Goal: Communication & Community: Answer question/provide support

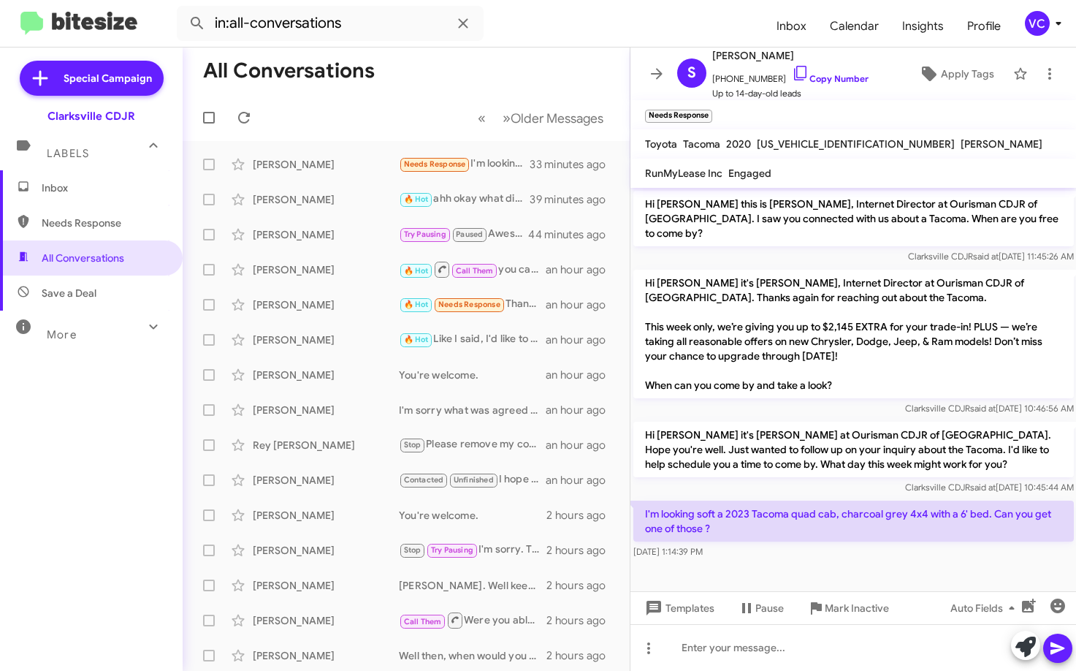
click at [446, 80] on mat-toolbar-row "All Conversations" at bounding box center [406, 71] width 447 height 47
click at [245, 117] on icon at bounding box center [244, 118] width 18 height 18
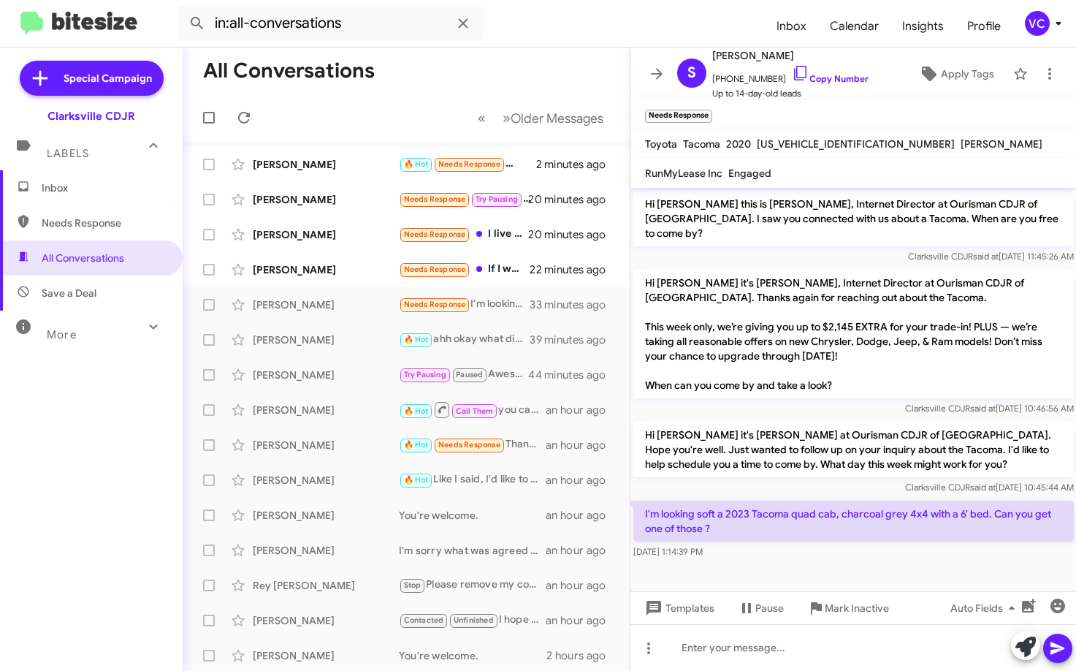
click at [442, 77] on mat-toolbar-row "All Conversations" at bounding box center [406, 71] width 447 height 47
click at [843, 567] on div "Mark Inactive" at bounding box center [840, 572] width 57 height 23
click at [843, 571] on cdk-virtual-scroll-viewport "Hi [PERSON_NAME] this is [PERSON_NAME], Internet Director at Ourisman CDJR of […" at bounding box center [854, 389] width 447 height 403
click at [767, 544] on div "[DATE] 1:14:39 PM" at bounding box center [854, 551] width 441 height 15
click at [842, 544] on div "[DATE] 1:14:39 PM" at bounding box center [854, 551] width 441 height 15
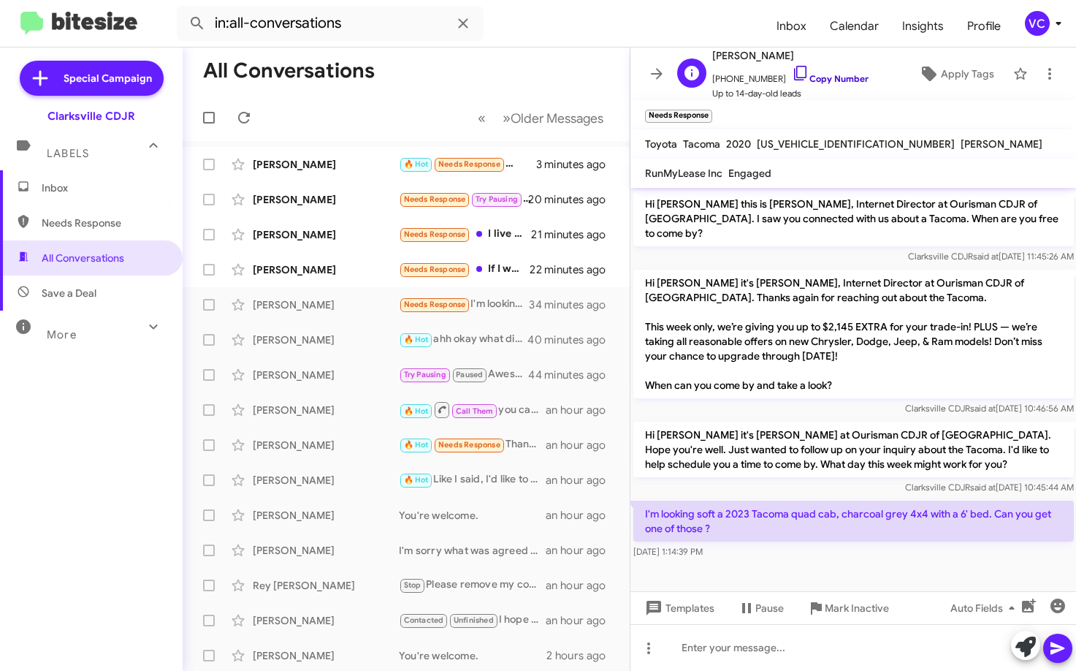
drag, startPoint x: 809, startPoint y: 82, endPoint x: 817, endPoint y: 82, distance: 8.0
click at [810, 82] on link "Copy Number" at bounding box center [830, 78] width 77 height 11
drag, startPoint x: 515, startPoint y: 77, endPoint x: 564, endPoint y: 77, distance: 49.0
click at [515, 77] on mat-toolbar-row "All Conversations" at bounding box center [406, 71] width 447 height 47
drag, startPoint x: 647, startPoint y: 498, endPoint x: 835, endPoint y: 514, distance: 189.2
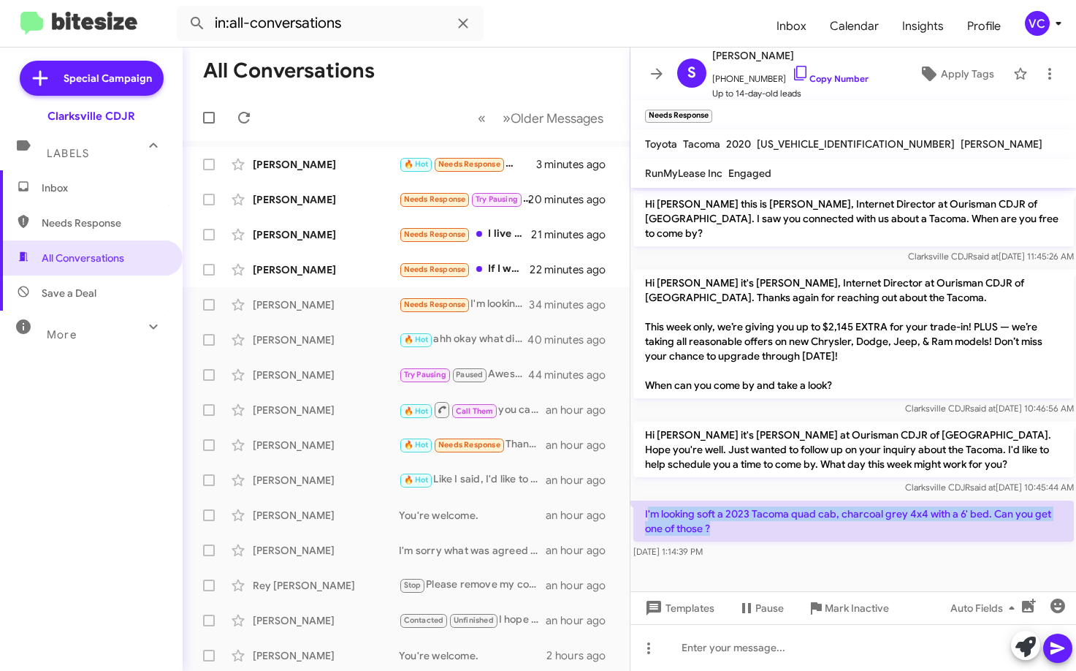
click at [839, 517] on p "I'm looking soft a 2023 Tacoma quad cab, charcoal grey 4x4 with a 6' bed. Can y…" at bounding box center [854, 521] width 441 height 41
copy p "'m looking soft a 2023 Tacoma quad cab, charcoal grey 4x4 with a 6' bed. Can yo…"
click at [461, 63] on mat-toolbar-row "All Conversations" at bounding box center [406, 71] width 447 height 47
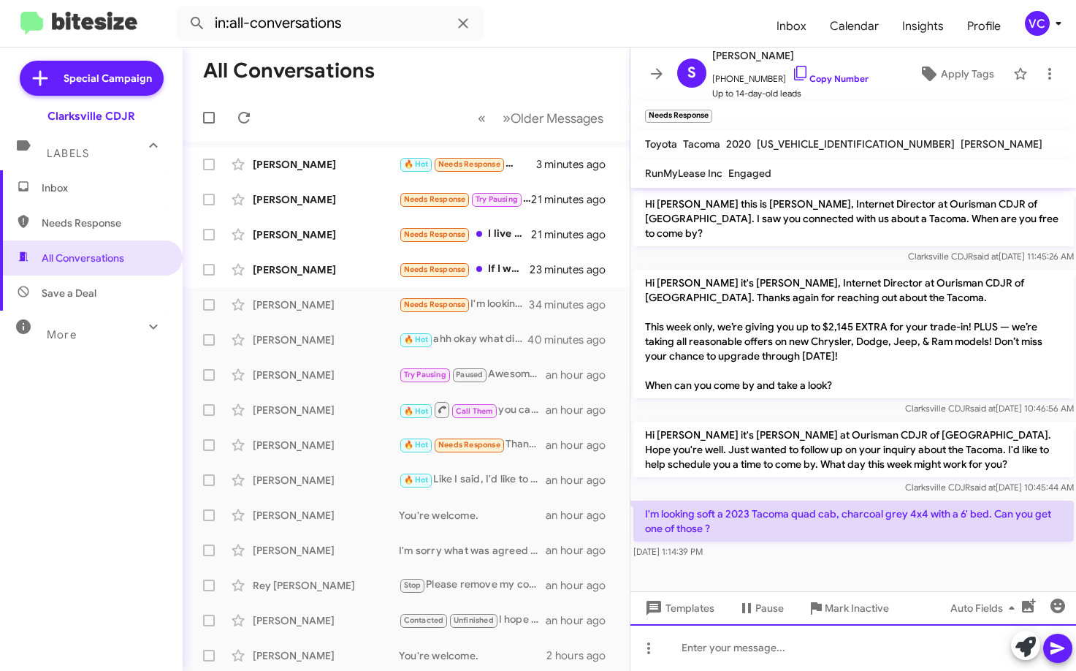
click at [831, 656] on div at bounding box center [854, 647] width 447 height 47
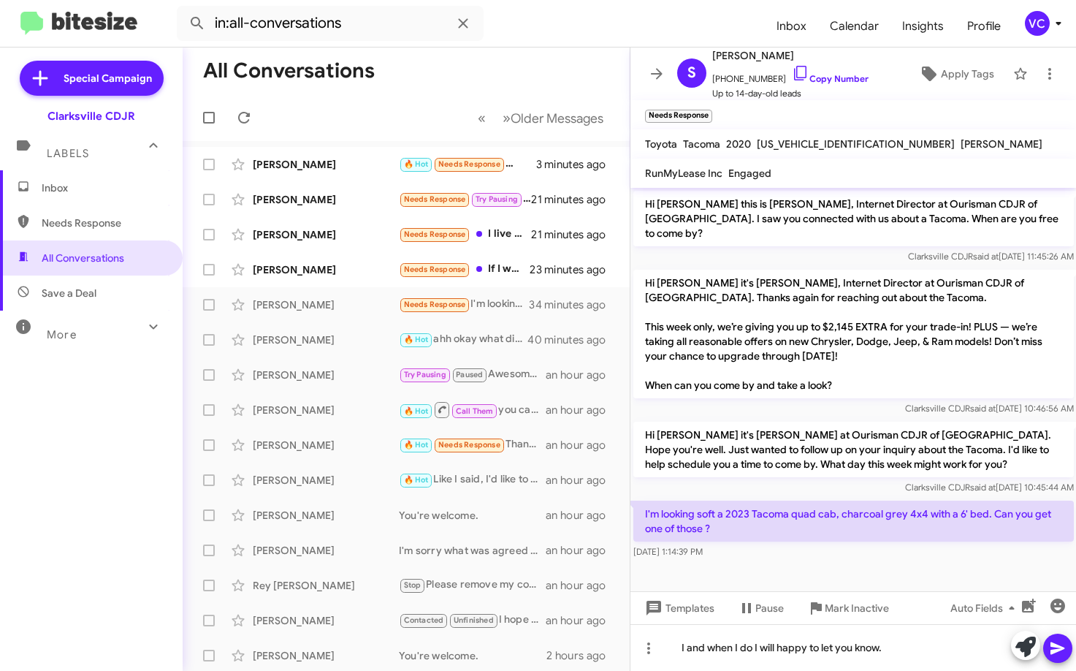
click at [1053, 653] on icon at bounding box center [1058, 648] width 14 height 12
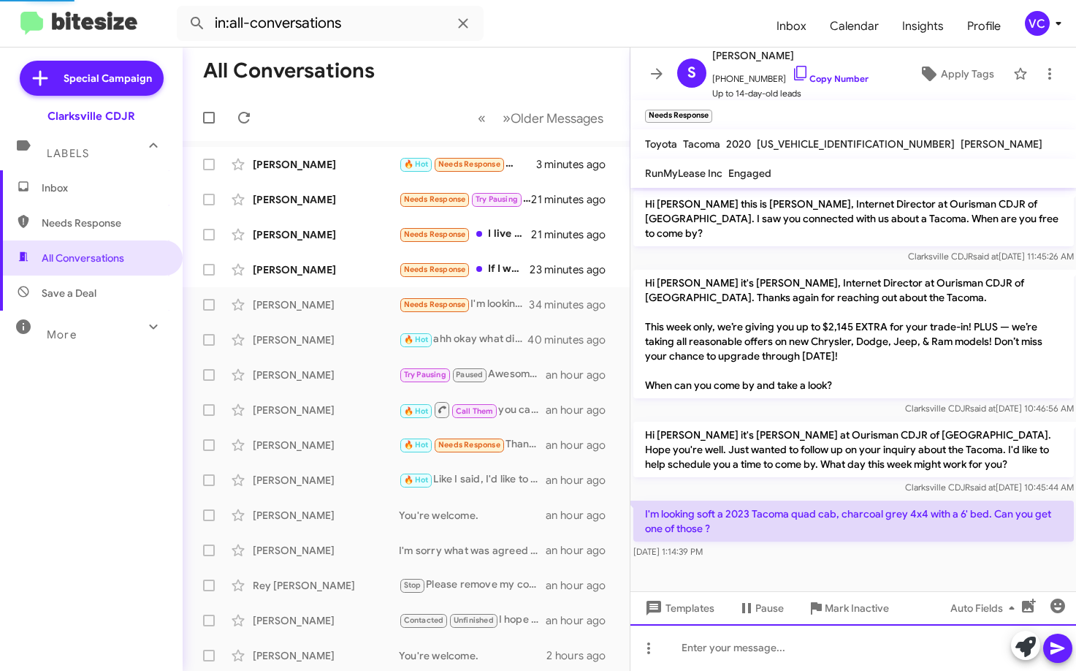
scroll to position [24, 0]
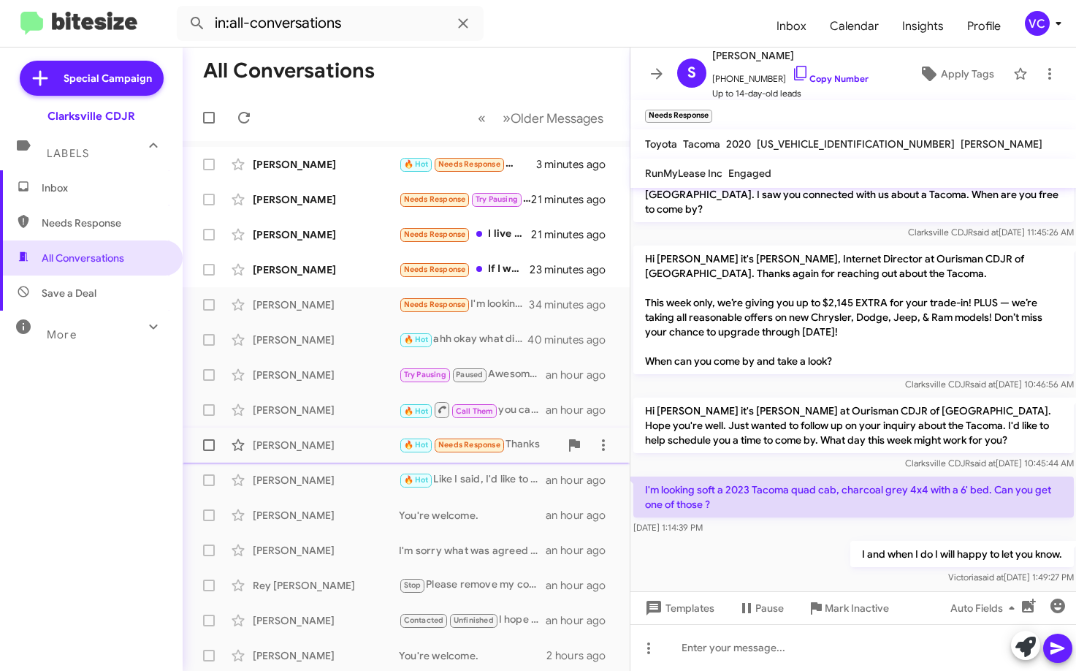
click at [323, 456] on div "[PERSON_NAME] 🔥 Hot Needs Response Thanks an hour ago" at bounding box center [406, 444] width 424 height 29
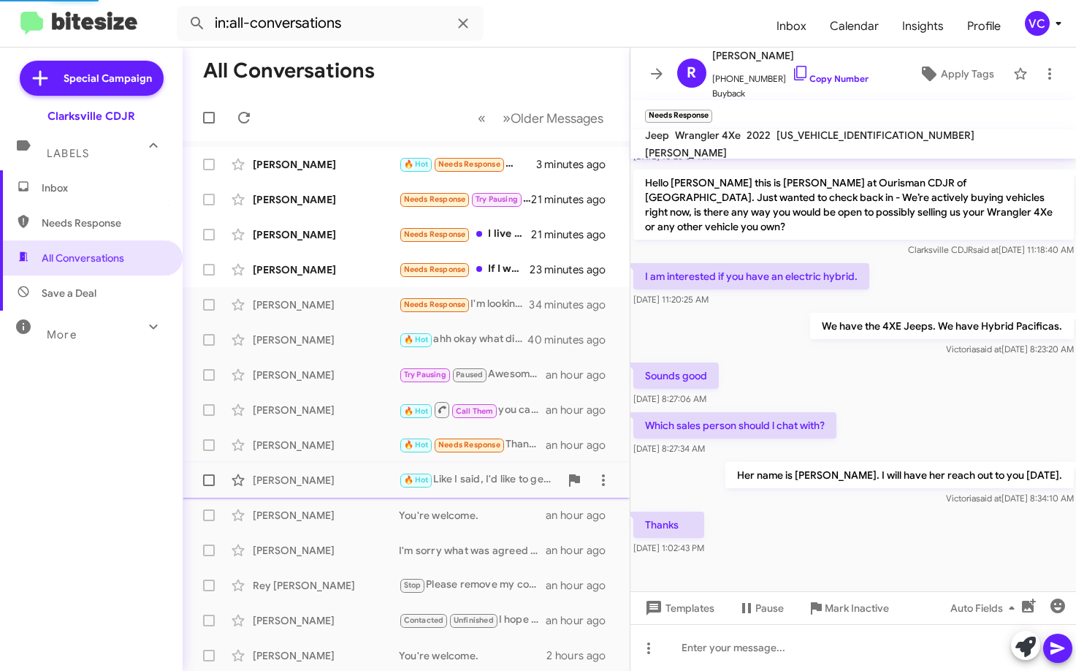
scroll to position [135, 0]
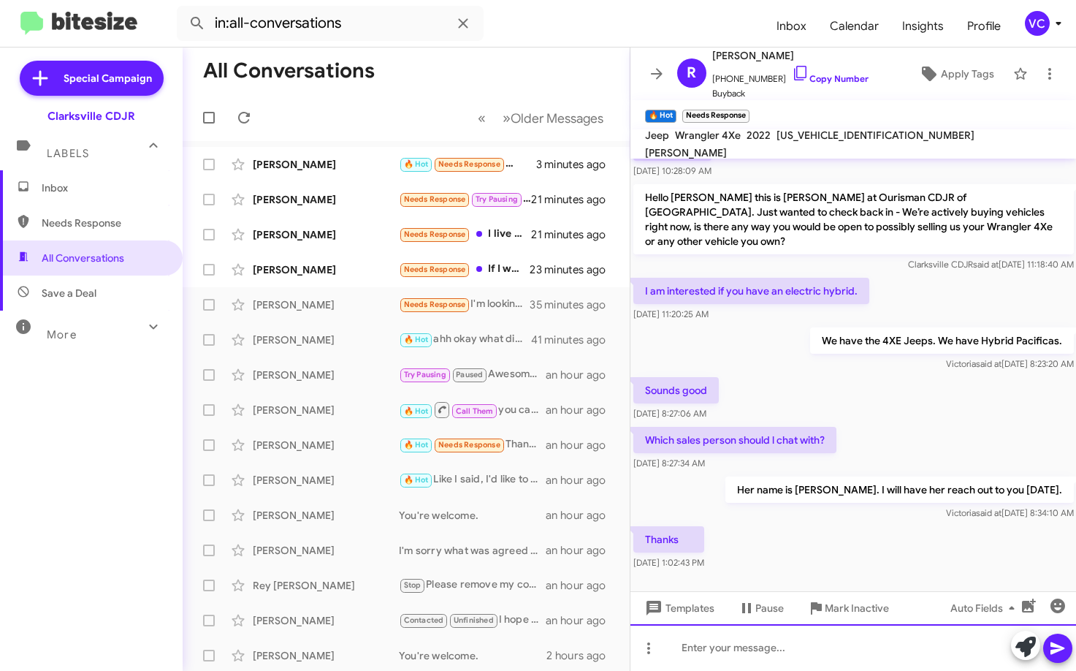
click at [699, 650] on div at bounding box center [854, 647] width 447 height 47
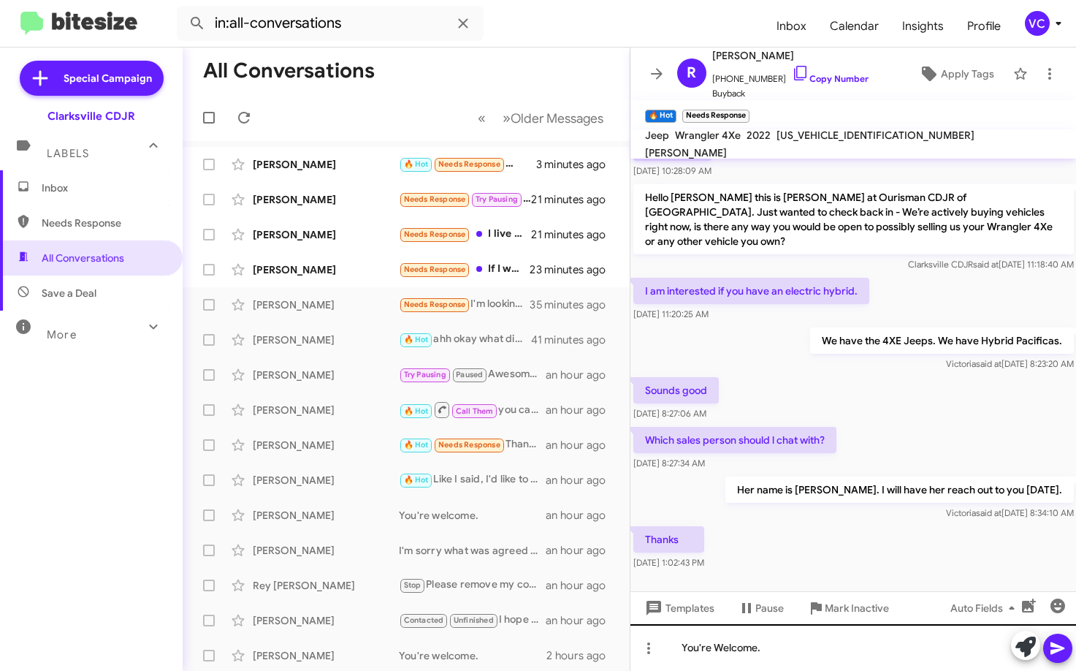
drag, startPoint x: 1055, startPoint y: 646, endPoint x: 782, endPoint y: 645, distance: 273.3
click at [1050, 645] on icon at bounding box center [1058, 648] width 18 height 18
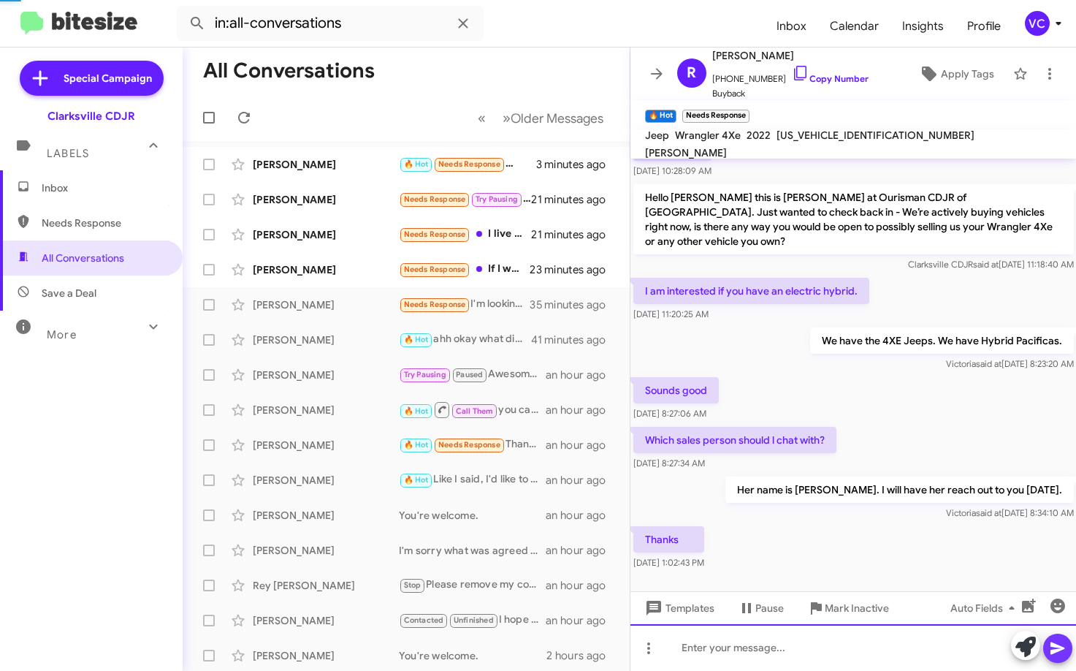
scroll to position [0, 0]
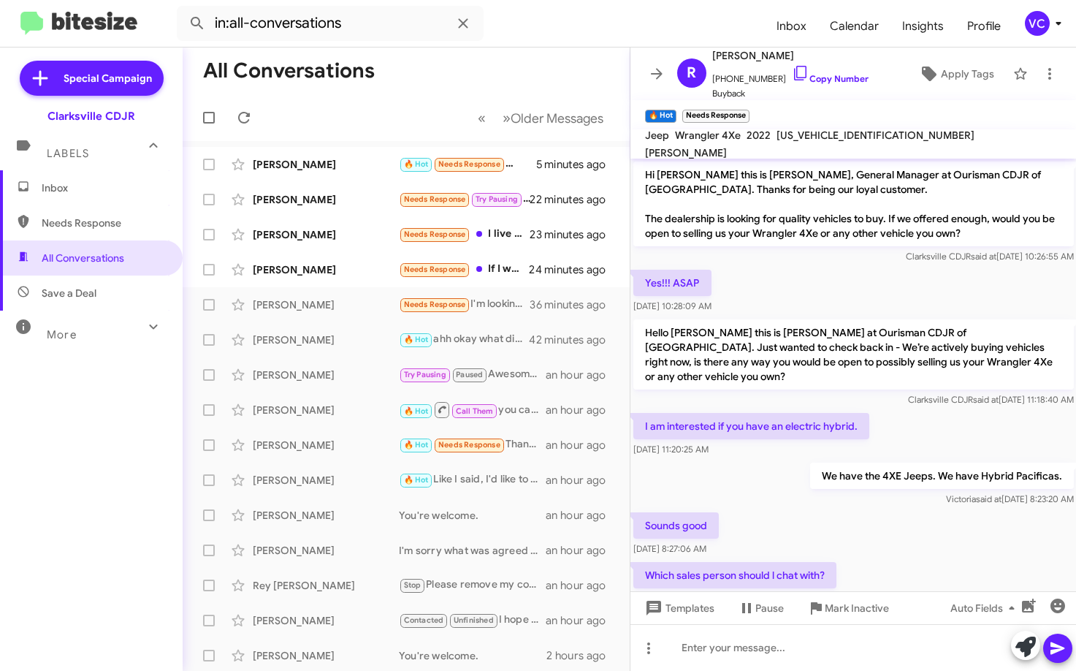
click at [373, 101] on mat-toolbar-row "« Previous » Next Older Messages" at bounding box center [406, 117] width 447 height 47
click at [976, 493] on span "said at" at bounding box center [989, 498] width 26 height 11
click at [912, 529] on div "Sounds good [DATE] 8:27:06 AM" at bounding box center [854, 534] width 447 height 50
click at [913, 531] on div "Sounds good [DATE] 8:27:06 AM" at bounding box center [854, 534] width 447 height 50
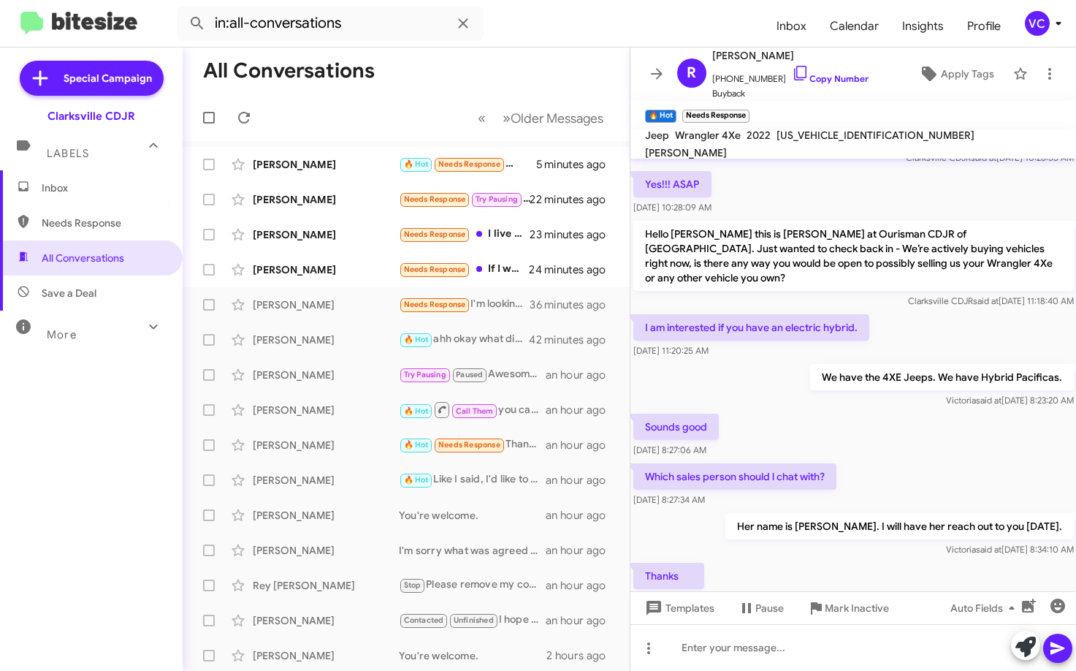
scroll to position [189, 0]
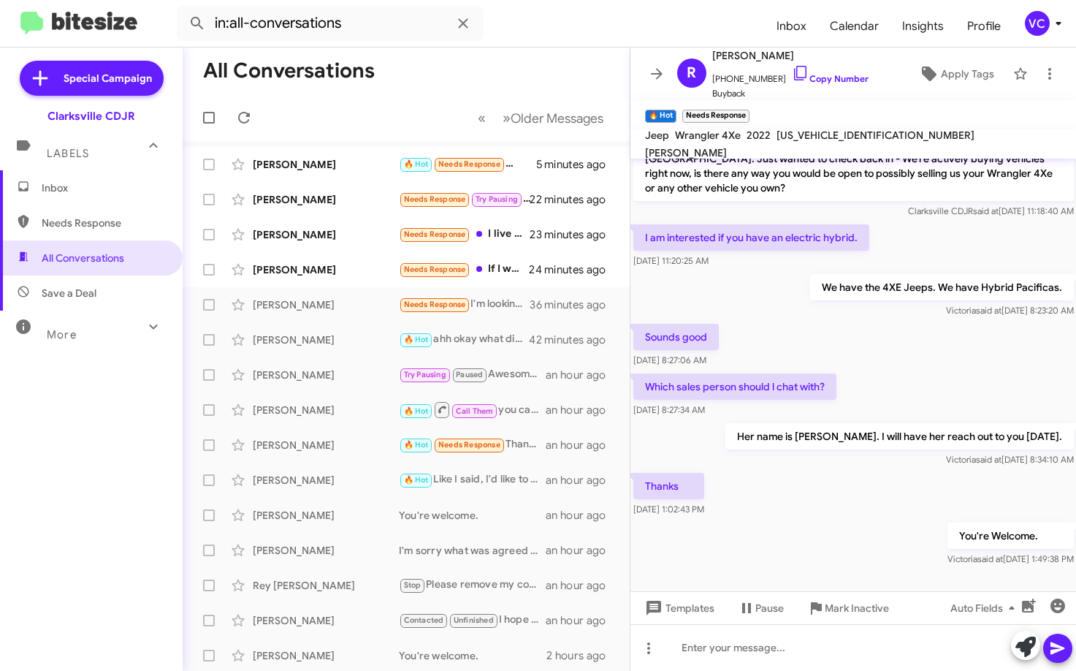
click at [827, 520] on div "You're Welcome. [PERSON_NAME] said at [DATE] 1:49:38 PM" at bounding box center [854, 545] width 447 height 50
click at [349, 278] on div "[PERSON_NAME] Needs Response If I was to lease what would the numbers be with o…" at bounding box center [406, 269] width 424 height 29
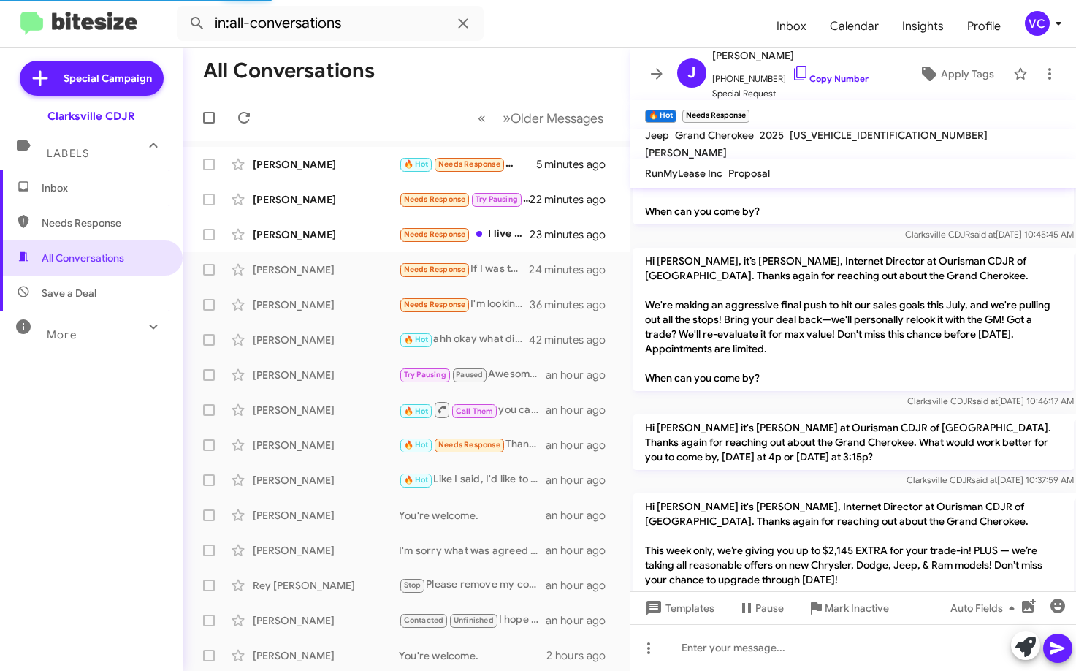
scroll to position [457, 0]
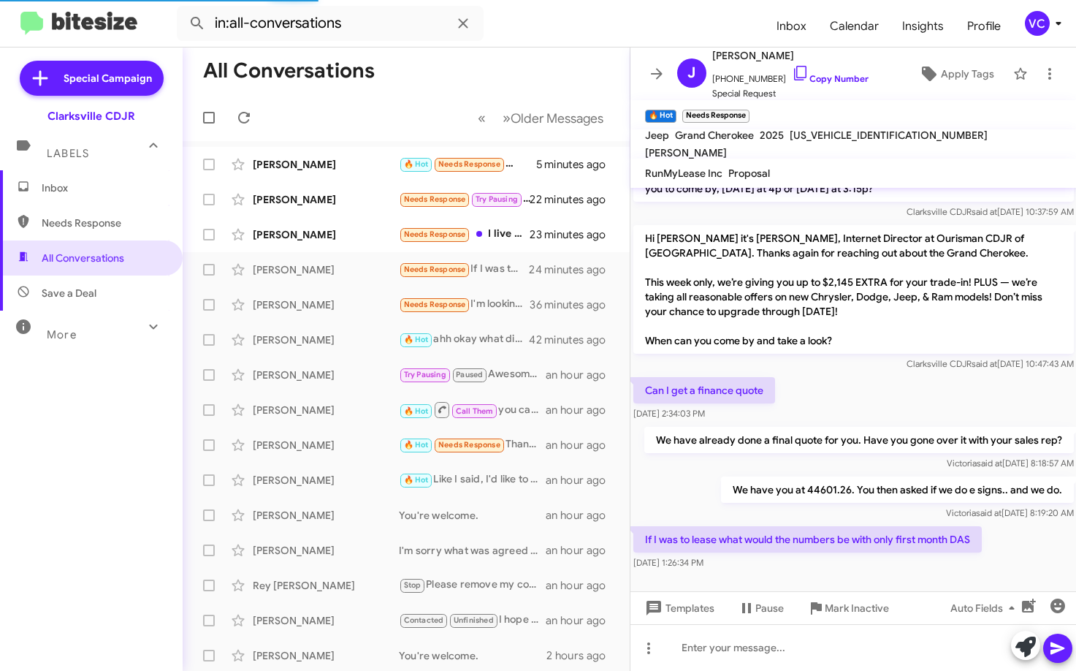
click at [897, 573] on div at bounding box center [854, 589] width 447 height 33
click at [960, 358] on div "Hi [PERSON_NAME] it's [PERSON_NAME], Internet Director at Ourisman CDJR of [GEO…" at bounding box center [854, 298] width 447 height 152
click at [980, 555] on div "[DATE] 1:26:34 PM" at bounding box center [808, 562] width 349 height 15
drag, startPoint x: 736, startPoint y: 543, endPoint x: 957, endPoint y: 543, distance: 220.7
click at [952, 543] on body "in:all-conversations Inbox Calendar Insights Profile VC Special Campaign Clarks…" at bounding box center [538, 335] width 1076 height 671
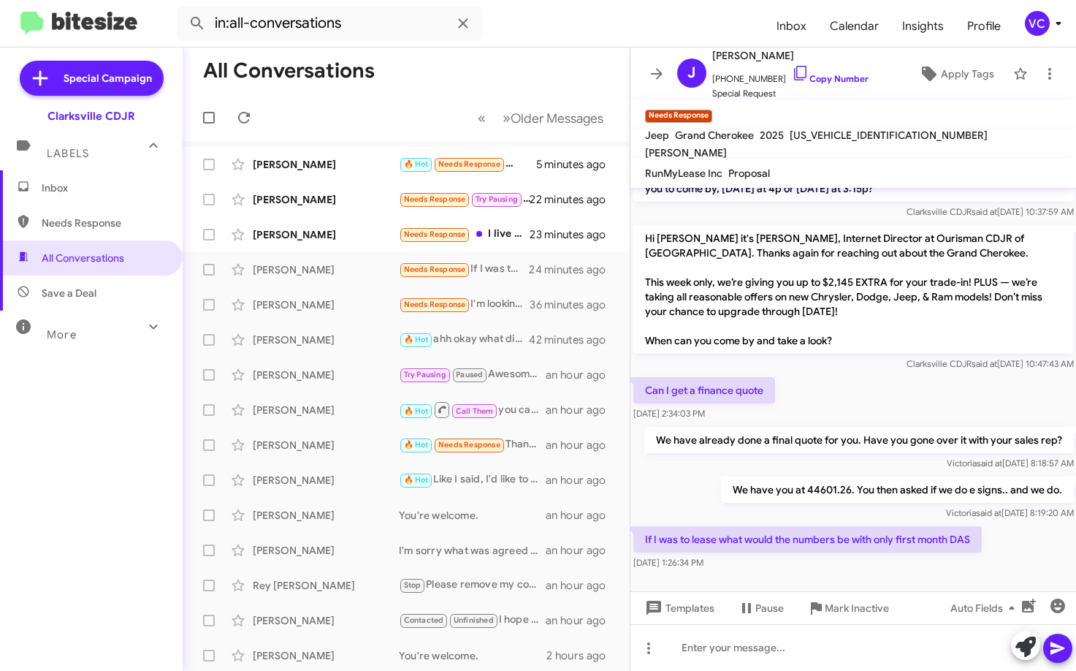
click at [982, 555] on div "[DATE] 1:26:34 PM" at bounding box center [808, 562] width 349 height 15
click at [968, 358] on span "Clarksville CDJR said at [DATE] 10:47:43 AM" at bounding box center [989, 363] width 167 height 11
click at [379, 77] on mat-toolbar-row "All Conversations" at bounding box center [406, 71] width 447 height 47
click at [848, 563] on cdk-virtual-scroll-viewport "Hi [PERSON_NAME] this is [PERSON_NAME], Internet Director at Ourisman CDJR of […" at bounding box center [854, 389] width 447 height 403
drag, startPoint x: 696, startPoint y: 525, endPoint x: 897, endPoint y: 528, distance: 201.0
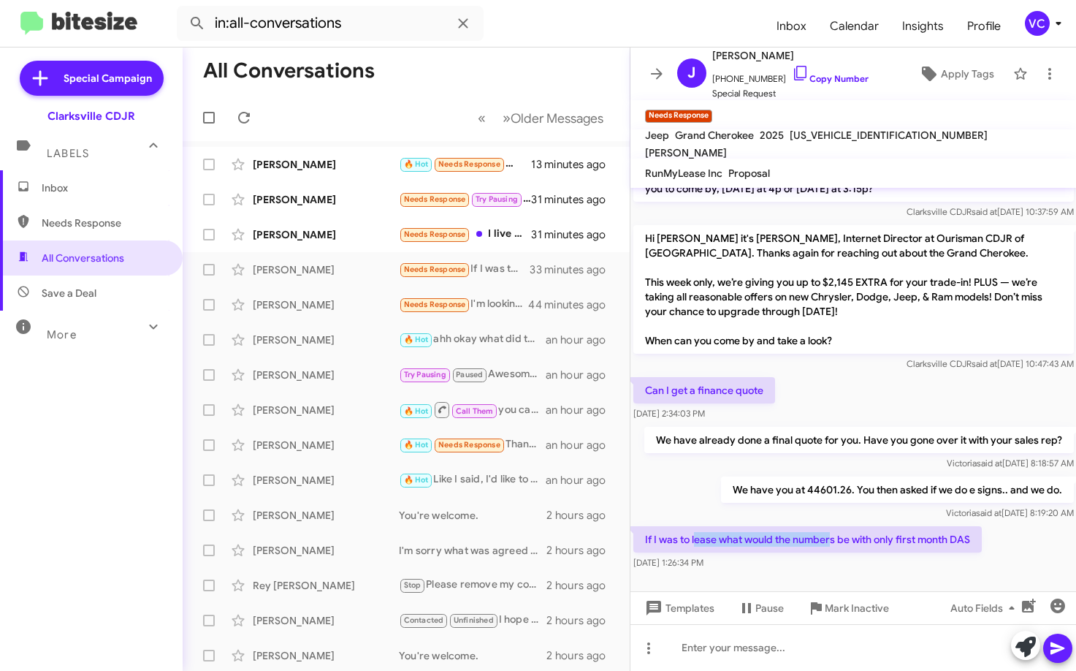
click at [893, 528] on p "If I was to lease what would the numbers be with only first month DAS" at bounding box center [808, 539] width 349 height 26
click at [928, 541] on div "If I was to lease what would the numbers be with only first month DAS [DATE] 1:…" at bounding box center [808, 548] width 349 height 44
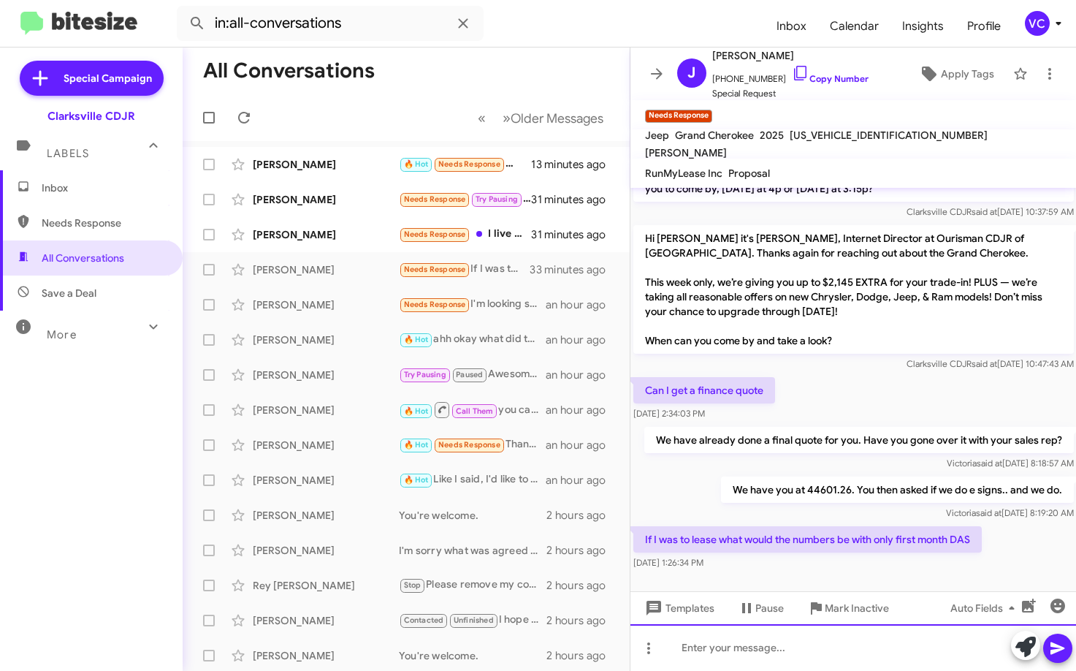
click at [812, 647] on div at bounding box center [854, 647] width 447 height 47
drag, startPoint x: 951, startPoint y: 639, endPoint x: 1036, endPoint y: 649, distance: 85.3
click at [951, 640] on div "you forfeit rebates and incentives" at bounding box center [854, 647] width 447 height 47
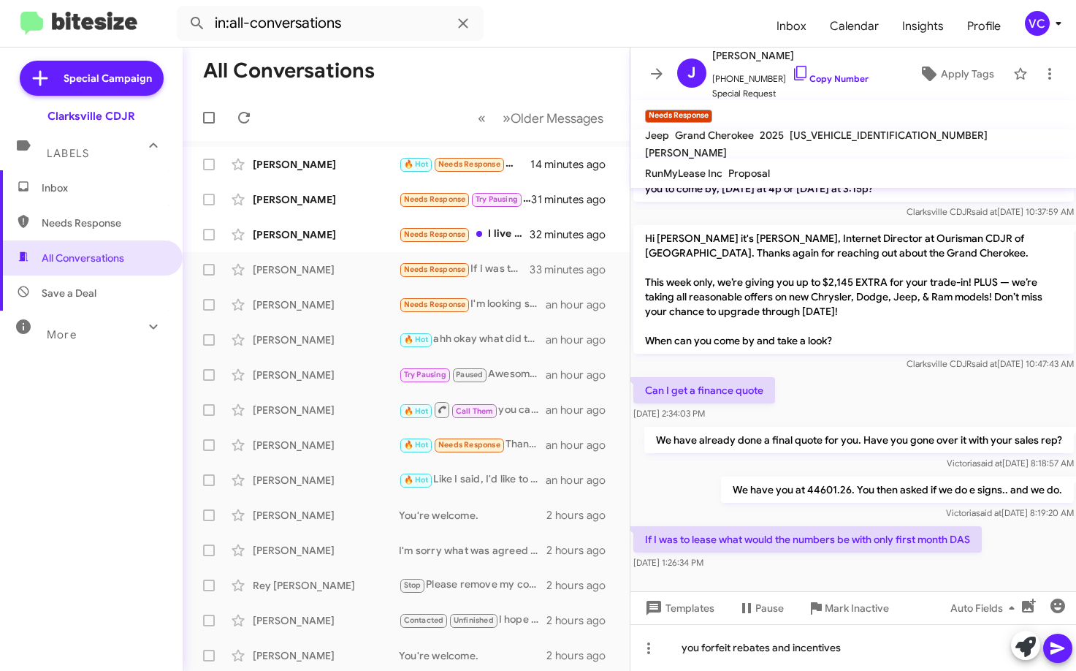
click at [1061, 657] on span at bounding box center [1058, 648] width 18 height 29
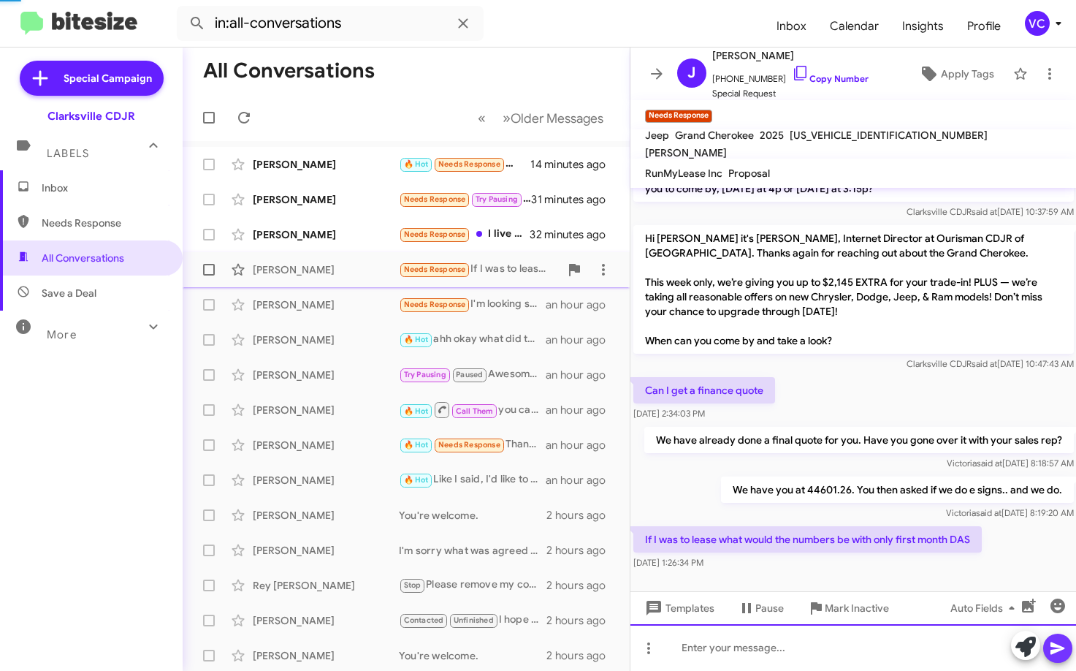
scroll to position [0, 0]
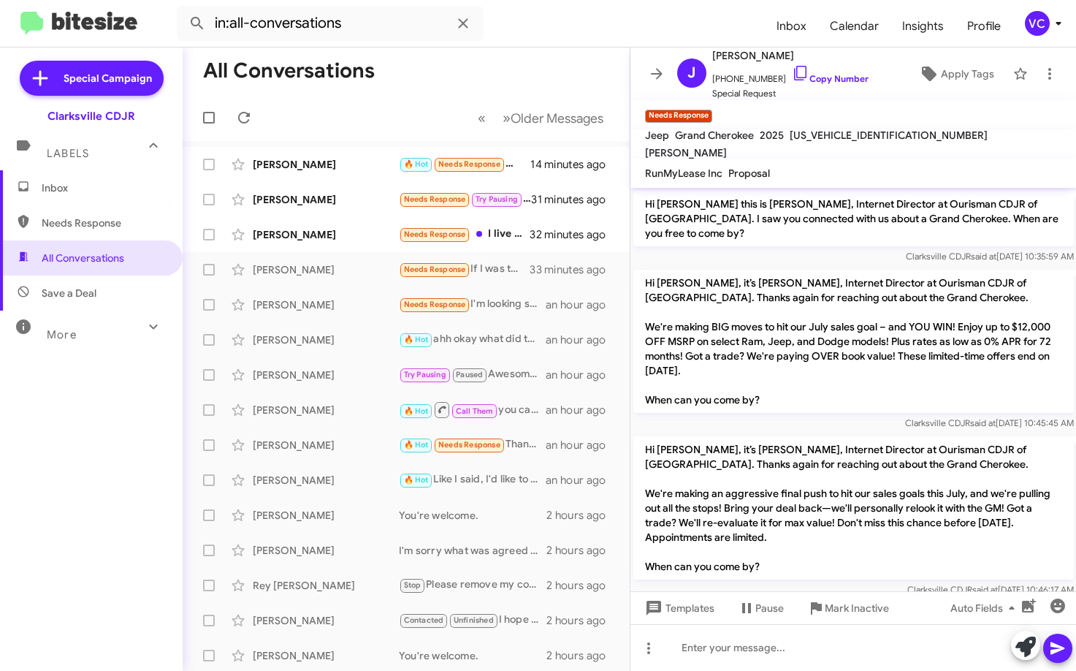
click at [311, 115] on mat-toolbar-row "« Previous » Next Older Messages" at bounding box center [406, 117] width 447 height 47
click at [243, 119] on icon at bounding box center [244, 118] width 18 height 18
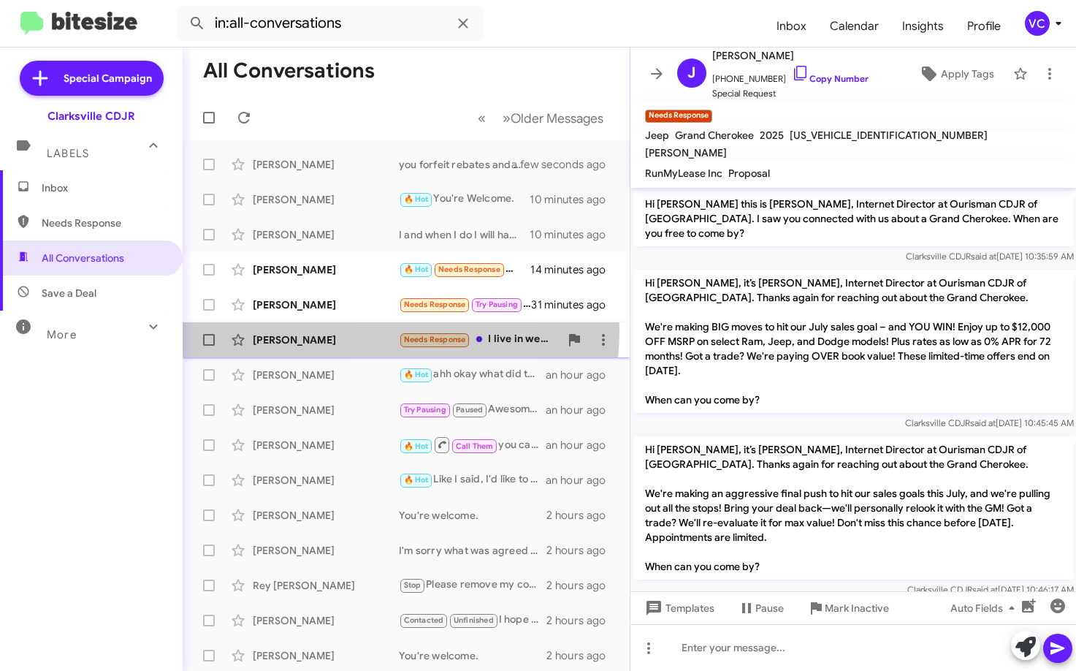
click at [393, 332] on div "[PERSON_NAME] Needs Response I live in western mass so stopping by at this poin…" at bounding box center [406, 339] width 424 height 29
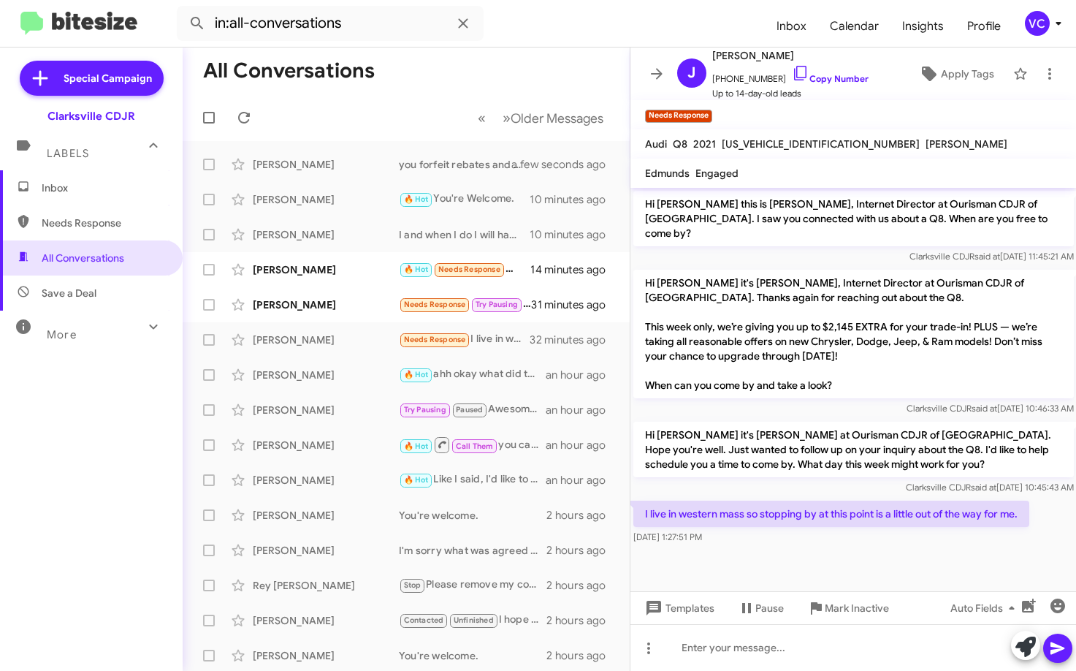
drag, startPoint x: 793, startPoint y: 541, endPoint x: 793, endPoint y: 525, distance: 16.1
click at [793, 547] on div at bounding box center [854, 554] width 447 height 15
click at [878, 547] on div at bounding box center [854, 554] width 447 height 15
click at [833, 73] on link "Copy Number" at bounding box center [830, 78] width 77 height 11
click at [391, 93] on mat-toolbar-row "All Conversations" at bounding box center [406, 71] width 447 height 47
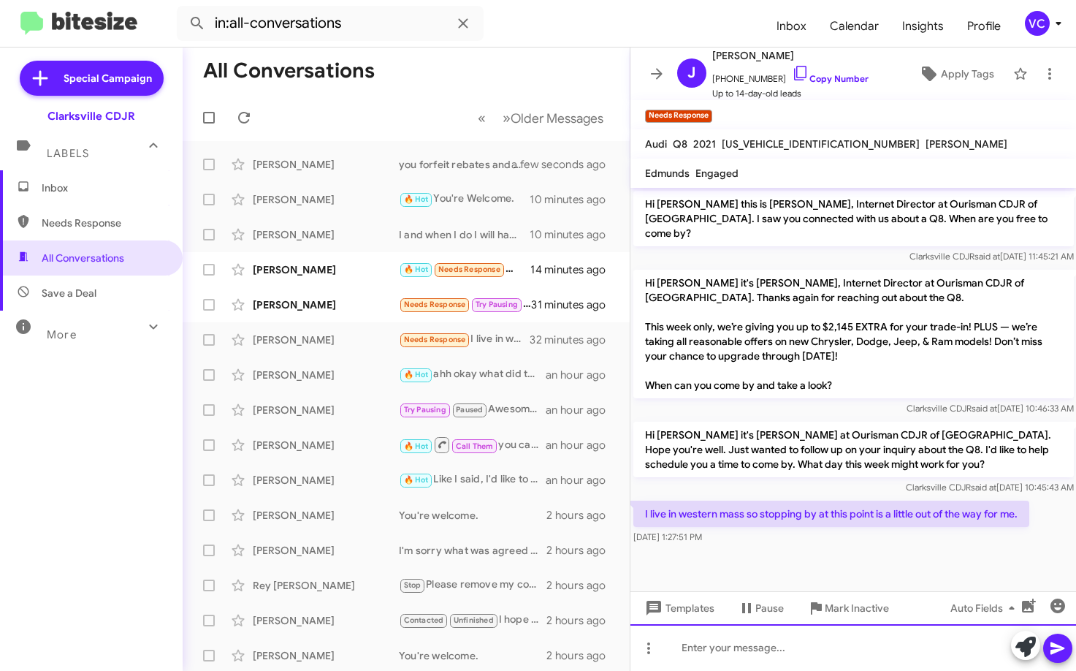
click at [720, 652] on div at bounding box center [854, 647] width 447 height 47
drag, startPoint x: 797, startPoint y: 651, endPoint x: 757, endPoint y: 653, distance: 39.5
click at [842, 643] on div "What's the likelihood you would" at bounding box center [854, 647] width 447 height 47
click at [919, 664] on div "What's the likelihood you would be able to" at bounding box center [854, 647] width 447 height 47
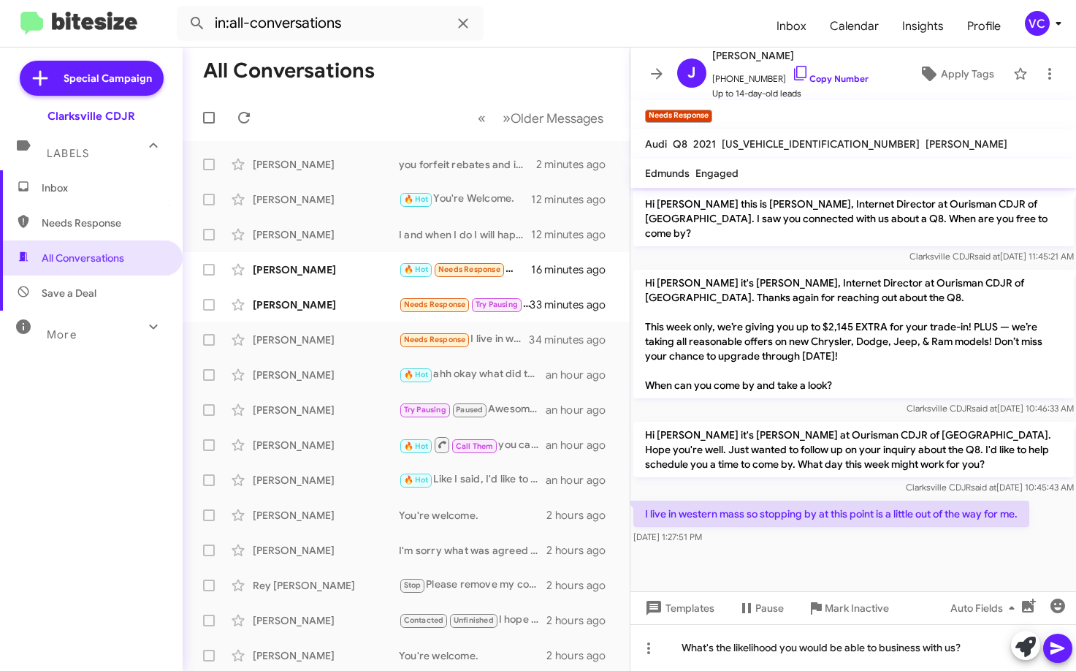
click at [1057, 652] on icon at bounding box center [1058, 648] width 14 height 12
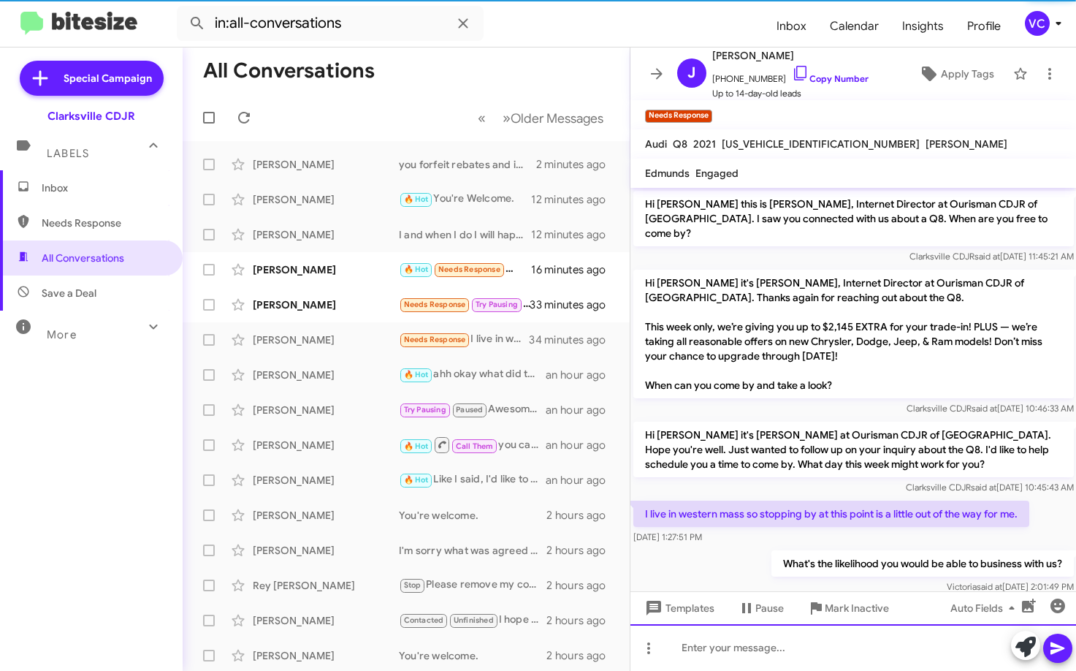
scroll to position [10, 0]
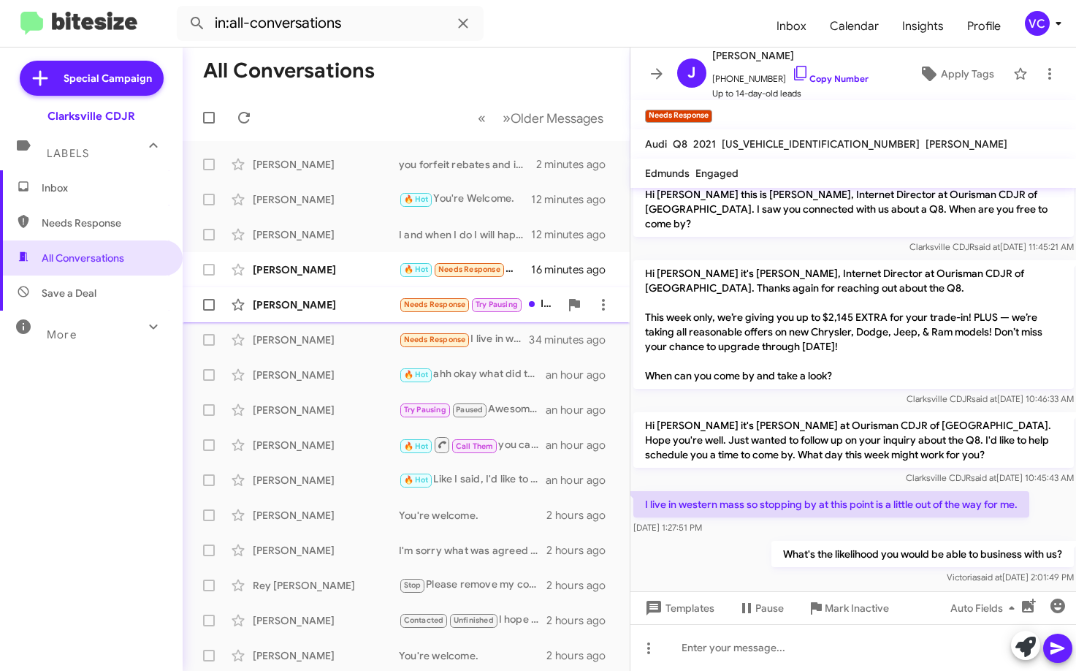
drag, startPoint x: 357, startPoint y: 314, endPoint x: 365, endPoint y: 309, distance: 9.5
click at [358, 314] on div "[PERSON_NAME] Needs Response Try Pausing I am out of town. The price is not com…" at bounding box center [406, 304] width 424 height 29
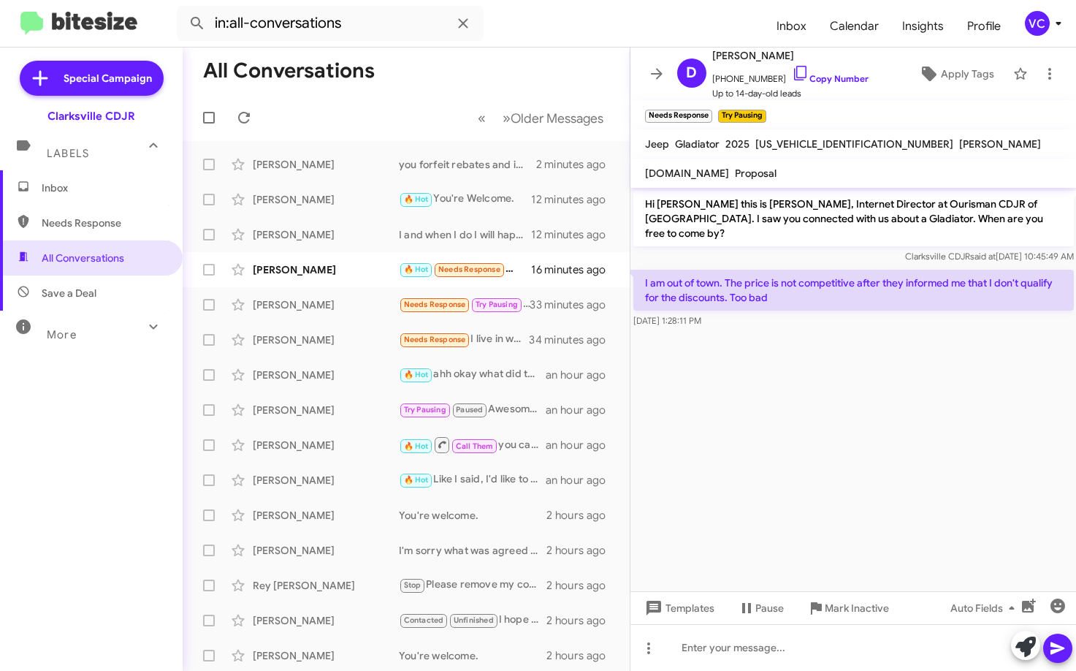
click at [782, 448] on cdk-virtual-scroll-viewport "Hi [PERSON_NAME] this is [PERSON_NAME], Internet Director at Ourisman CDJR of […" at bounding box center [854, 389] width 447 height 403
drag, startPoint x: 889, startPoint y: 362, endPoint x: 894, endPoint y: 370, distance: 9.5
click at [893, 367] on cdk-virtual-scroll-viewport "Hi [PERSON_NAME] this is [PERSON_NAME], Internet Director at Ourisman CDJR of […" at bounding box center [854, 389] width 447 height 403
click at [906, 394] on cdk-virtual-scroll-viewport "Hi [PERSON_NAME] this is [PERSON_NAME], Internet Director at Ourisman CDJR of […" at bounding box center [854, 389] width 447 height 403
click at [905, 395] on cdk-virtual-scroll-viewport "Hi [PERSON_NAME] this is [PERSON_NAME], Internet Director at Ourisman CDJR of […" at bounding box center [854, 389] width 447 height 403
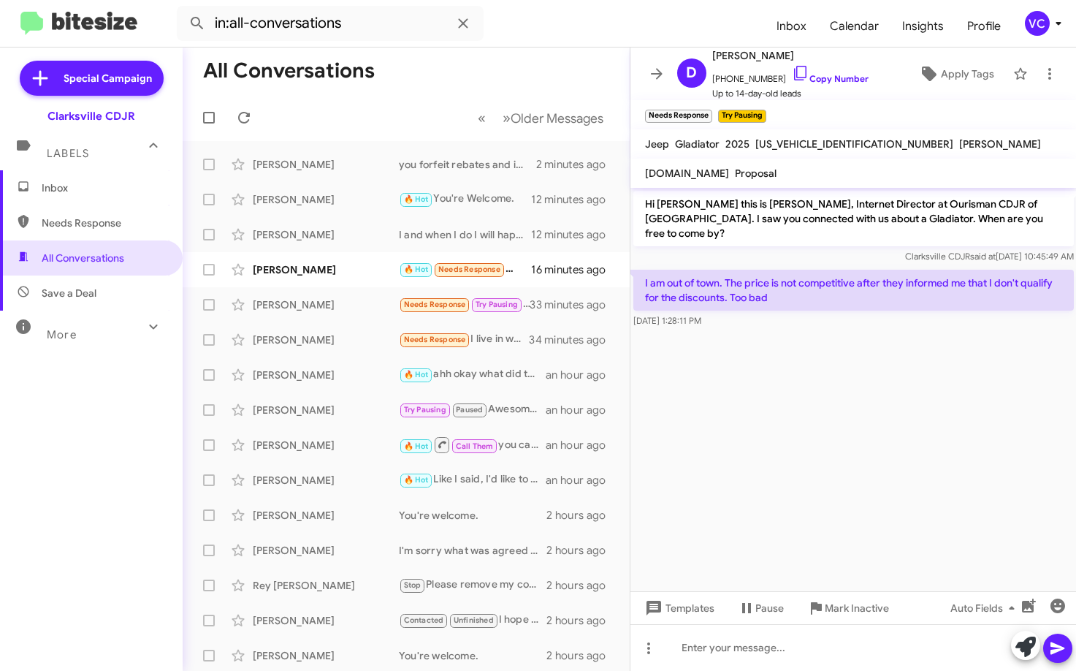
click at [910, 404] on cdk-virtual-scroll-viewport "Hi [PERSON_NAME] this is [PERSON_NAME], Internet Director at Ourisman CDJR of […" at bounding box center [854, 389] width 447 height 403
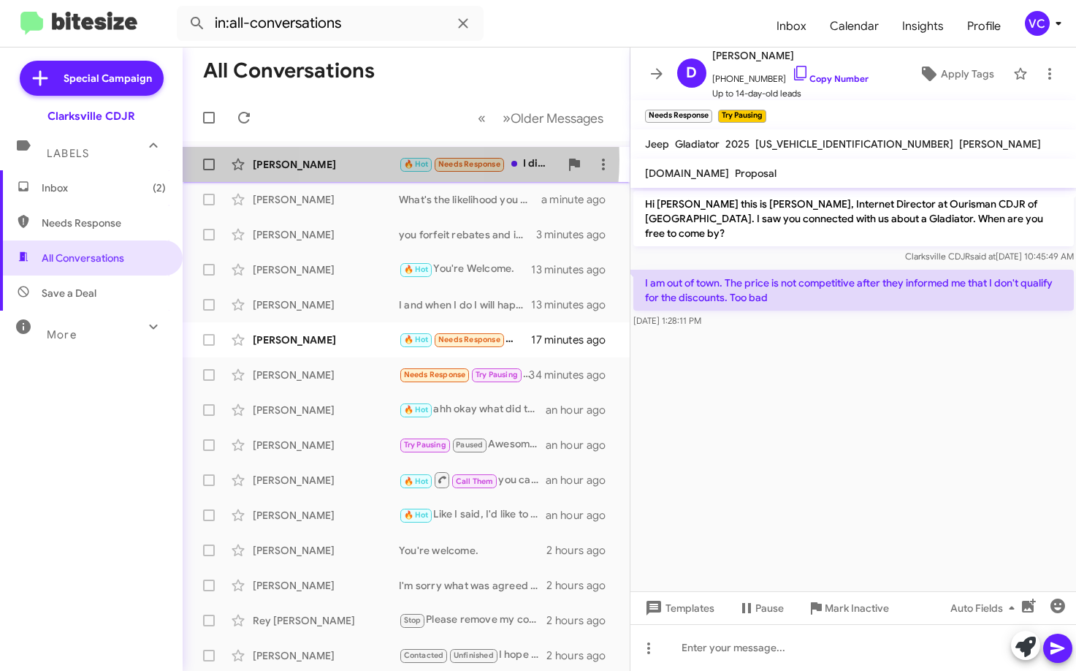
click at [366, 159] on div "[PERSON_NAME]" at bounding box center [326, 164] width 146 height 15
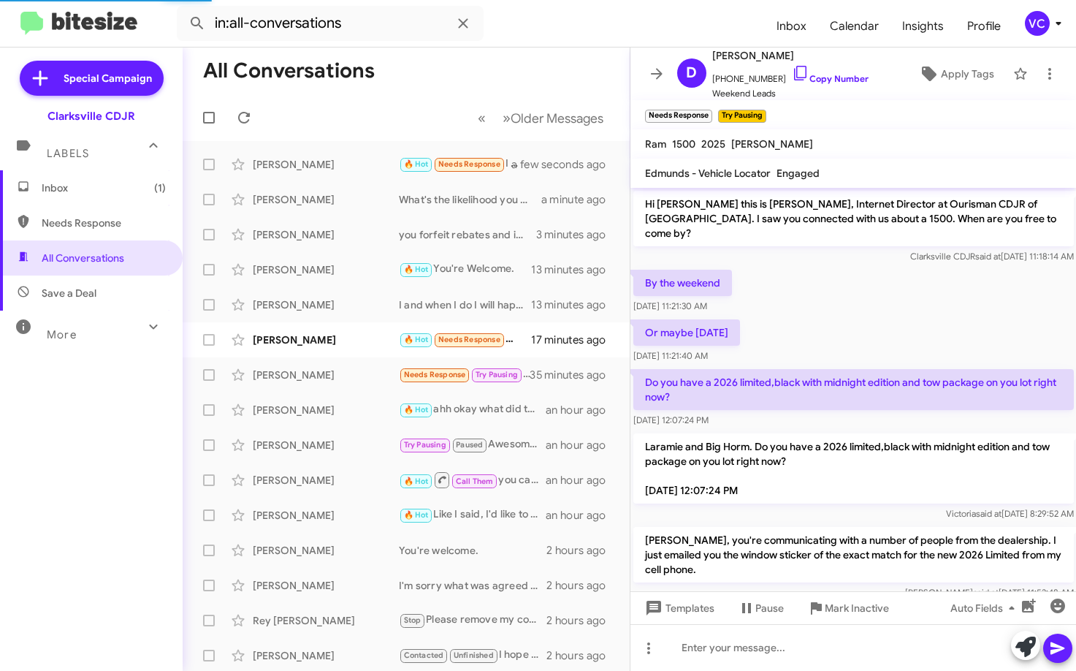
scroll to position [72, 0]
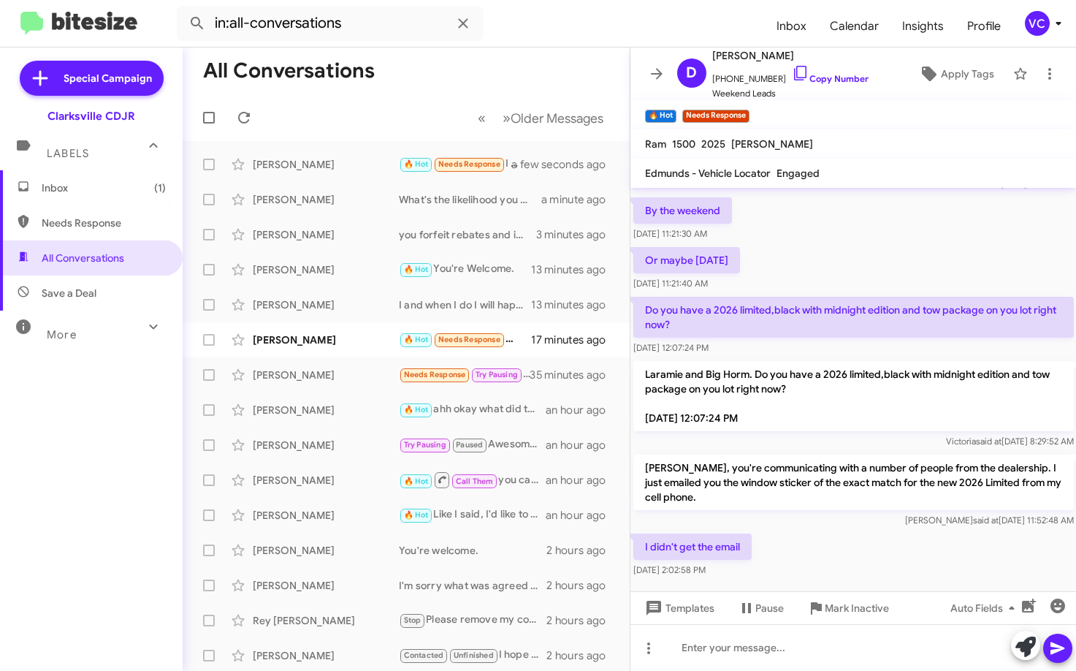
drag, startPoint x: 837, startPoint y: 528, endPoint x: 844, endPoint y: 531, distance: 7.9
click at [844, 531] on div "I didn't get the email [DATE] 2:02:58 PM" at bounding box center [854, 556] width 447 height 50
drag, startPoint x: 862, startPoint y: 512, endPoint x: 870, endPoint y: 499, distance: 15.4
click at [862, 513] on div "[PERSON_NAME], you're communicating with a number of people from the dealership…" at bounding box center [854, 491] width 447 height 79
click at [843, 531] on div "I didn't get the email [DATE] 2:02:58 PM" at bounding box center [854, 556] width 447 height 50
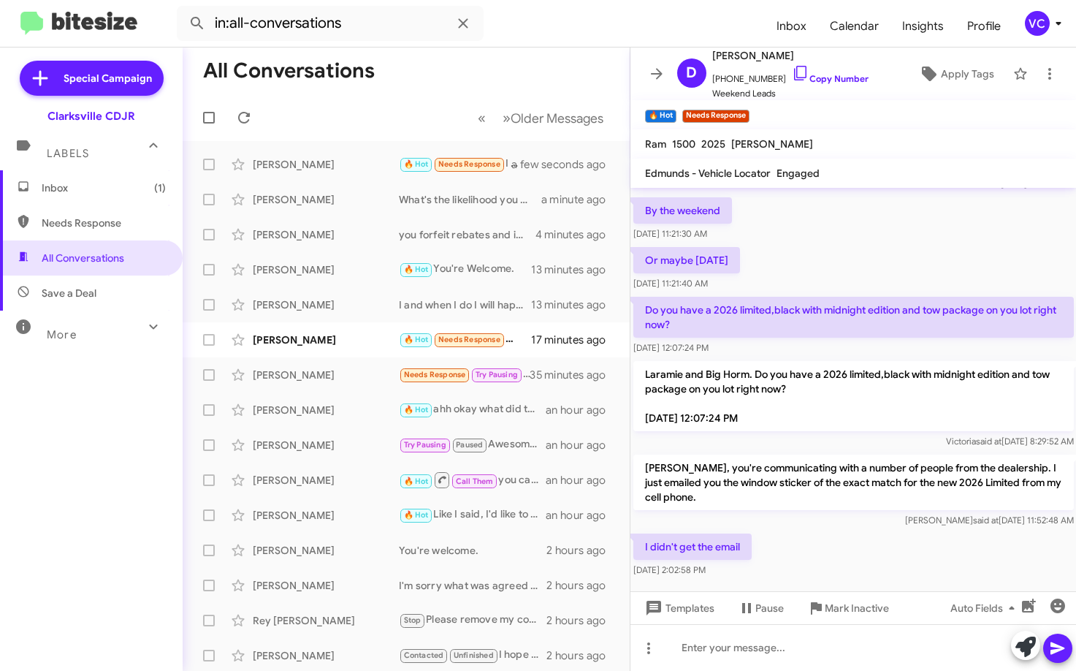
click at [384, 98] on mat-toolbar-row "« Previous » Next Older Messages" at bounding box center [406, 117] width 447 height 47
click at [254, 124] on span at bounding box center [243, 118] width 29 height 18
click at [423, 102] on mat-toolbar-row "« Previous » Next Older Messages" at bounding box center [406, 117] width 447 height 47
click at [913, 561] on div "I didn't get the email [DATE] 2:02:58 PM" at bounding box center [854, 556] width 447 height 50
click at [906, 565] on div "I didn't get the email [DATE] 2:02:58 PM" at bounding box center [854, 556] width 447 height 50
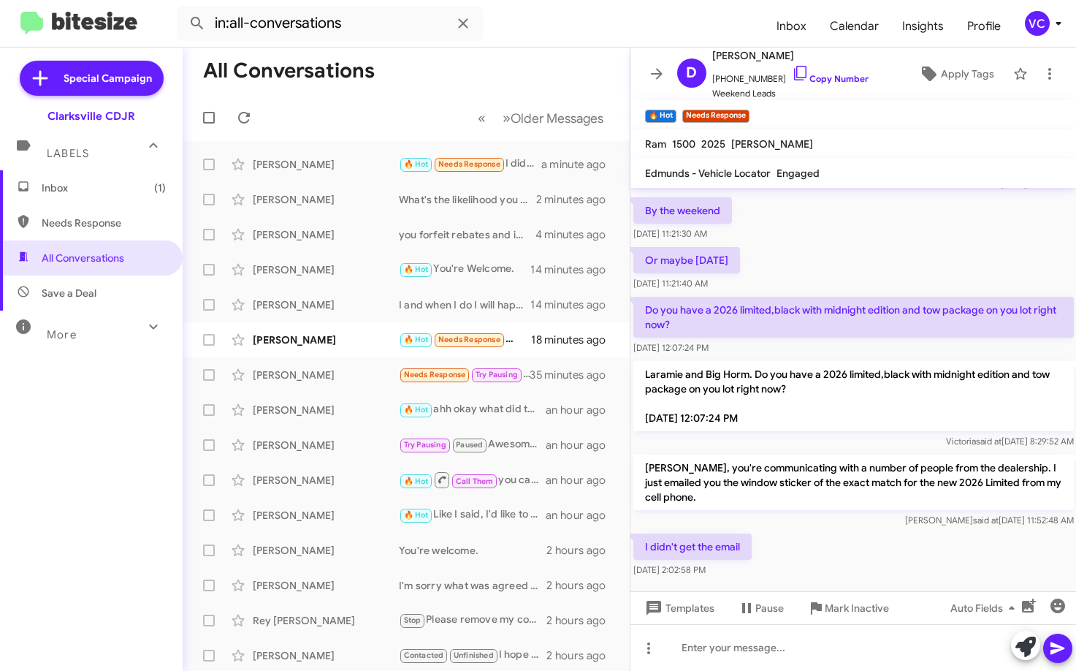
drag, startPoint x: 906, startPoint y: 565, endPoint x: 846, endPoint y: 535, distance: 67.0
click at [907, 563] on div "I didn't get the email [DATE] 2:02:58 PM" at bounding box center [854, 556] width 447 height 50
click at [870, 540] on div "I didn't get the email [DATE] 2:02:58 PM" at bounding box center [854, 556] width 447 height 50
click at [943, 227] on div "By the weekend [DATE] 11:21:30 AM" at bounding box center [854, 219] width 447 height 50
drag, startPoint x: 941, startPoint y: 545, endPoint x: 840, endPoint y: 417, distance: 163.9
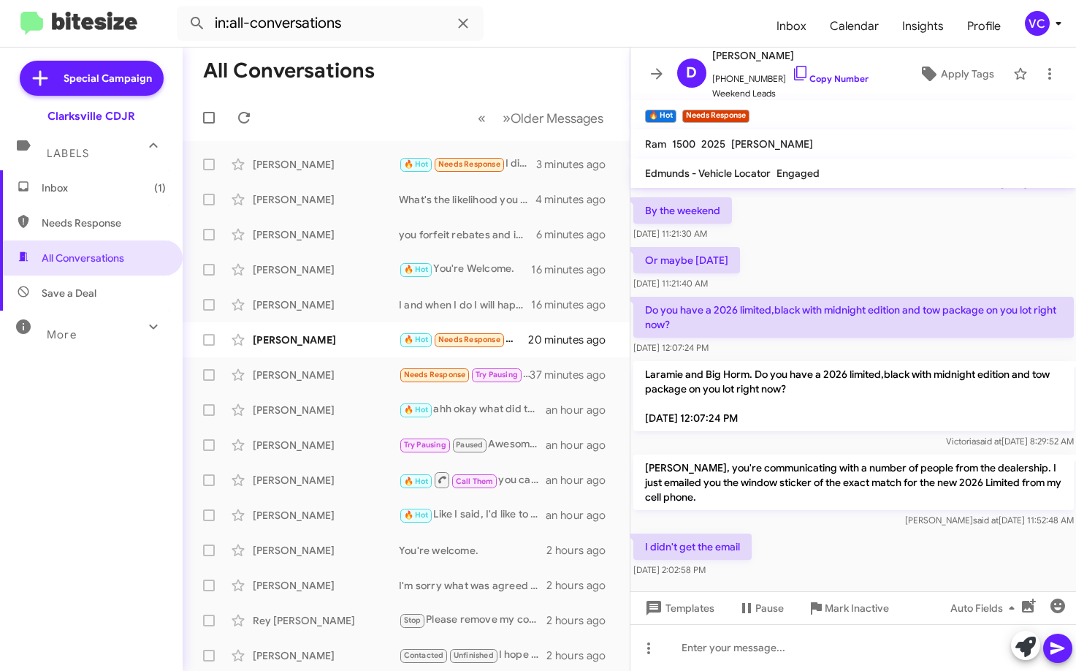
click at [942, 545] on div "I didn't get the email [DATE] 2:02:58 PM" at bounding box center [854, 556] width 447 height 50
click at [340, 355] on span "[PERSON_NAME] 🔥 Hot Needs Response I appreciate it. I would also like to know m…" at bounding box center [406, 339] width 447 height 35
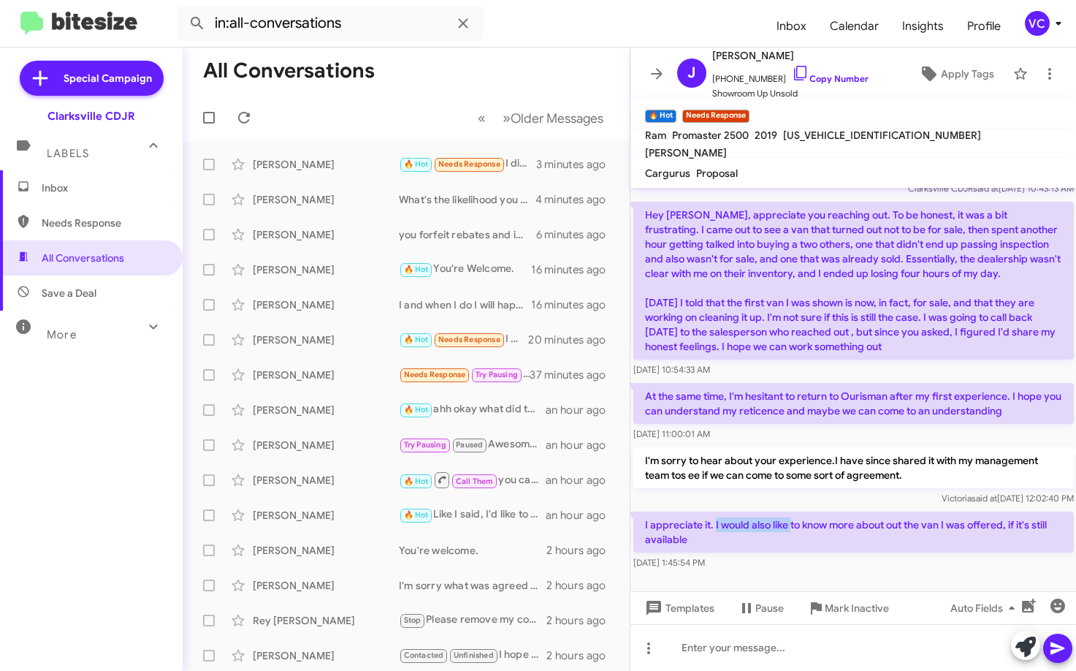
drag, startPoint x: 714, startPoint y: 524, endPoint x: 853, endPoint y: 528, distance: 138.9
click at [837, 528] on p "I appreciate it. I would also like to know more about out the van I was offered…" at bounding box center [854, 532] width 441 height 41
click at [874, 479] on p "I'm sorry to hear about your experience.I have since shared it with my manageme…" at bounding box center [854, 467] width 441 height 41
click at [822, 464] on p "I'm sorry to hear about your experience.I have since shared it with my manageme…" at bounding box center [854, 467] width 441 height 41
drag, startPoint x: 732, startPoint y: 517, endPoint x: 903, endPoint y: 561, distance: 176.5
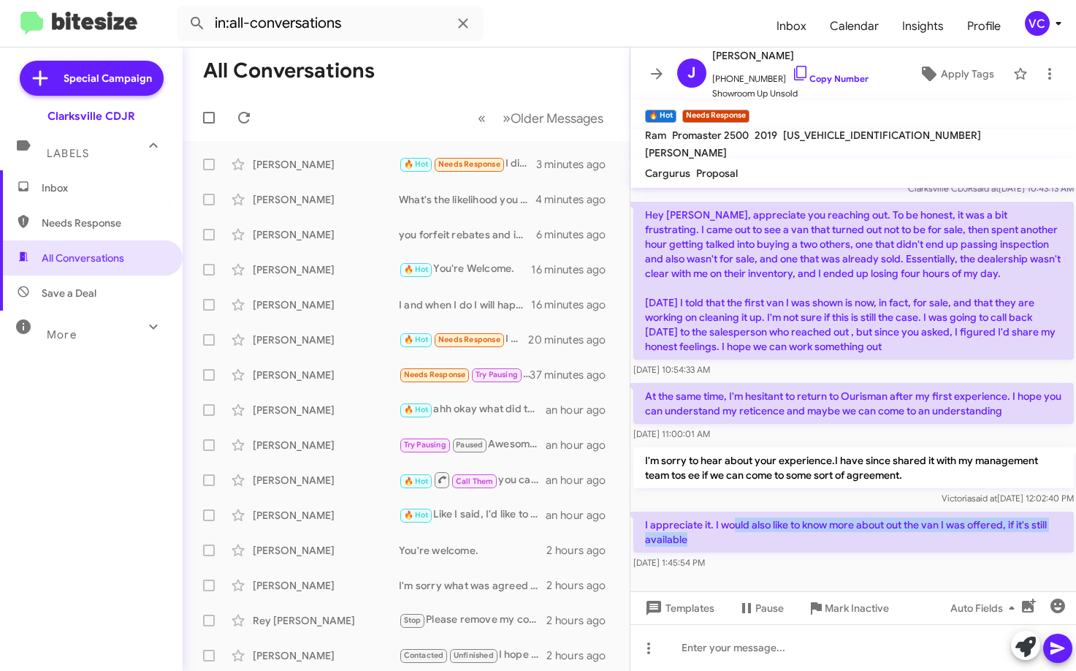
click at [903, 561] on div "I appreciate it. I would also like to know more about out the van I was offered…" at bounding box center [854, 541] width 441 height 58
click at [903, 568] on div "[DATE] 1:45:54 PM" at bounding box center [854, 562] width 441 height 15
click at [871, 410] on p "At the same time, I'm hesitant to return to Ourisman after my first experience.…" at bounding box center [854, 403] width 441 height 41
click at [870, 399] on p "At the same time, I'm hesitant to return to Ourisman after my first experience.…" at bounding box center [854, 403] width 441 height 41
click at [509, 74] on mat-toolbar-row "All Conversations" at bounding box center [406, 71] width 447 height 47
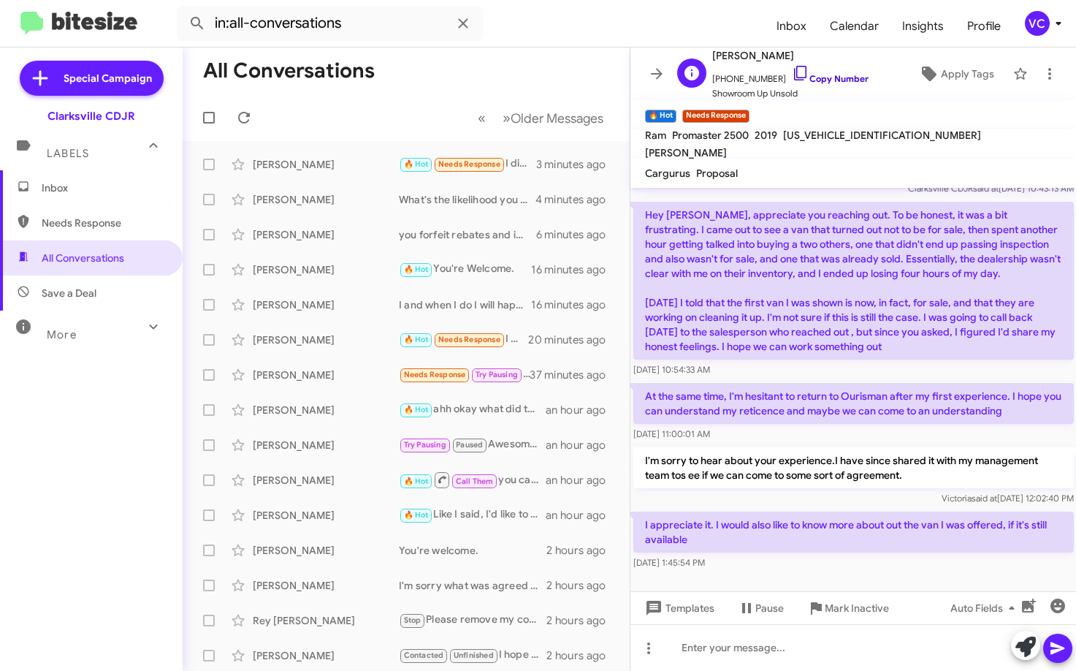
click at [821, 77] on link "Copy Number" at bounding box center [830, 78] width 77 height 11
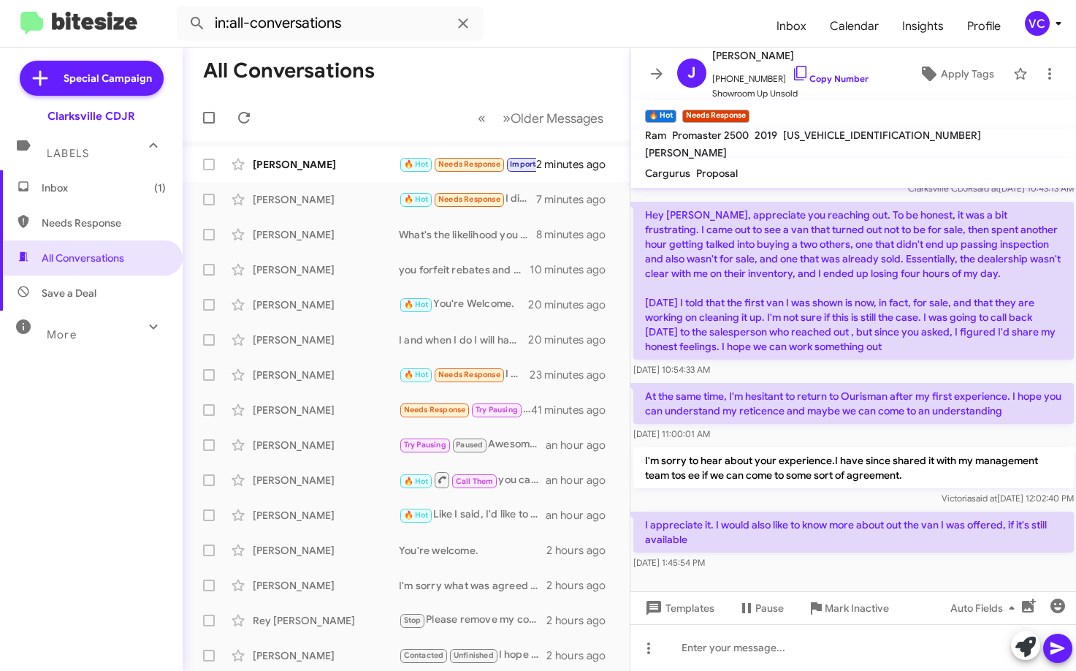
click at [481, 77] on mat-toolbar-row "All Conversations" at bounding box center [406, 71] width 447 height 47
click at [383, 168] on div "[PERSON_NAME]" at bounding box center [326, 164] width 146 height 15
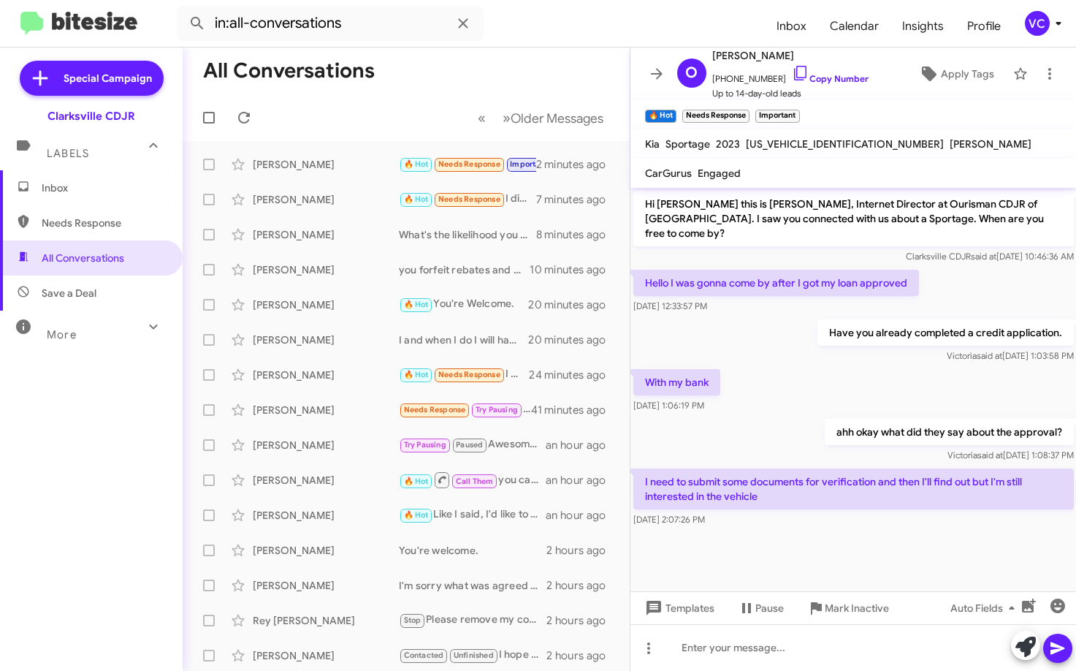
click at [799, 379] on div "With my bank [DATE] 1:06:19 PM" at bounding box center [854, 391] width 447 height 50
click at [799, 530] on div at bounding box center [854, 541] width 447 height 22
click at [811, 395] on div "With my bank [DATE] 1:06:19 PM" at bounding box center [854, 391] width 447 height 50
click at [819, 541] on cdk-virtual-scroll-viewport "Hi [PERSON_NAME] this is [PERSON_NAME], Internet Director at Ourisman CDJR of […" at bounding box center [854, 389] width 447 height 403
click at [840, 530] on div at bounding box center [854, 541] width 447 height 22
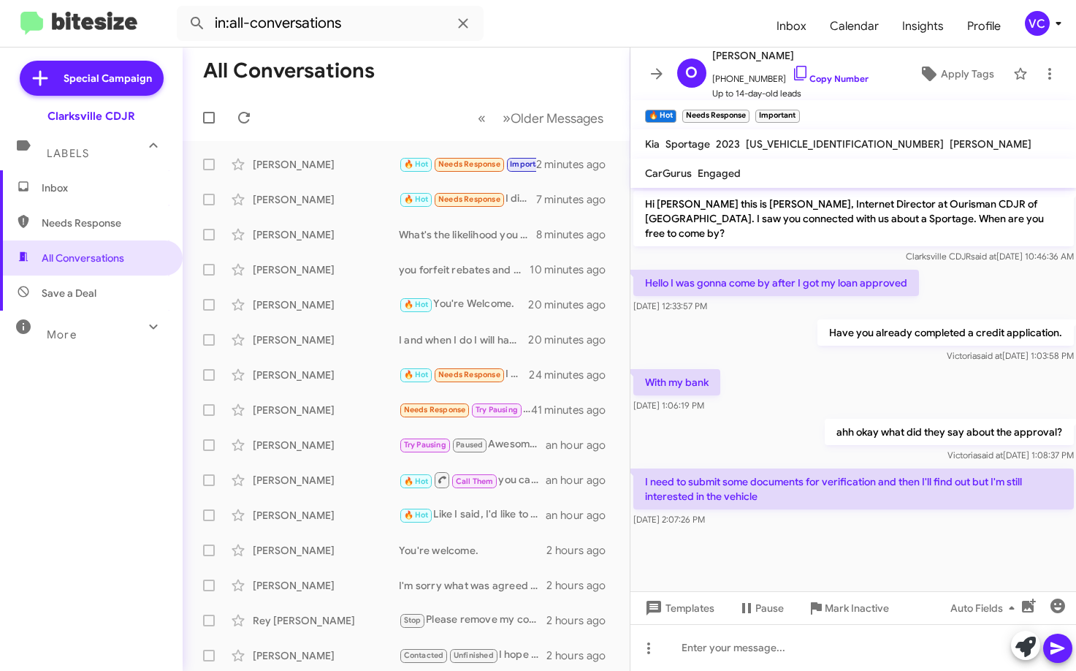
click at [813, 389] on div "With my bank [DATE] 1:06:19 PM" at bounding box center [854, 391] width 447 height 50
click at [837, 561] on cdk-virtual-scroll-viewport "Hi [PERSON_NAME] this is [PERSON_NAME], Internet Director at Ourisman CDJR of […" at bounding box center [854, 389] width 447 height 403
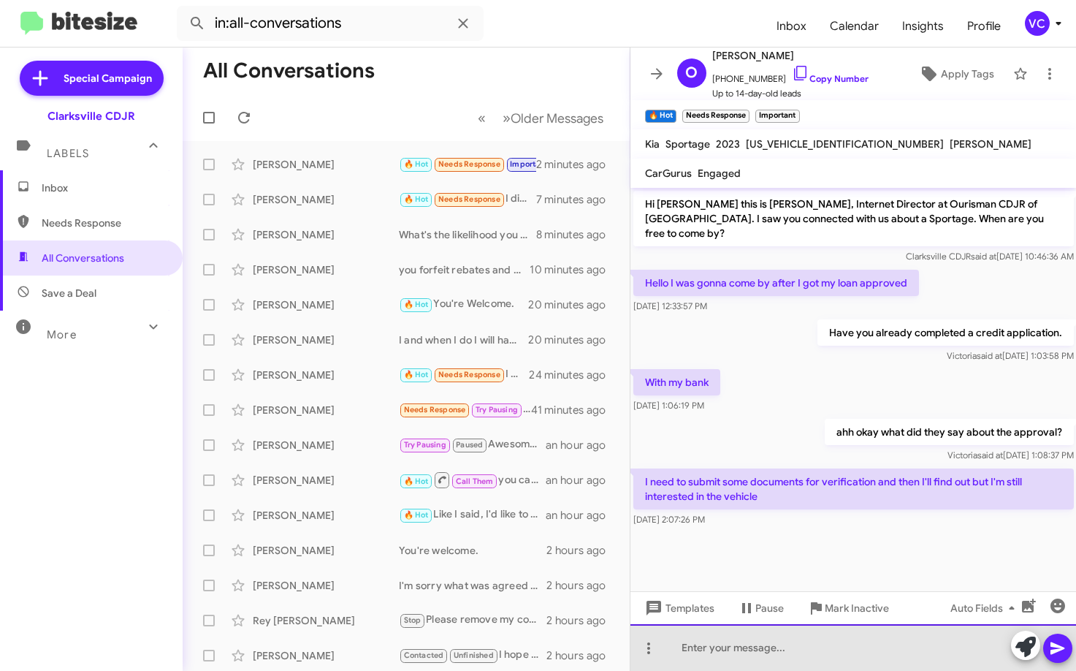
click at [802, 641] on div at bounding box center [854, 647] width 447 height 47
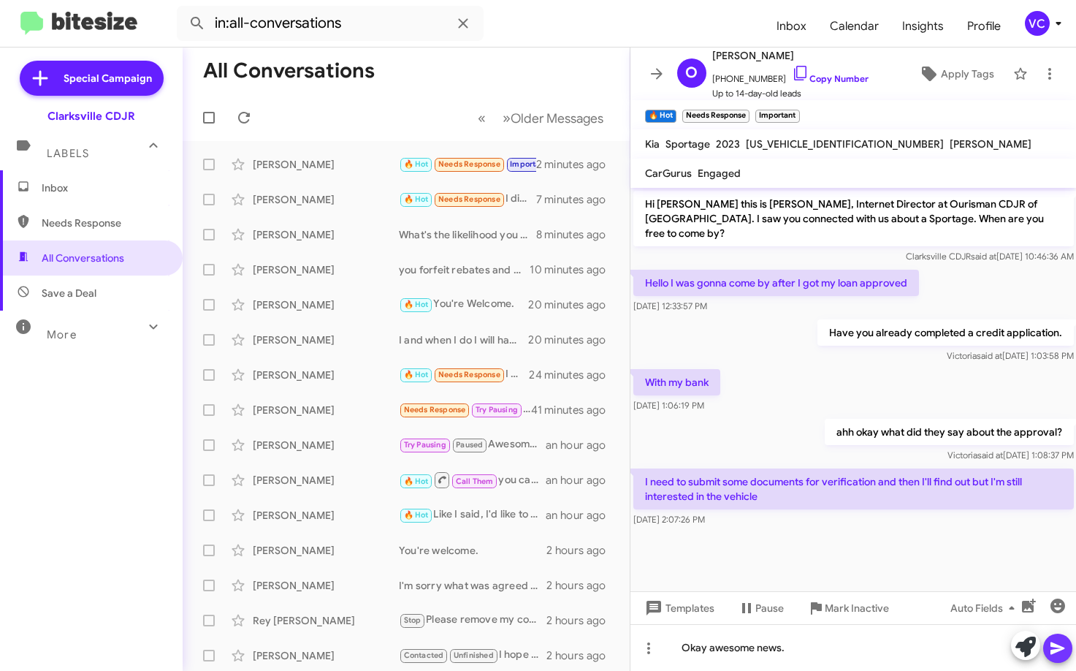
drag, startPoint x: 1071, startPoint y: 651, endPoint x: 1063, endPoint y: 650, distance: 7.3
click at [1066, 650] on button at bounding box center [1058, 648] width 29 height 29
click at [656, 530] on div "Okay awesome news. [PERSON_NAME] said at [DATE] 2:09:56 PM" at bounding box center [854, 555] width 447 height 50
click at [808, 366] on div "With my bank [DATE] 1:06:19 PM" at bounding box center [854, 391] width 447 height 50
click at [470, 91] on mat-toolbar-row "All Conversations" at bounding box center [406, 71] width 447 height 47
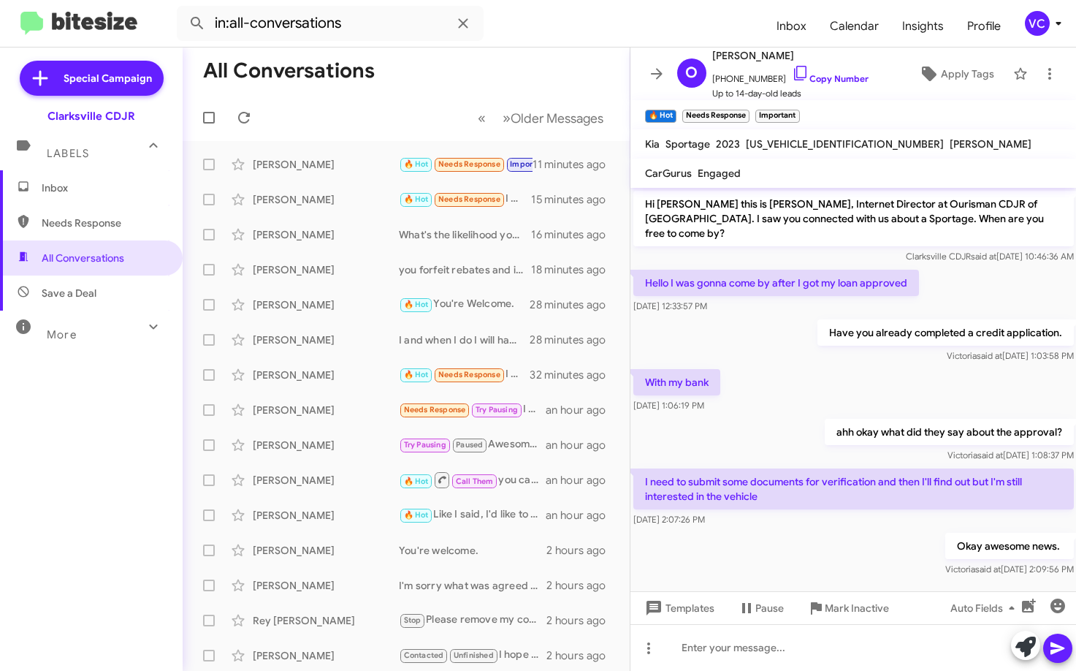
click at [443, 80] on mat-toolbar-row "All Conversations" at bounding box center [406, 71] width 447 height 47
click at [867, 512] on div "[DATE] 2:07:26 PM" at bounding box center [854, 519] width 441 height 15
click at [493, 47] on mat-divider at bounding box center [538, 47] width 1076 height 1
click at [580, 23] on form "in:all-conversations" at bounding box center [471, 23] width 588 height 35
click at [501, 48] on mat-toolbar-row "All Conversations" at bounding box center [406, 71] width 447 height 47
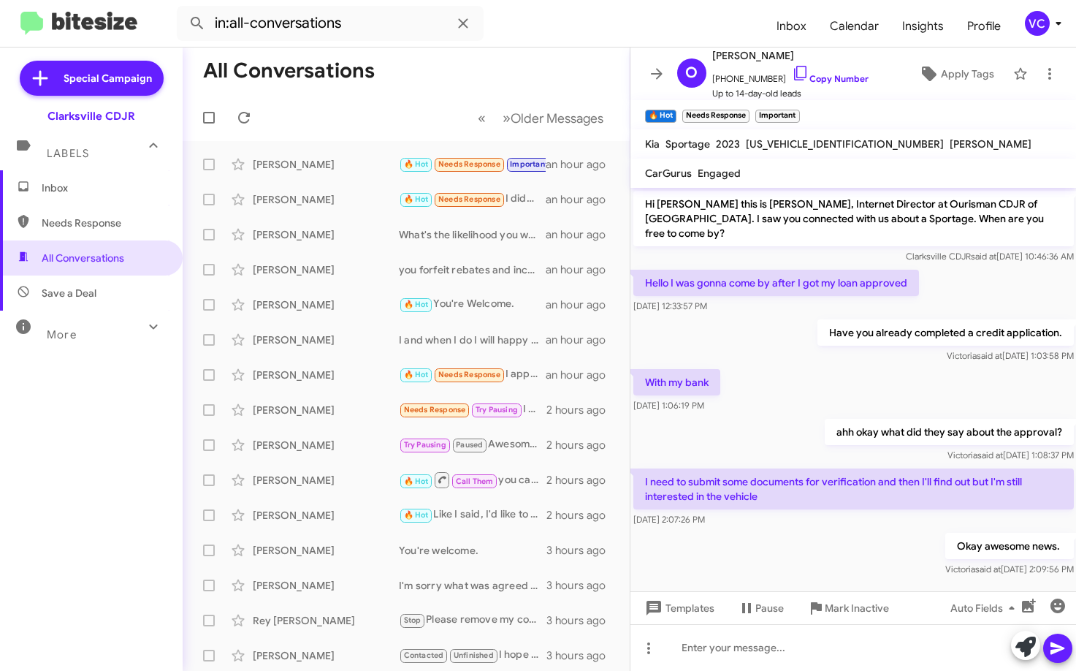
click at [514, 34] on form "in:all-conversations" at bounding box center [471, 23] width 588 height 35
drag, startPoint x: 783, startPoint y: 539, endPoint x: 784, endPoint y: 516, distance: 22.7
click at [784, 530] on div "Okay awesome news. [PERSON_NAME] said at [DATE] 2:09:56 PM" at bounding box center [854, 555] width 447 height 50
click at [797, 395] on div "With my bank [DATE] 1:06:19 PM" at bounding box center [854, 391] width 447 height 50
click at [327, 158] on div "[PERSON_NAME]" at bounding box center [326, 164] width 146 height 15
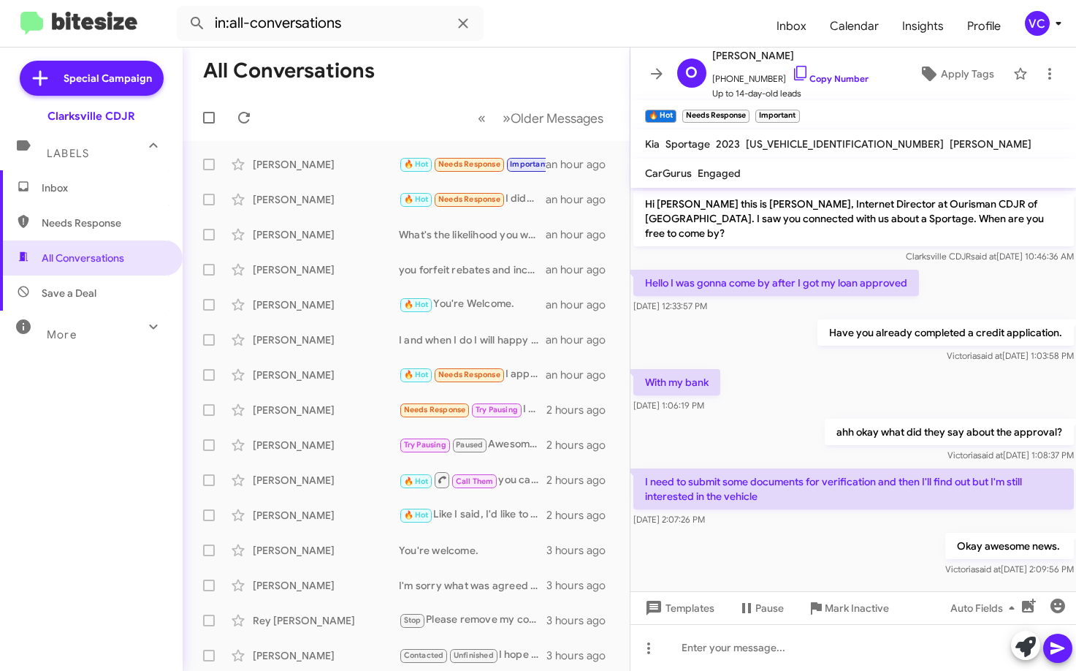
click at [829, 552] on div "Okay awesome news. [PERSON_NAME] said at [DATE] 2:09:56 PM" at bounding box center [854, 555] width 447 height 50
click at [849, 387] on div "With my bank [DATE] 1:06:19 PM" at bounding box center [854, 391] width 447 height 50
click at [850, 530] on div "Okay awesome news. [PERSON_NAME] said at [DATE] 2:09:56 PM" at bounding box center [854, 555] width 447 height 50
click at [843, 366] on div "With my bank [DATE] 1:06:19 PM" at bounding box center [854, 391] width 447 height 50
click at [337, 157] on div "[PERSON_NAME]" at bounding box center [326, 164] width 146 height 15
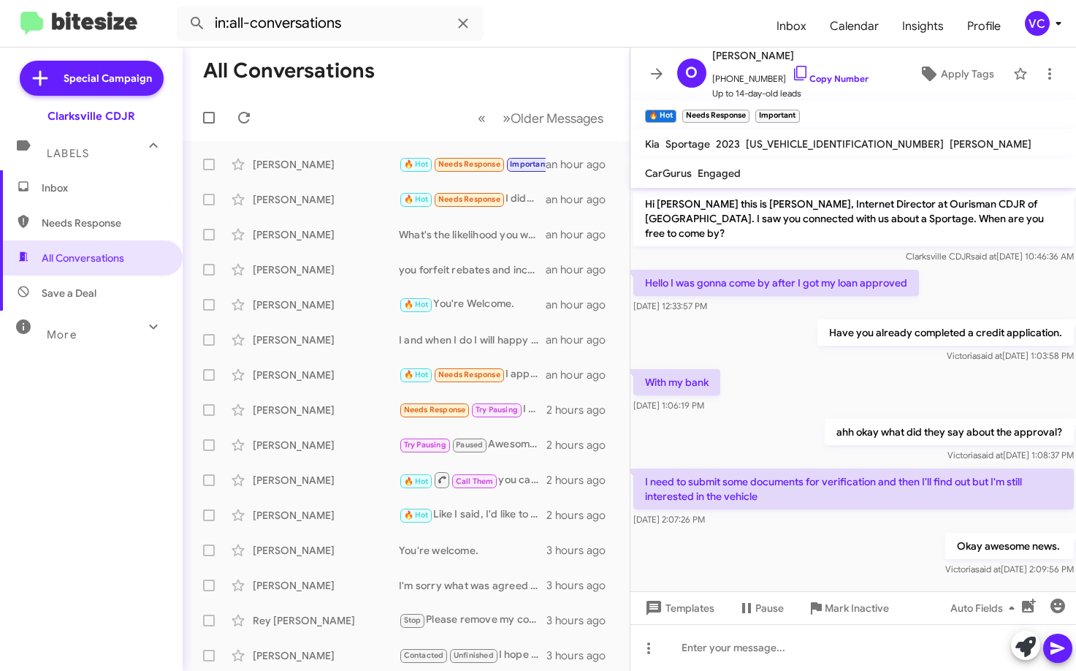
click at [759, 530] on div "Okay awesome news. [PERSON_NAME] said at [DATE] 2:09:56 PM" at bounding box center [854, 555] width 447 height 50
click at [808, 392] on div "With my bank [DATE] 1:06:19 PM" at bounding box center [854, 391] width 447 height 50
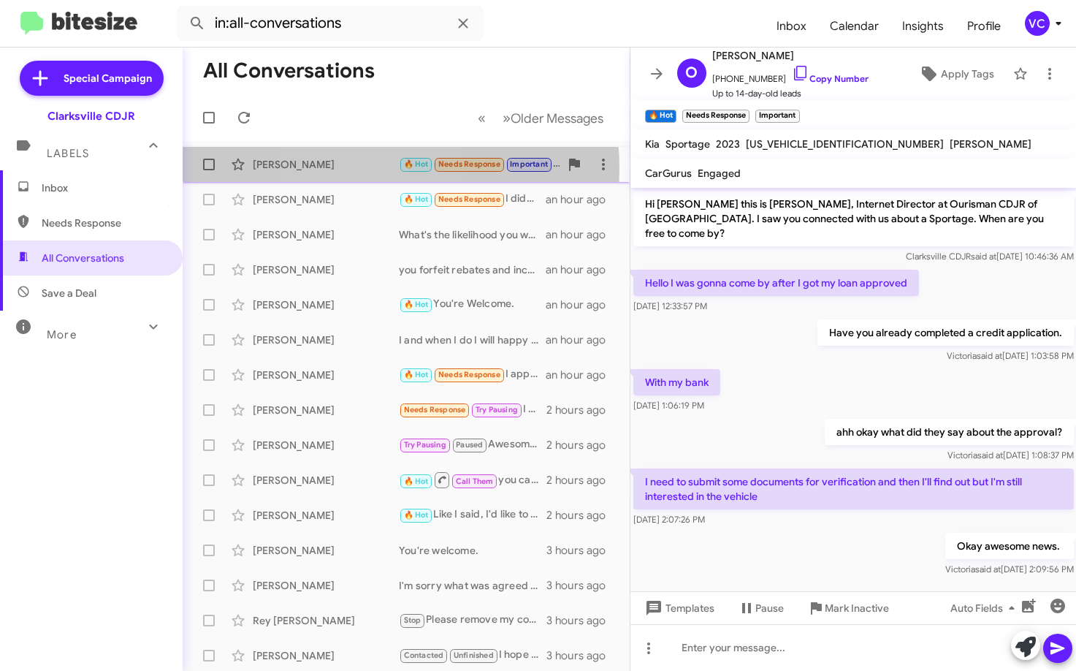
click at [354, 167] on div "[PERSON_NAME]" at bounding box center [326, 164] width 146 height 15
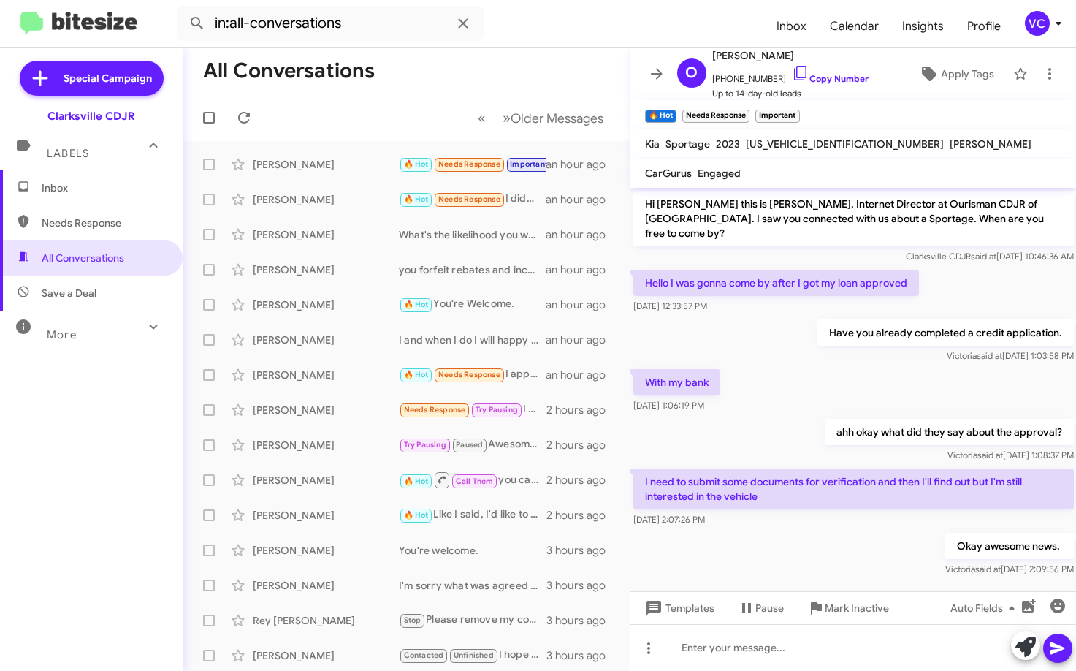
drag, startPoint x: 820, startPoint y: 281, endPoint x: 847, endPoint y: 433, distance: 155.1
click at [827, 288] on div "Hello I was gonna come by after I got my loan approved [DATE] 12:33:57 PM" at bounding box center [777, 292] width 286 height 44
drag, startPoint x: 877, startPoint y: 517, endPoint x: 896, endPoint y: 446, distance: 74.1
click at [879, 530] on div "Okay awesome news. [PERSON_NAME] said at [DATE] 2:09:56 PM" at bounding box center [854, 555] width 447 height 50
click at [897, 373] on div "With my bank [DATE] 1:06:19 PM" at bounding box center [854, 391] width 447 height 50
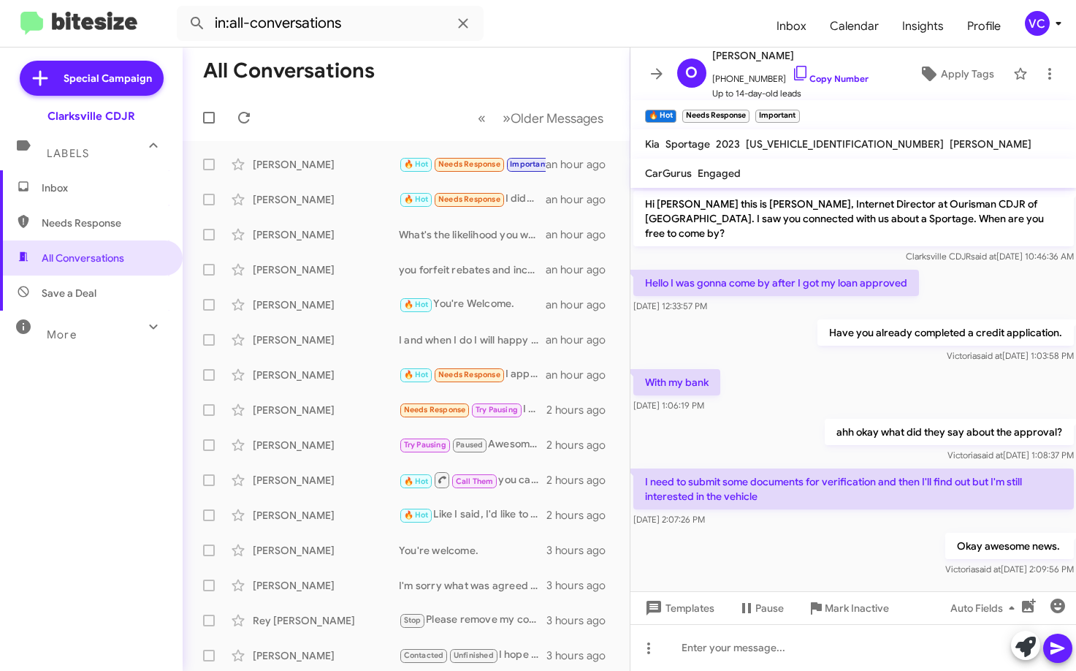
click at [938, 387] on div "With my bank [DATE] 1:06:19 PM" at bounding box center [854, 391] width 447 height 50
drag, startPoint x: 825, startPoint y: 530, endPoint x: 821, endPoint y: 405, distance: 125.0
click at [820, 530] on div "Okay awesome news. [PERSON_NAME] said at [DATE] 2:09:56 PM" at bounding box center [854, 555] width 447 height 50
click at [844, 349] on div "[PERSON_NAME] said at [DATE] 1:03:58 PM" at bounding box center [945, 356] width 257 height 15
click at [296, 93] on mat-toolbar-row "All Conversations" at bounding box center [406, 71] width 447 height 47
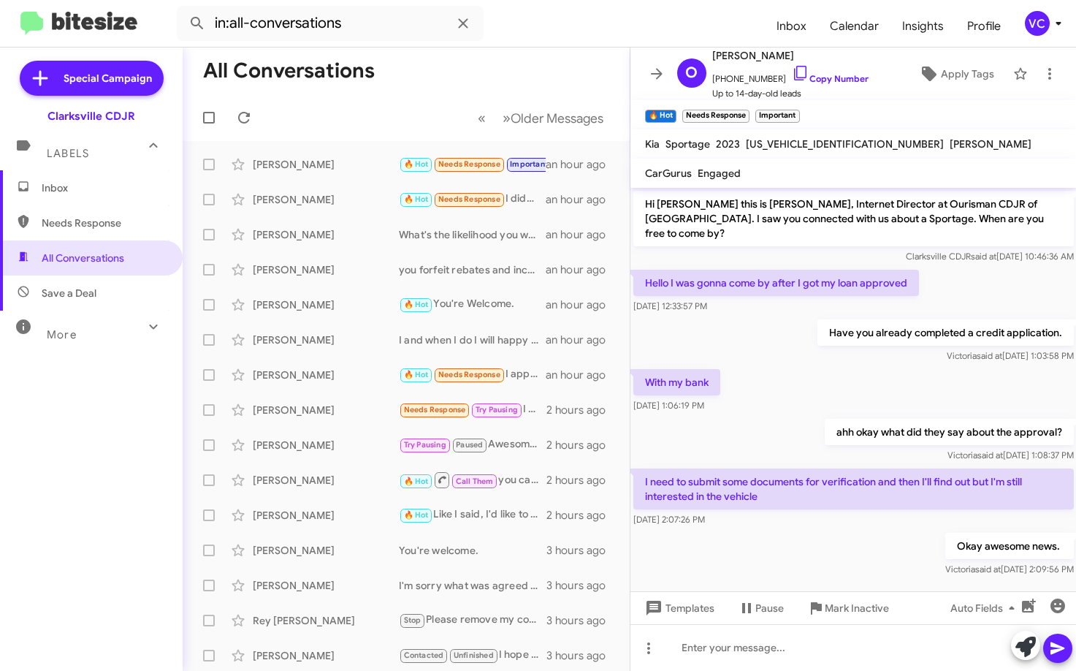
click at [838, 532] on div "Okay awesome news. [PERSON_NAME] said at [DATE] 2:09:56 PM" at bounding box center [854, 555] width 447 height 50
click at [807, 371] on div "With my bank [DATE] 1:06:19 PM" at bounding box center [854, 391] width 447 height 50
click at [819, 563] on div "Okay awesome news. [PERSON_NAME] said at [DATE] 2:09:56 PM" at bounding box center [854, 555] width 447 height 50
drag, startPoint x: 866, startPoint y: 394, endPoint x: 866, endPoint y: 406, distance: 12.4
click at [866, 394] on div "With my bank [DATE] 1:06:19 PM" at bounding box center [854, 391] width 447 height 50
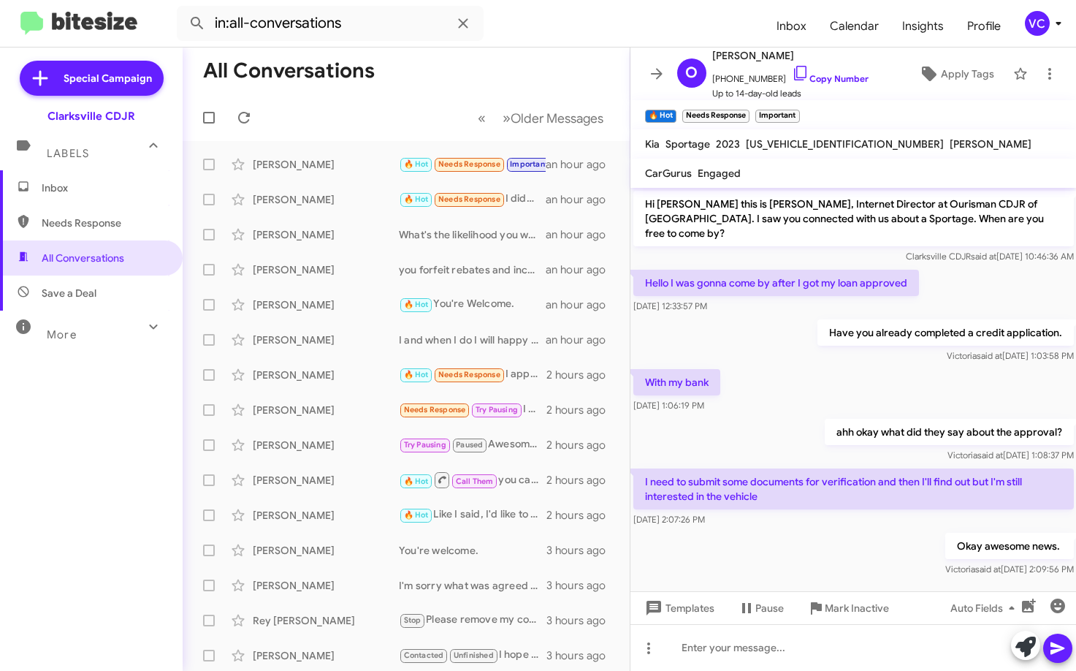
click at [836, 554] on div "Okay awesome news. [PERSON_NAME] said at [DATE] 2:09:56 PM" at bounding box center [854, 555] width 447 height 50
click at [843, 378] on div "With my bank [DATE] 1:06:19 PM" at bounding box center [854, 391] width 447 height 50
click at [84, 428] on div "Inbox Needs Response All Conversations Save a Deal More Important 🔥 Hot Appoint…" at bounding box center [91, 371] width 183 height 403
click at [96, 504] on div "Inbox Needs Response All Conversations Save a Deal More Important 🔥 Hot Appoint…" at bounding box center [91, 371] width 183 height 403
click at [858, 376] on div "With my bank [DATE] 1:06:19 PM" at bounding box center [854, 391] width 447 height 50
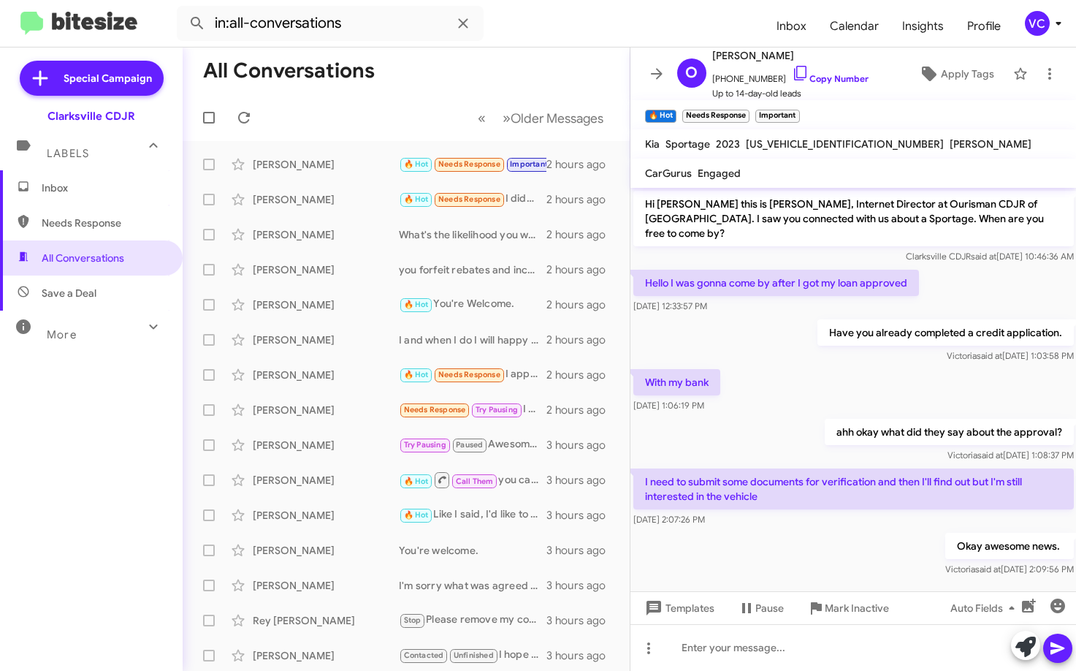
click at [860, 562] on div "Okay awesome news. [PERSON_NAME] said at [DATE] 2:09:56 PM" at bounding box center [854, 555] width 447 height 50
click at [884, 349] on div "[PERSON_NAME] said at [DATE] 1:03:58 PM" at bounding box center [945, 356] width 257 height 15
click at [576, 46] on mat-toolbar "in:all-conversations Inbox Calendar Insights Profile VC" at bounding box center [538, 23] width 1076 height 47
click at [576, 23] on form "in:all-conversations" at bounding box center [471, 23] width 588 height 35
click at [772, 366] on div "With my bank [DATE] 1:06:19 PM" at bounding box center [854, 391] width 447 height 50
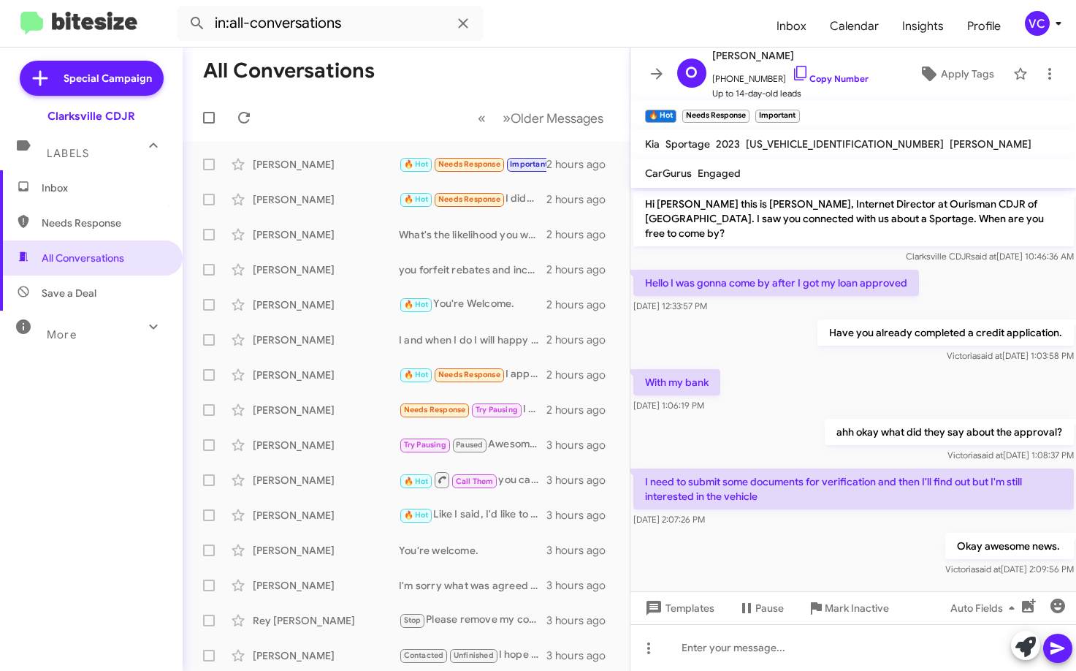
click at [805, 580] on div at bounding box center [854, 593] width 447 height 26
click at [860, 349] on div "[PERSON_NAME] said at [DATE] 1:03:58 PM" at bounding box center [945, 356] width 257 height 15
click at [836, 538] on div "Okay awesome news. [PERSON_NAME] said at [DATE] 2:09:56 PM" at bounding box center [854, 555] width 447 height 50
click at [817, 366] on div "With my bank [DATE] 1:06:19 PM" at bounding box center [854, 391] width 447 height 50
click at [778, 374] on div "With my bank [DATE] 1:06:19 PM" at bounding box center [854, 391] width 447 height 50
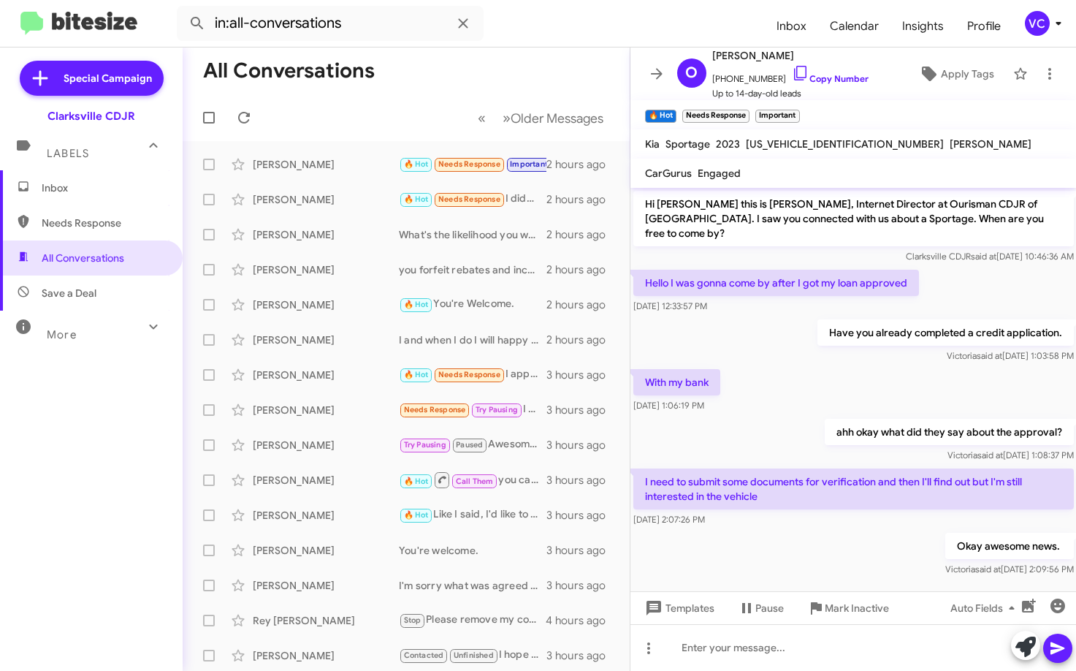
click at [821, 530] on div "Okay awesome news. [PERSON_NAME] said at [DATE] 2:09:56 PM" at bounding box center [854, 555] width 447 height 50
click at [139, 451] on div "Inbox Needs Response All Conversations Save a Deal More Important 🔥 Hot Appoint…" at bounding box center [91, 371] width 183 height 403
click at [824, 366] on div "With my bank [DATE] 1:06:19 PM" at bounding box center [854, 391] width 447 height 50
click at [407, 95] on mat-toolbar-row "« Previous » Next Older Messages" at bounding box center [406, 117] width 447 height 47
click at [238, 113] on icon at bounding box center [244, 118] width 18 height 18
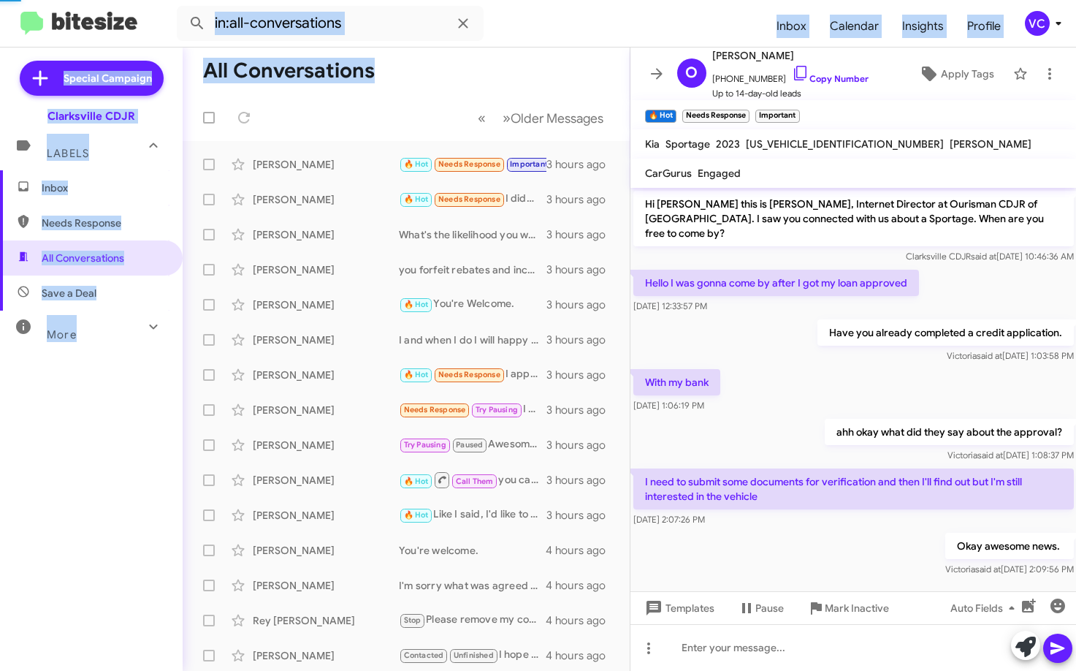
click at [528, 41] on div "in:all-conversations Inbox Calendar Insights Profile VC Special Campaign Clarks…" at bounding box center [538, 335] width 1076 height 671
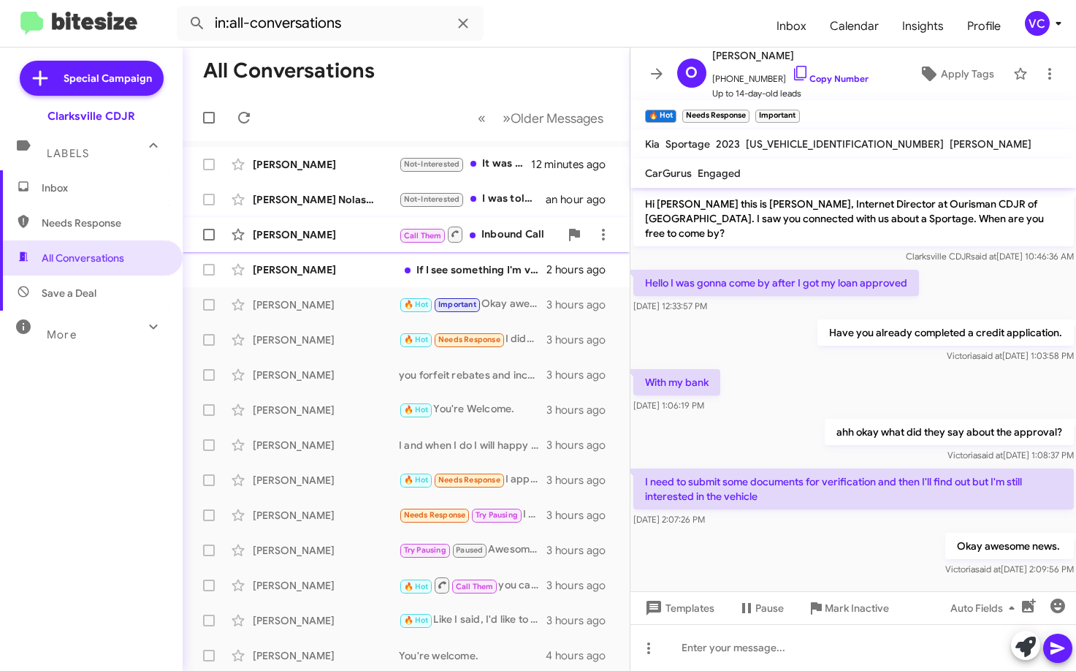
drag, startPoint x: 423, startPoint y: 96, endPoint x: 456, endPoint y: 224, distance: 131.3
click at [422, 96] on mat-toolbar-row "« Previous » Next Older Messages" at bounding box center [406, 117] width 447 height 47
click at [411, 268] on div "If I see something I'm very interested in than highly likely but It has to be a…" at bounding box center [479, 269] width 161 height 15
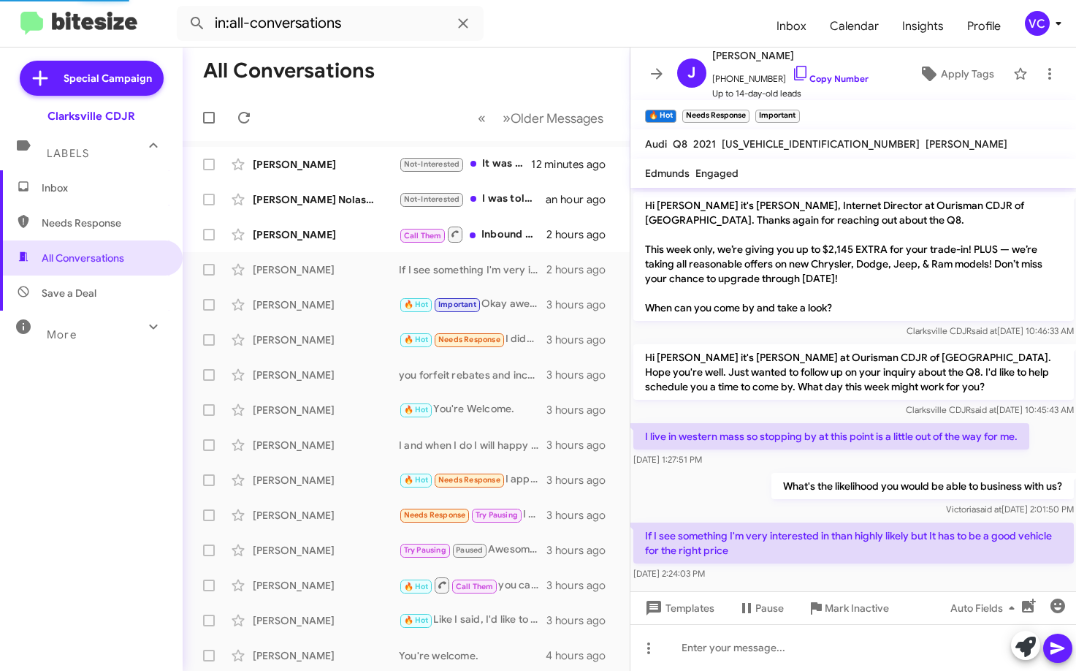
scroll to position [48, 0]
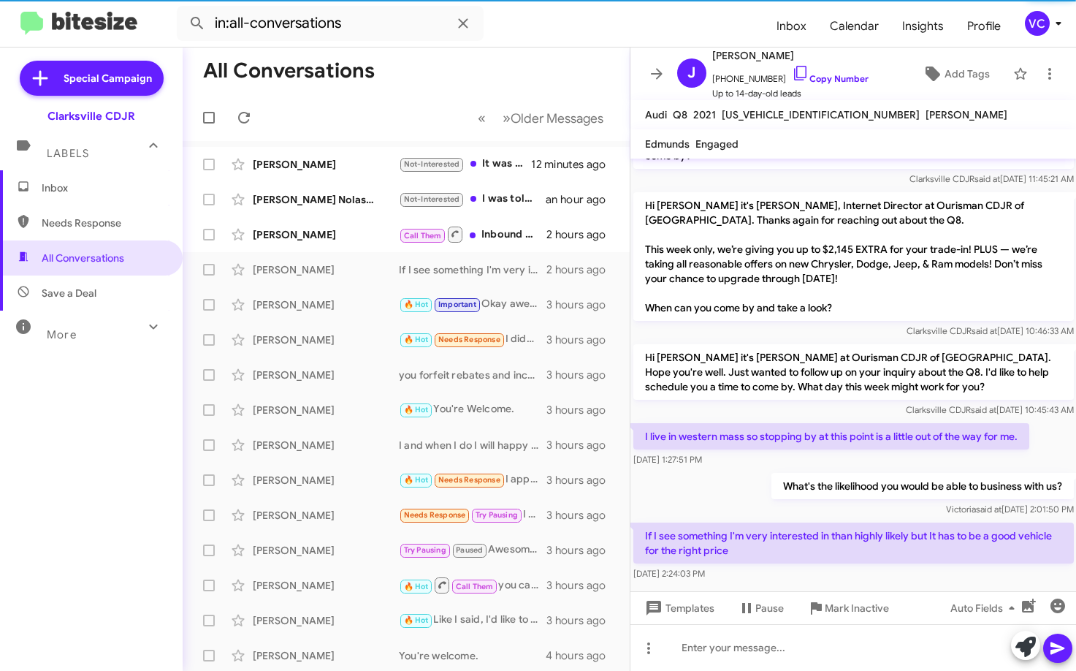
click at [771, 487] on div "What's the likelihood you would be able to business with us? [PERSON_NAME] said…" at bounding box center [922, 495] width 303 height 44
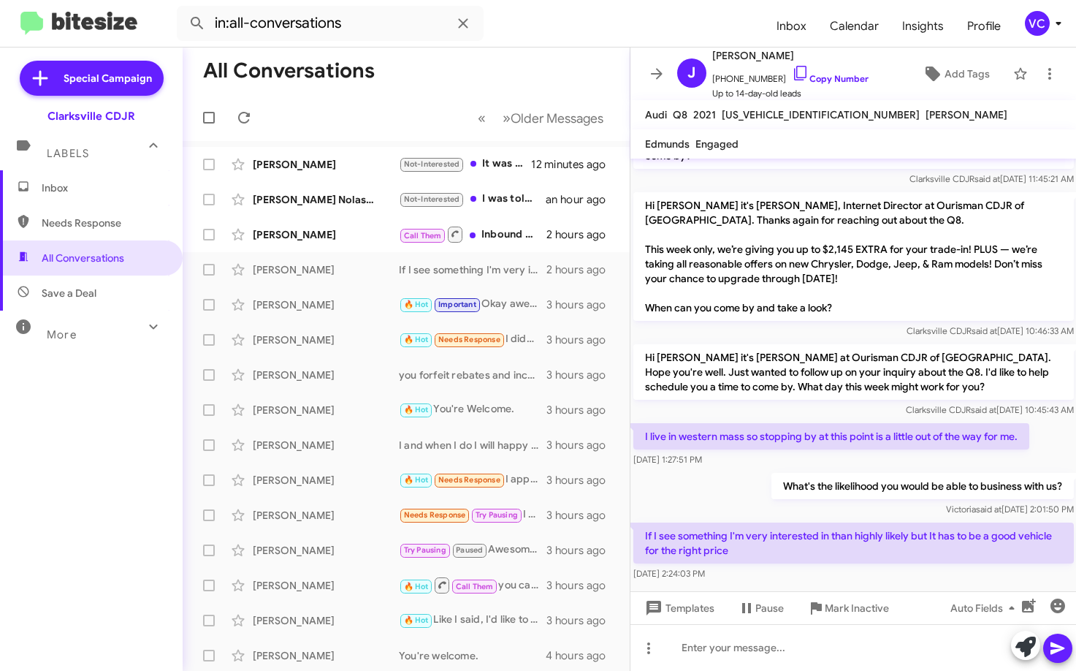
click at [908, 541] on p "If I see something I'm very interested in than highly likely but It has to be a…" at bounding box center [854, 543] width 441 height 41
click at [926, 550] on div "If I see something I'm very interested in than highly likely but It has to be a…" at bounding box center [854, 552] width 441 height 58
click at [767, 653] on div at bounding box center [854, 647] width 447 height 47
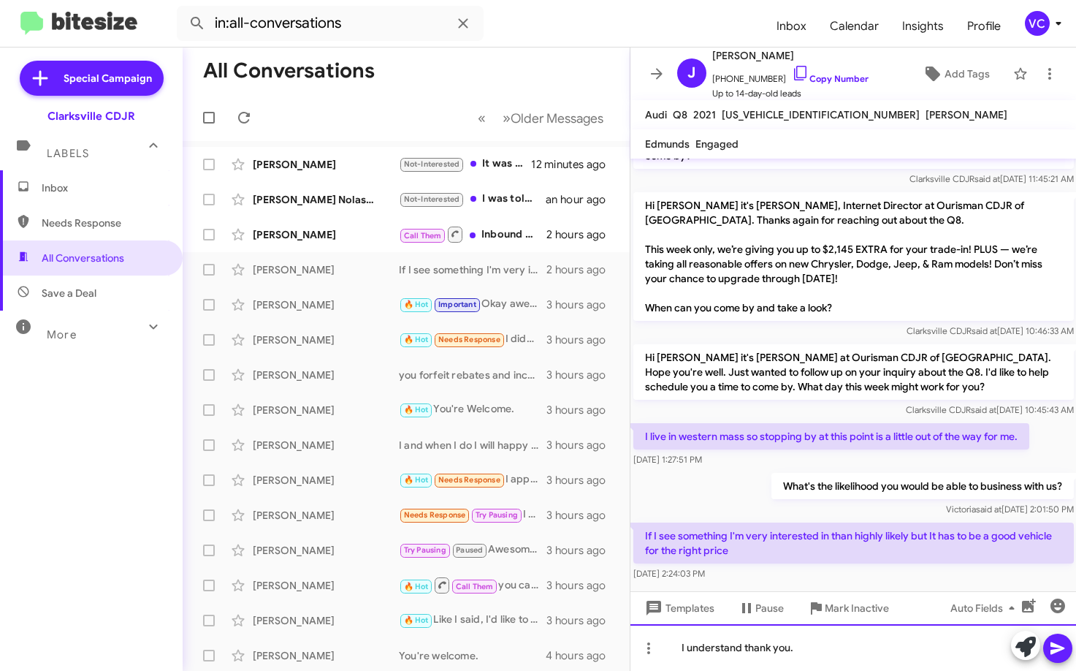
click at [880, 656] on div "I understand thank you." at bounding box center [854, 647] width 447 height 47
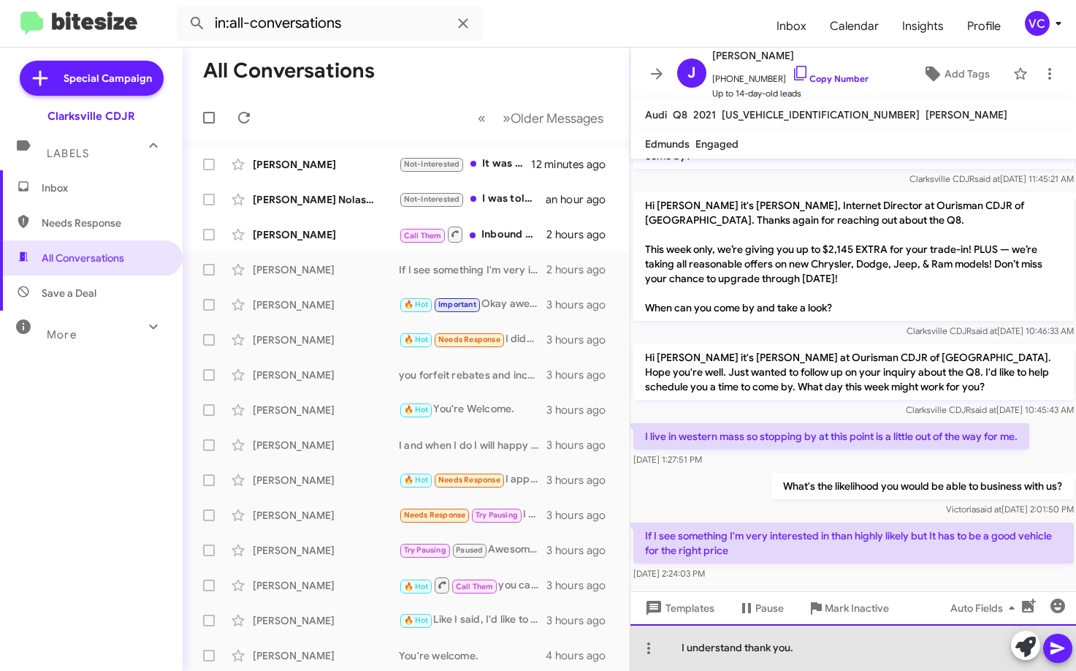
click at [899, 652] on div "I understand thank you." at bounding box center [854, 647] width 447 height 47
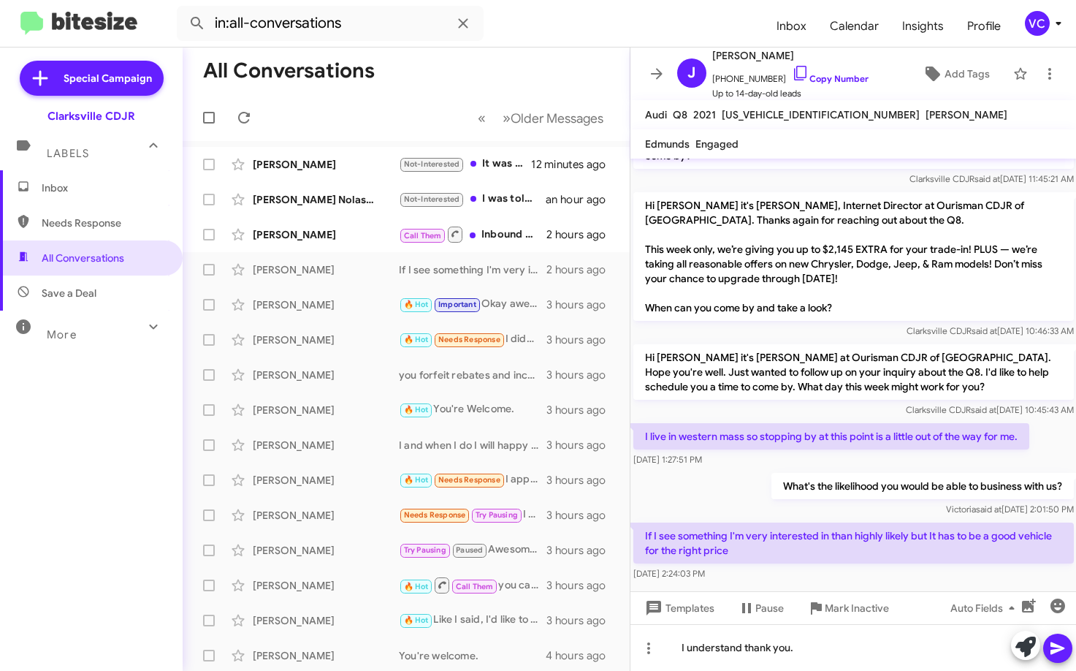
drag, startPoint x: 1065, startPoint y: 652, endPoint x: 1048, endPoint y: 652, distance: 16.8
click at [1064, 652] on icon at bounding box center [1058, 648] width 18 height 18
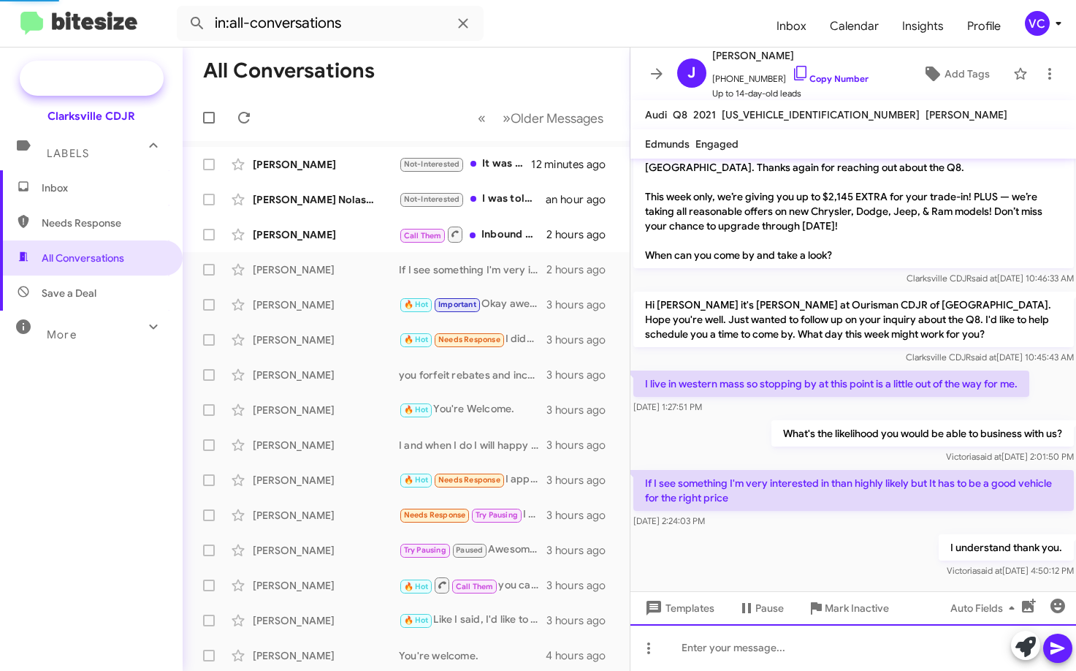
scroll to position [102, 0]
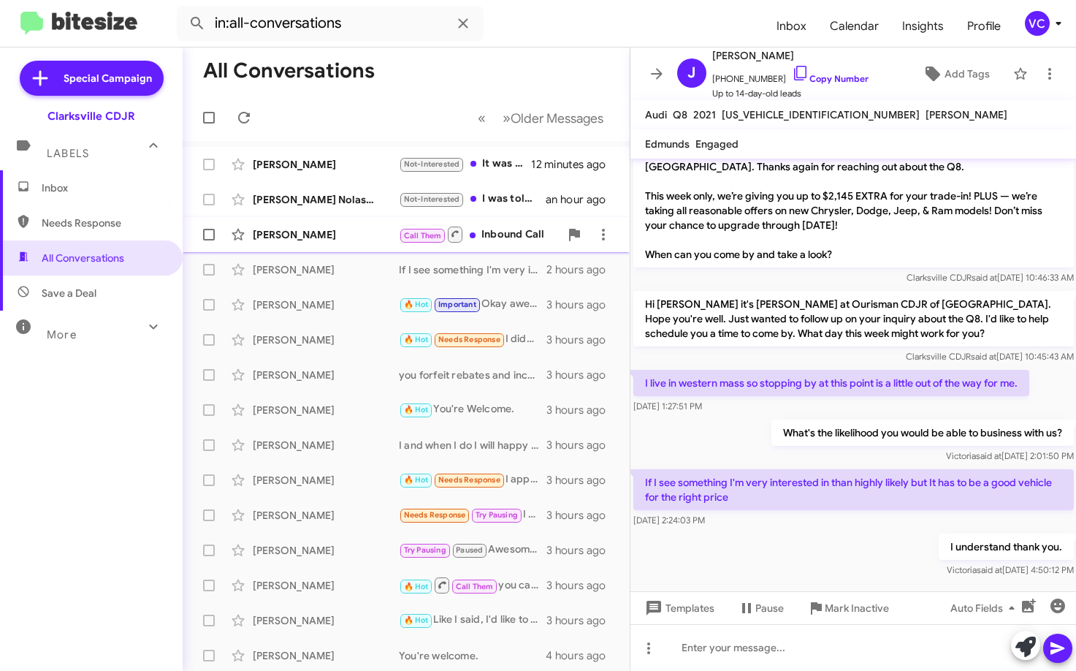
click at [333, 244] on div "[PERSON_NAME] Call Them Inbound Call 2 hours ago" at bounding box center [406, 234] width 424 height 29
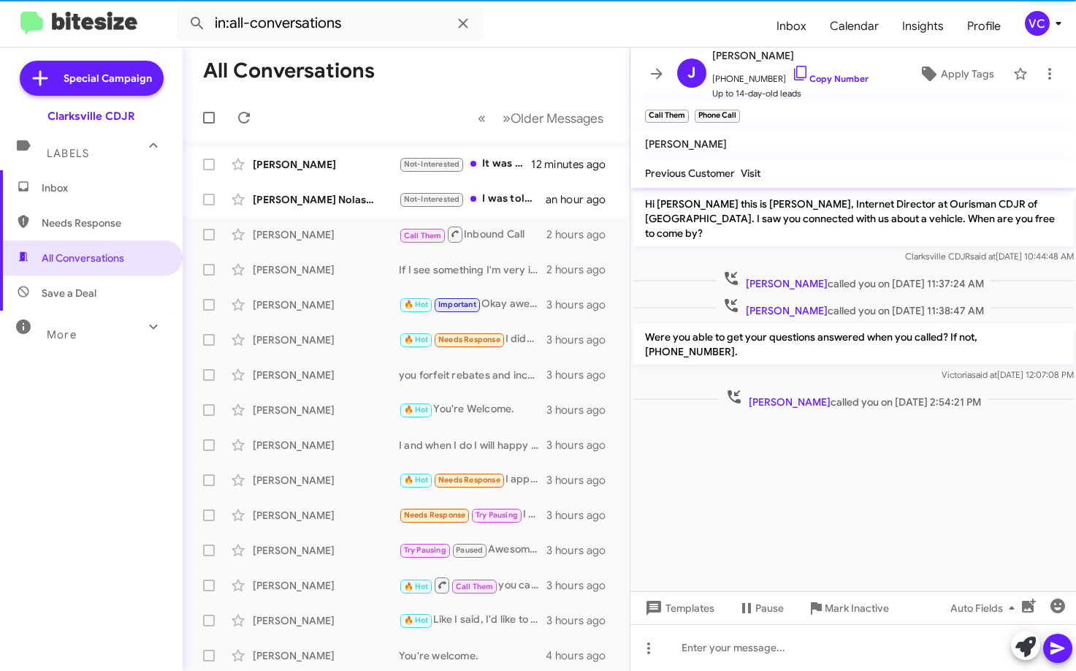
click at [903, 519] on cdk-virtual-scroll-viewport "Hi [PERSON_NAME] this is [PERSON_NAME], Internet Director at Ourisman CDJR of […" at bounding box center [854, 389] width 447 height 403
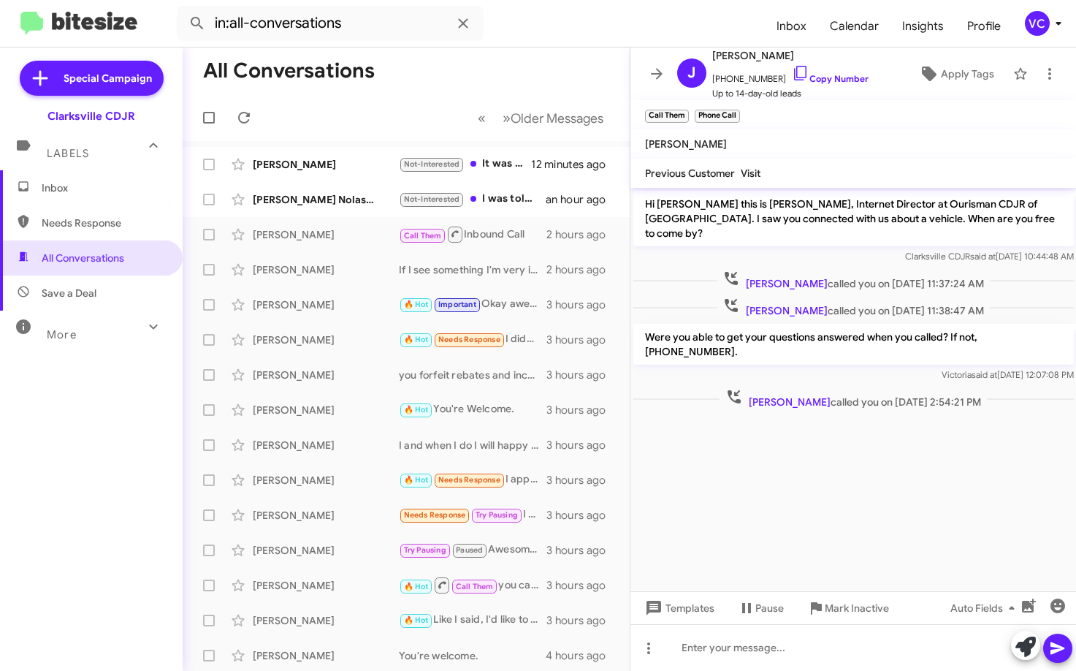
click at [900, 520] on cdk-virtual-scroll-viewport "Hi [PERSON_NAME] this is [PERSON_NAME], Internet Director at Ourisman CDJR of […" at bounding box center [854, 389] width 447 height 403
click at [352, 198] on div "[PERSON_NAME] Nolastname119587306" at bounding box center [326, 199] width 146 height 15
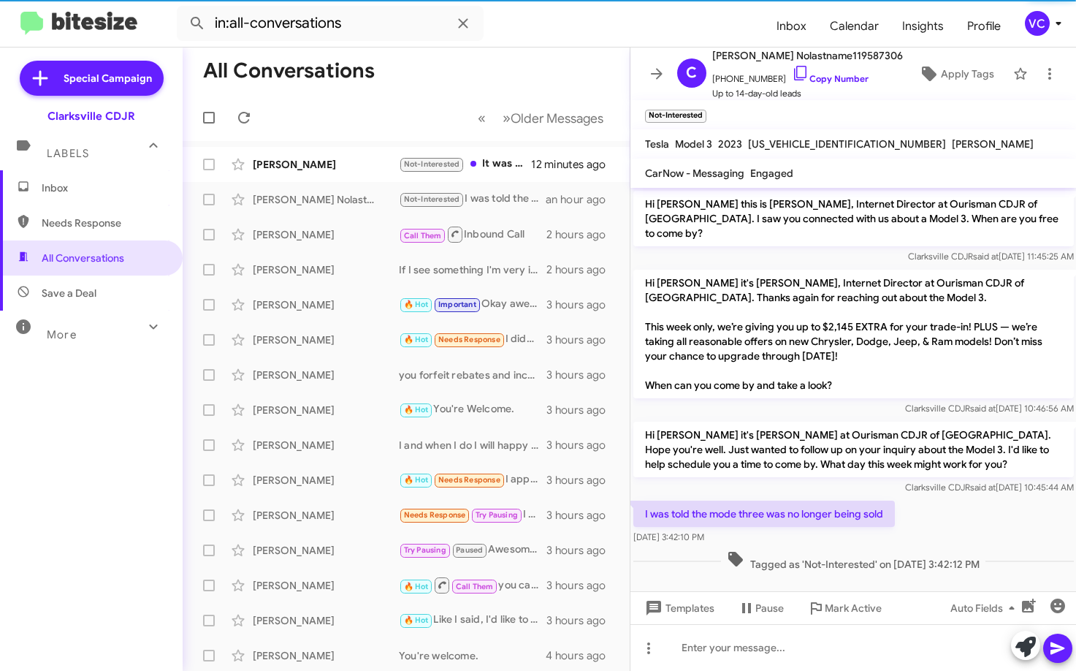
drag, startPoint x: 730, startPoint y: 464, endPoint x: 885, endPoint y: 466, distance: 154.9
click at [743, 462] on div "Hi [PERSON_NAME] it's [PERSON_NAME] at Ourisman CDJR of [GEOGRAPHIC_DATA]. Hope…" at bounding box center [854, 458] width 441 height 73
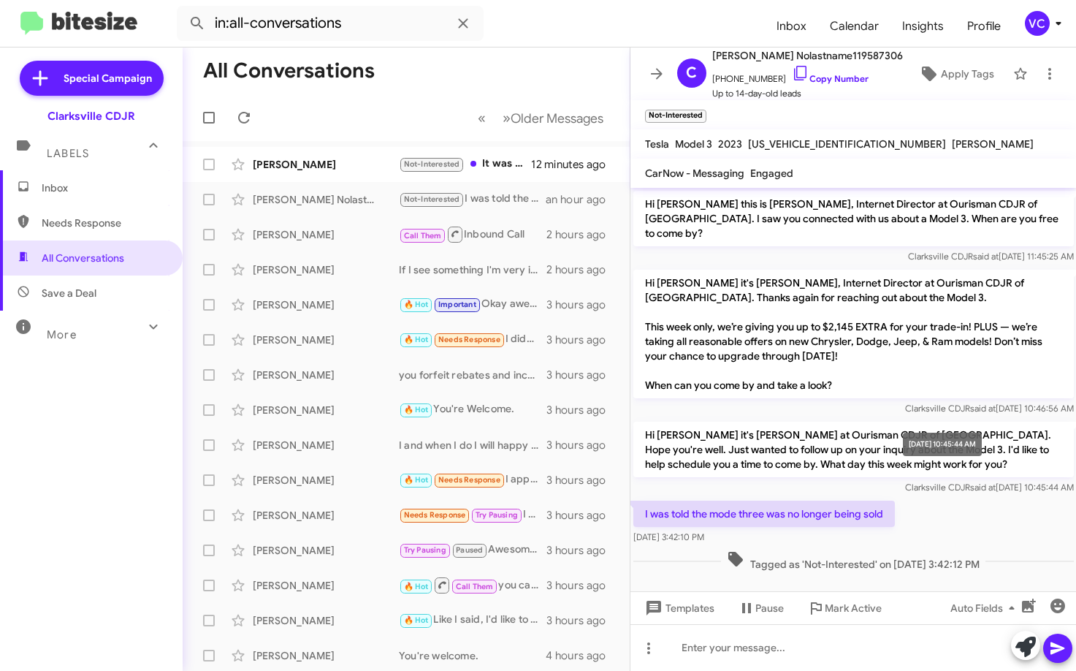
click at [945, 480] on div "Hi [PERSON_NAME] it's [PERSON_NAME] at Ourisman CDJR of [GEOGRAPHIC_DATA]. Hope…" at bounding box center [854, 458] width 447 height 79
click at [947, 498] on div "I was told the mode three was no longer being sold [DATE] 3:42:10 PM" at bounding box center [854, 523] width 447 height 50
click at [970, 482] on span "Clarksville CDJR said at [DATE] 10:45:44 AM" at bounding box center [989, 487] width 169 height 11
click at [960, 508] on div "I was told the mode three was no longer being sold [DATE] 3:42:10 PM" at bounding box center [854, 523] width 447 height 50
click at [962, 501] on div "I was told the mode three was no longer being sold [DATE] 3:42:10 PM" at bounding box center [854, 523] width 447 height 50
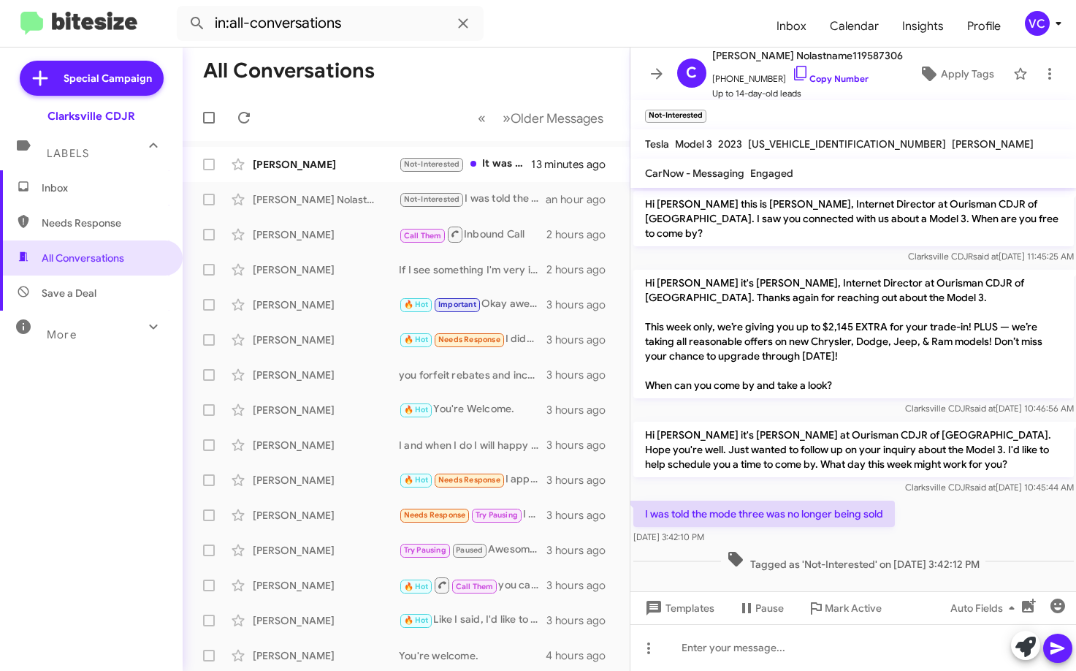
click at [913, 506] on div "I was told the mode three was no longer being sold [DATE] 3:42:10 PM" at bounding box center [854, 523] width 447 height 50
click at [714, 651] on div at bounding box center [854, 647] width 447 height 47
click at [739, 650] on div at bounding box center [854, 647] width 447 height 47
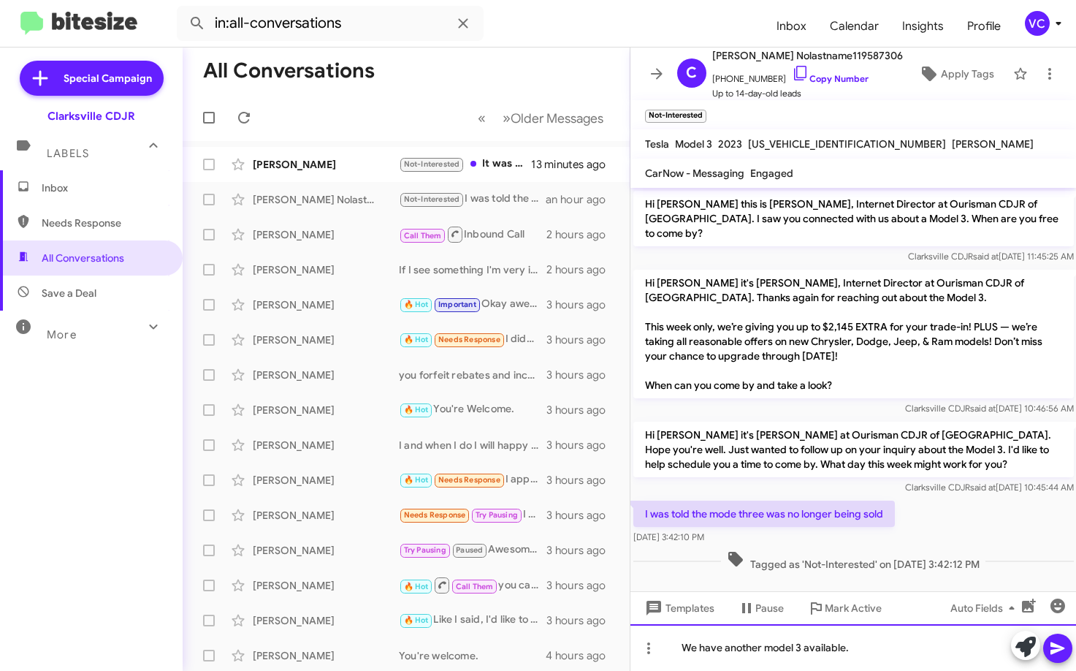
click at [865, 650] on div "We have another model 3 available." at bounding box center [854, 647] width 447 height 47
drag, startPoint x: 859, startPoint y: 647, endPoint x: 842, endPoint y: 660, distance: 21.9
click at [842, 660] on div "We have another model 3 available. Its a performance." at bounding box center [854, 647] width 447 height 47
click at [950, 656] on div "We have another model 3 available. Its a performance." at bounding box center [854, 647] width 447 height 47
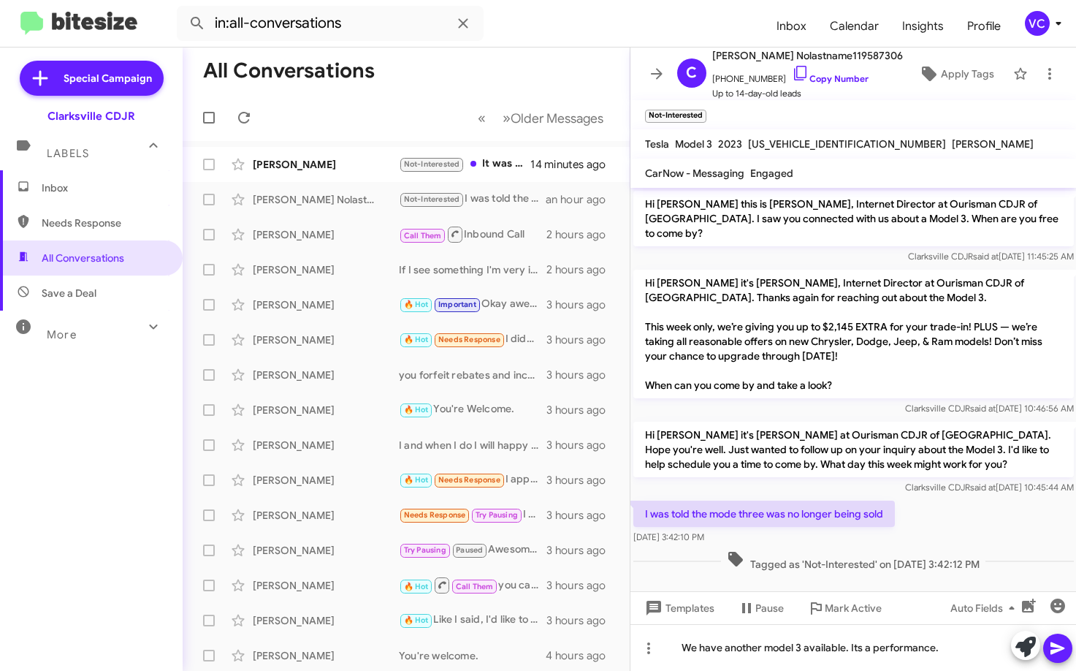
click at [1054, 657] on span at bounding box center [1058, 648] width 18 height 29
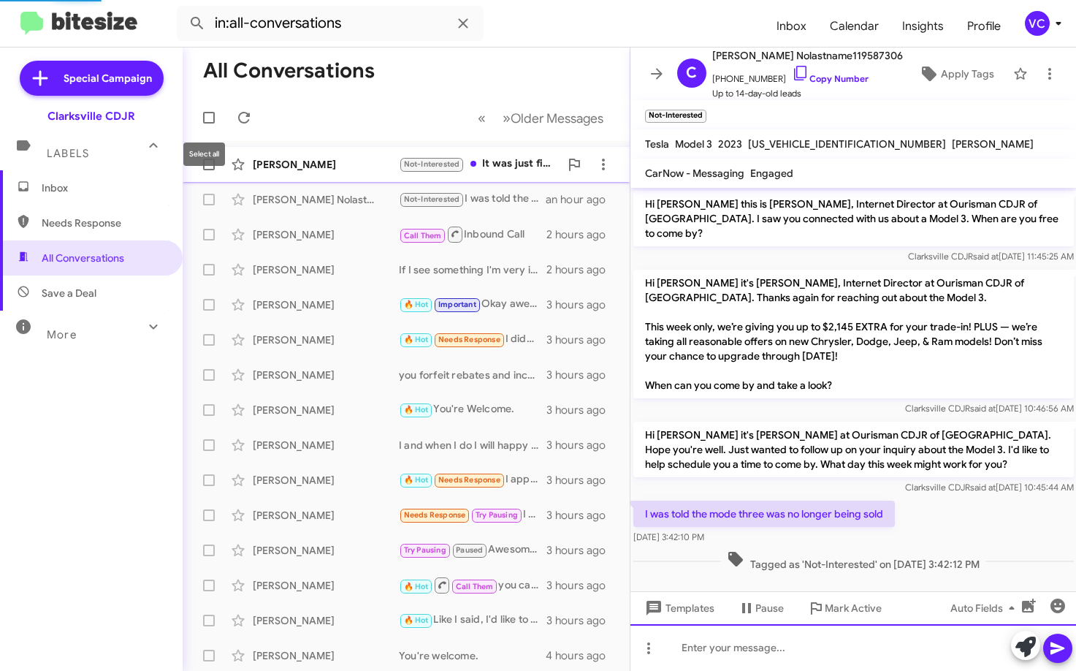
scroll to position [40, 0]
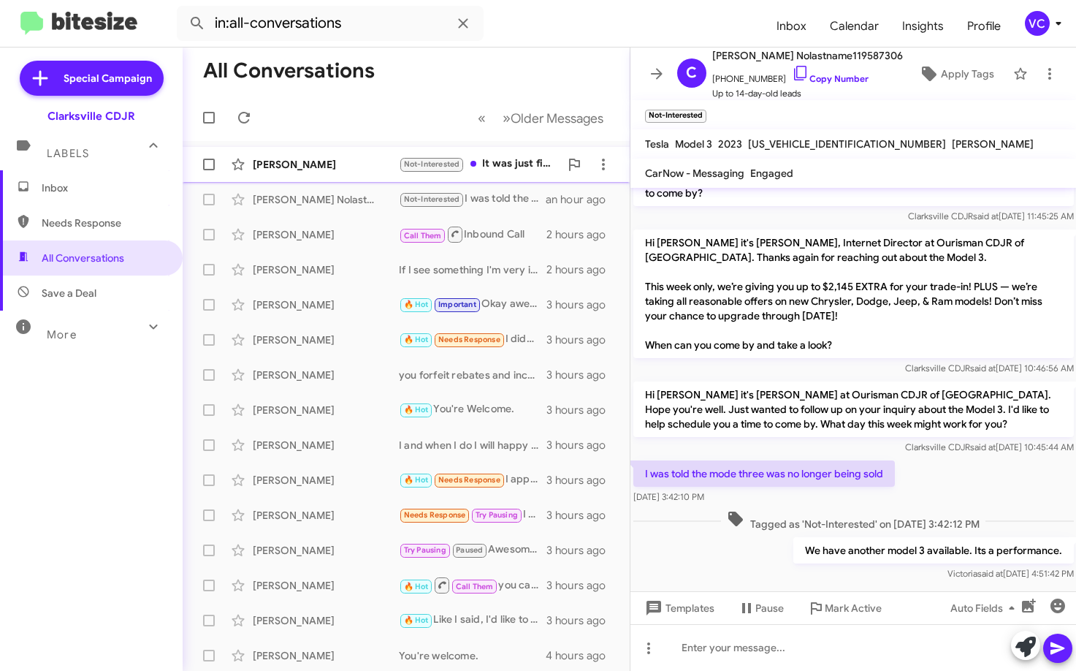
click at [326, 167] on div "[PERSON_NAME]" at bounding box center [326, 164] width 146 height 15
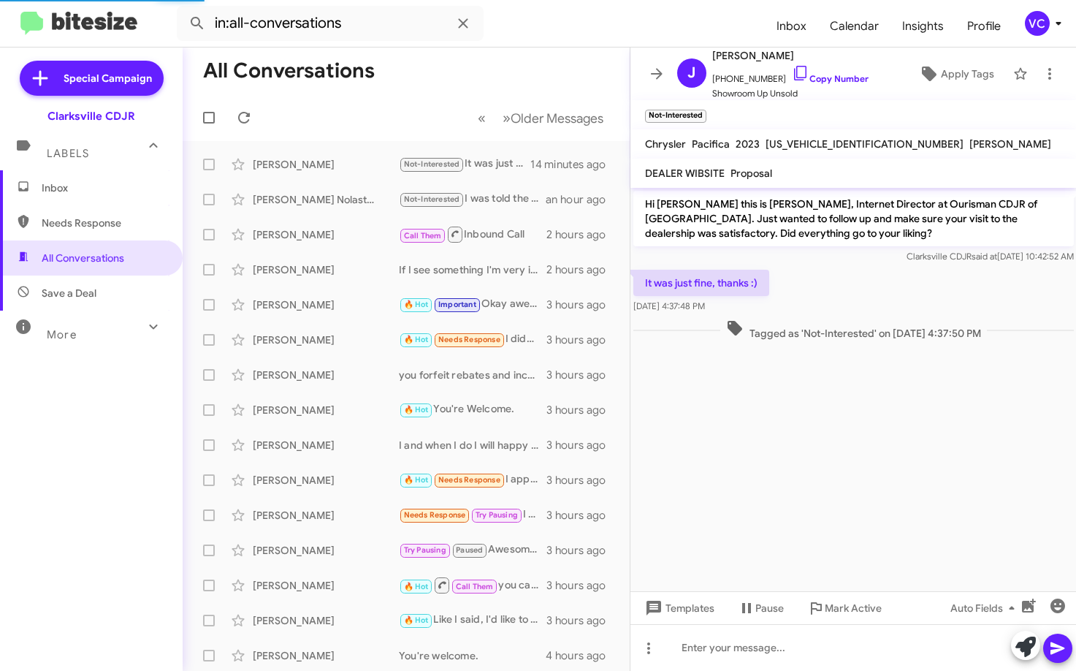
drag, startPoint x: 854, startPoint y: 512, endPoint x: 863, endPoint y: 393, distance: 118.8
click at [853, 509] on cdk-virtual-scroll-viewport "Hi [PERSON_NAME] this is [PERSON_NAME], Internet Director at Ourisman CDJR of […" at bounding box center [854, 389] width 447 height 403
click at [874, 284] on div "It was just fine, thanks :) [DATE] 4:37:48 PM" at bounding box center [854, 292] width 447 height 50
click at [844, 513] on cdk-virtual-scroll-viewport "Hi [PERSON_NAME] this is [PERSON_NAME], Internet Director at Ourisman CDJR of […" at bounding box center [854, 389] width 447 height 403
click at [789, 481] on cdk-virtual-scroll-viewport "Hi [PERSON_NAME] this is [PERSON_NAME], Internet Director at Ourisman CDJR of […" at bounding box center [854, 389] width 447 height 403
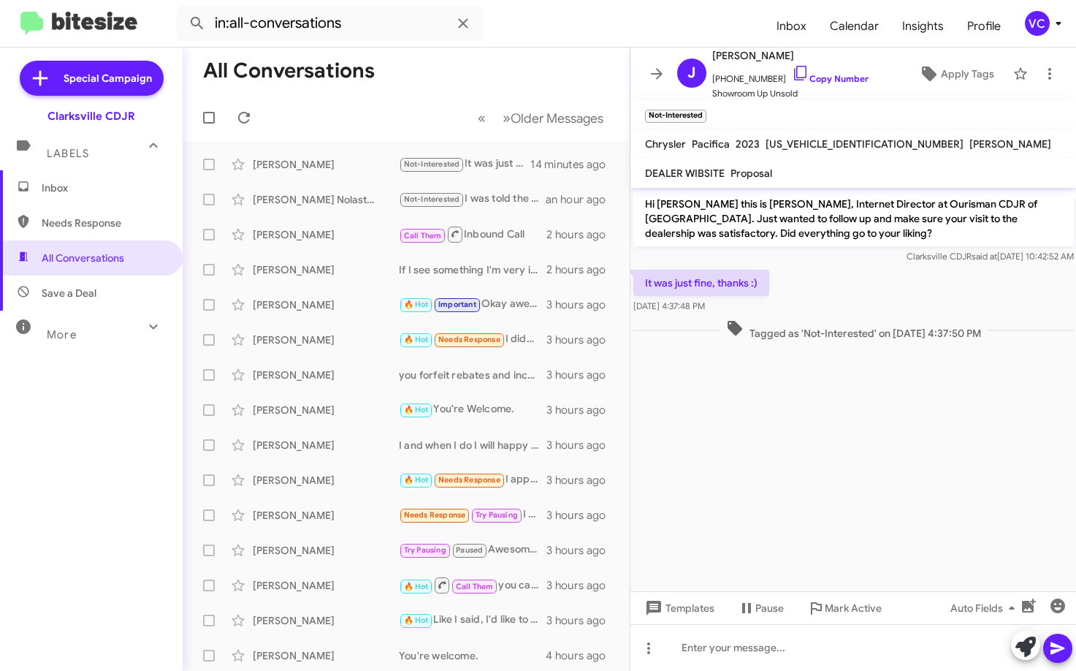
click at [857, 286] on div "It was just fine, thanks :) [DATE] 4:37:48 PM" at bounding box center [854, 292] width 447 height 50
click at [855, 491] on cdk-virtual-scroll-viewport "Hi [PERSON_NAME] this is [PERSON_NAME], Internet Director at Ourisman CDJR of […" at bounding box center [854, 389] width 447 height 403
click at [844, 80] on link "Copy Number" at bounding box center [830, 78] width 77 height 11
drag, startPoint x: 832, startPoint y: 451, endPoint x: 924, endPoint y: 315, distance: 163.8
click at [833, 451] on cdk-virtual-scroll-viewport "Hi [PERSON_NAME] this is [PERSON_NAME], Internet Director at Ourisman CDJR of […" at bounding box center [854, 389] width 447 height 403
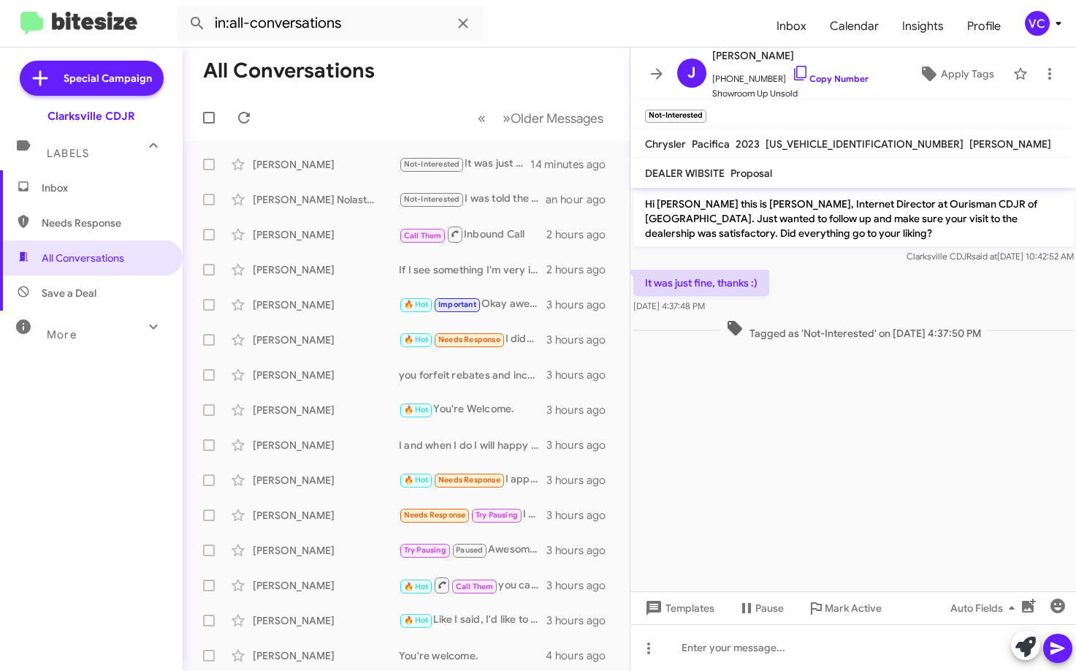
click at [921, 310] on div "It was just fine, thanks :) [DATE] 4:37:48 PM" at bounding box center [854, 292] width 447 height 50
click at [951, 489] on cdk-virtual-scroll-viewport "Hi [PERSON_NAME] this is [PERSON_NAME], Internet Director at Ourisman CDJR of […" at bounding box center [854, 389] width 447 height 403
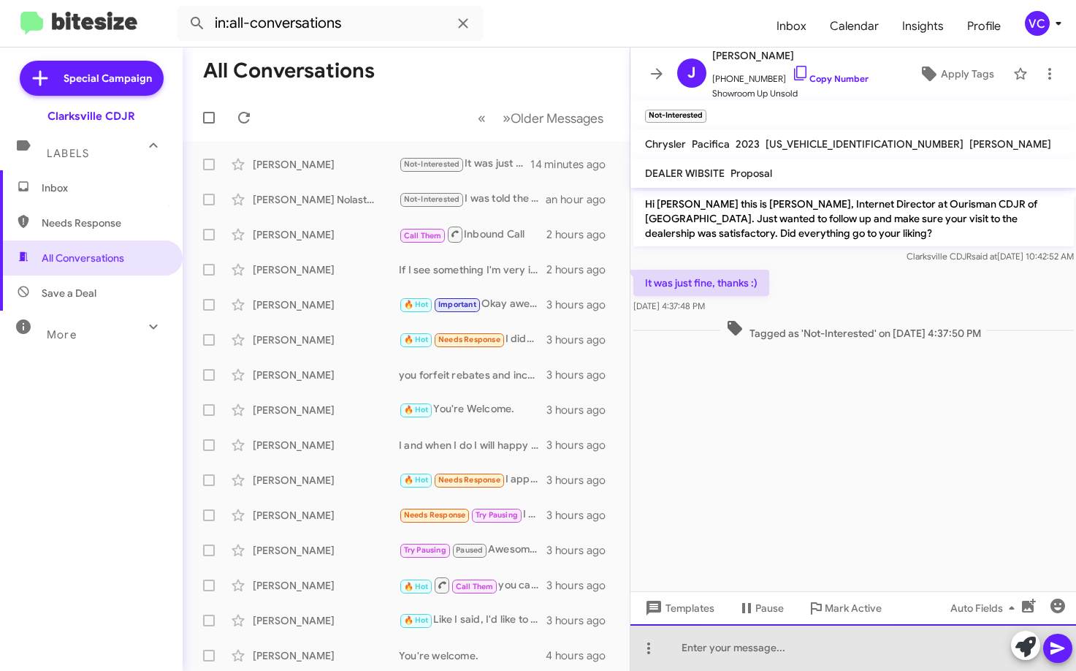
click at [798, 650] on div at bounding box center [854, 647] width 447 height 47
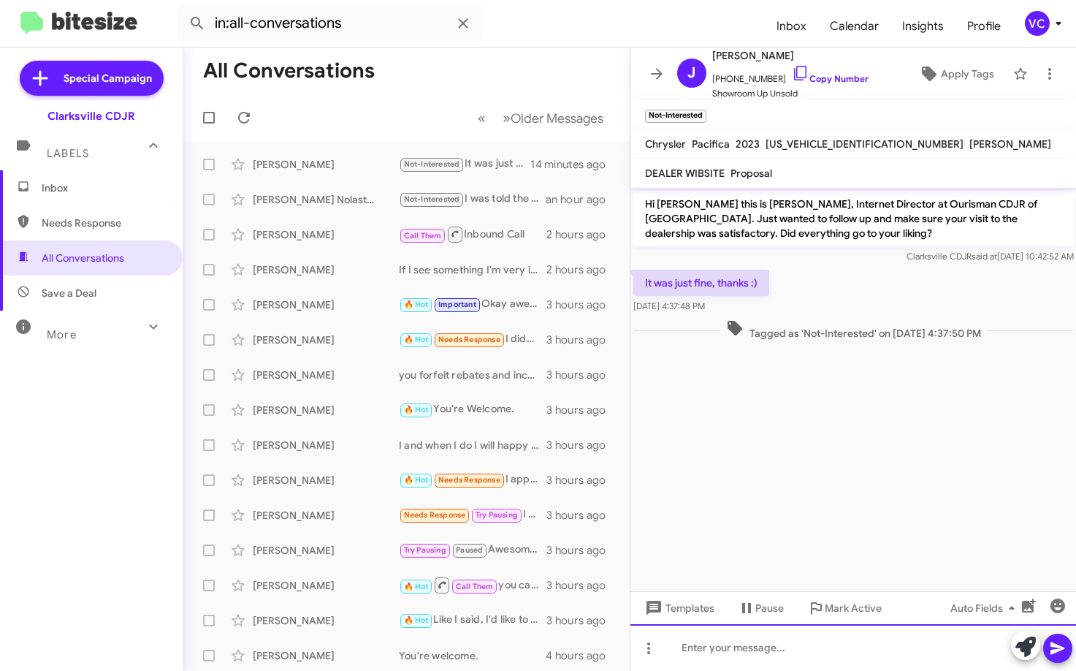
click at [807, 666] on div at bounding box center [854, 647] width 447 height 47
click at [775, 514] on cdk-virtual-scroll-viewport "Hi [PERSON_NAME] this is [PERSON_NAME], Internet Director at Ourisman CDJR of […" at bounding box center [854, 389] width 447 height 403
click at [864, 242] on p "Hi [PERSON_NAME] this is [PERSON_NAME], Internet Director at Ourisman CDJR of […" at bounding box center [854, 219] width 441 height 56
click at [847, 512] on cdk-virtual-scroll-viewport "Hi [PERSON_NAME] this is [PERSON_NAME], Internet Director at Ourisman CDJR of […" at bounding box center [854, 389] width 447 height 403
click at [824, 506] on cdk-virtual-scroll-viewport "Hi [PERSON_NAME] this is [PERSON_NAME], Internet Director at Ourisman CDJR of […" at bounding box center [854, 389] width 447 height 403
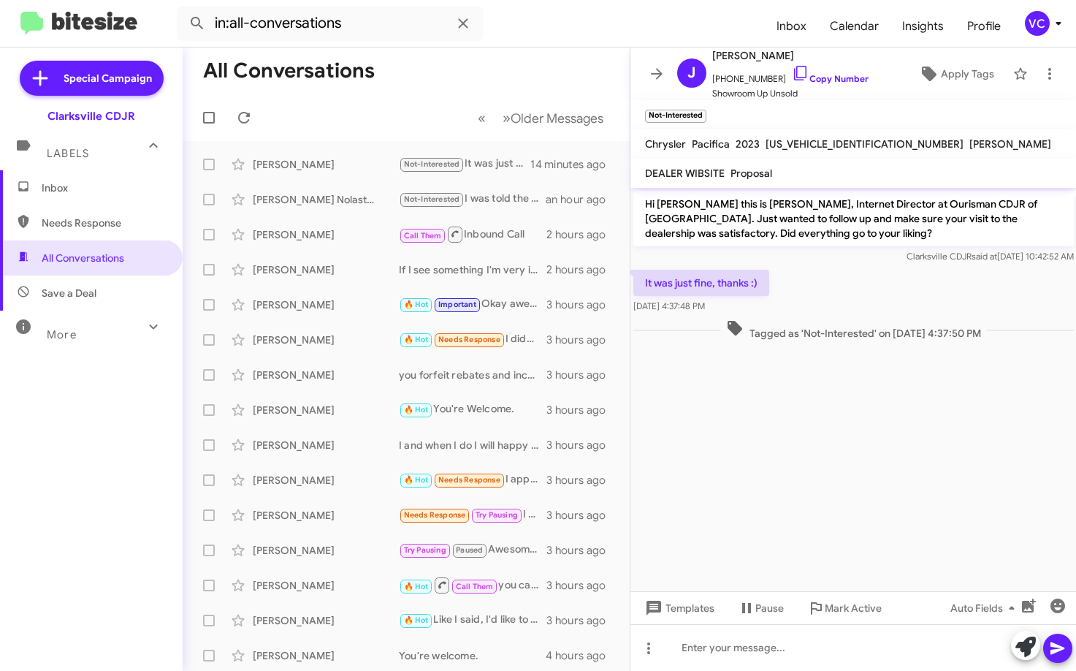
click at [818, 231] on p "Hi [PERSON_NAME] this is [PERSON_NAME], Internet Director at Ourisman CDJR of […" at bounding box center [854, 219] width 441 height 56
click at [827, 446] on cdk-virtual-scroll-viewport "Hi [PERSON_NAME] this is [PERSON_NAME], Internet Director at Ourisman CDJR of […" at bounding box center [854, 389] width 447 height 403
click at [788, 653] on div at bounding box center [854, 647] width 447 height 47
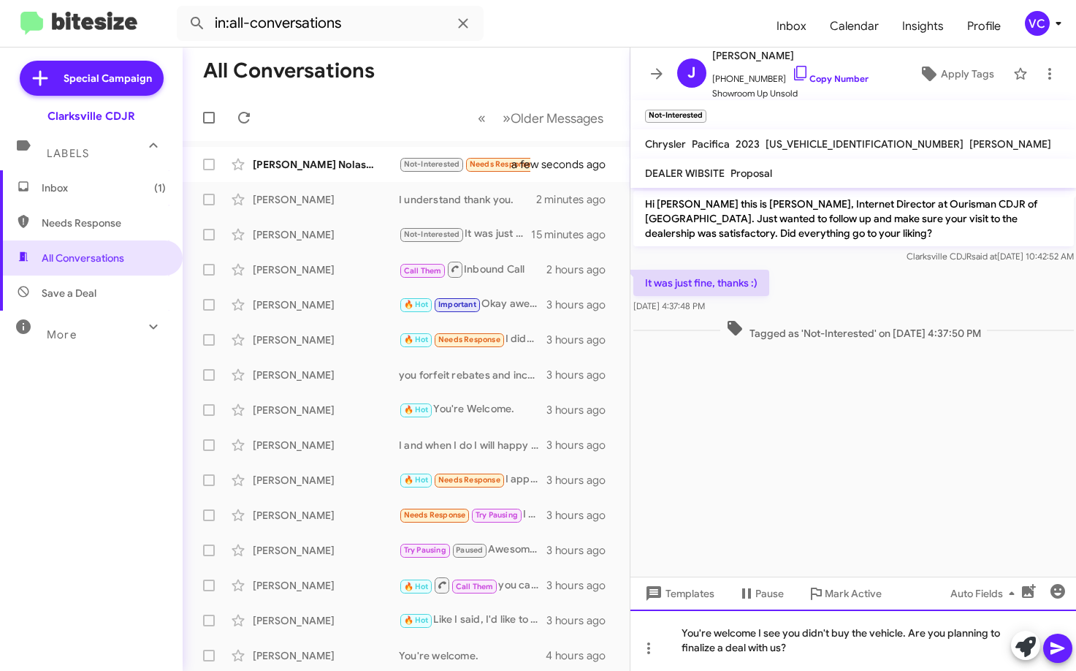
drag, startPoint x: 808, startPoint y: 653, endPoint x: 850, endPoint y: 645, distance: 42.3
click at [808, 652] on div "You're welcome I see you didn't buy the vehicle. Are you planning to finalize a…" at bounding box center [854, 639] width 447 height 61
click at [1054, 652] on icon at bounding box center [1058, 648] width 14 height 12
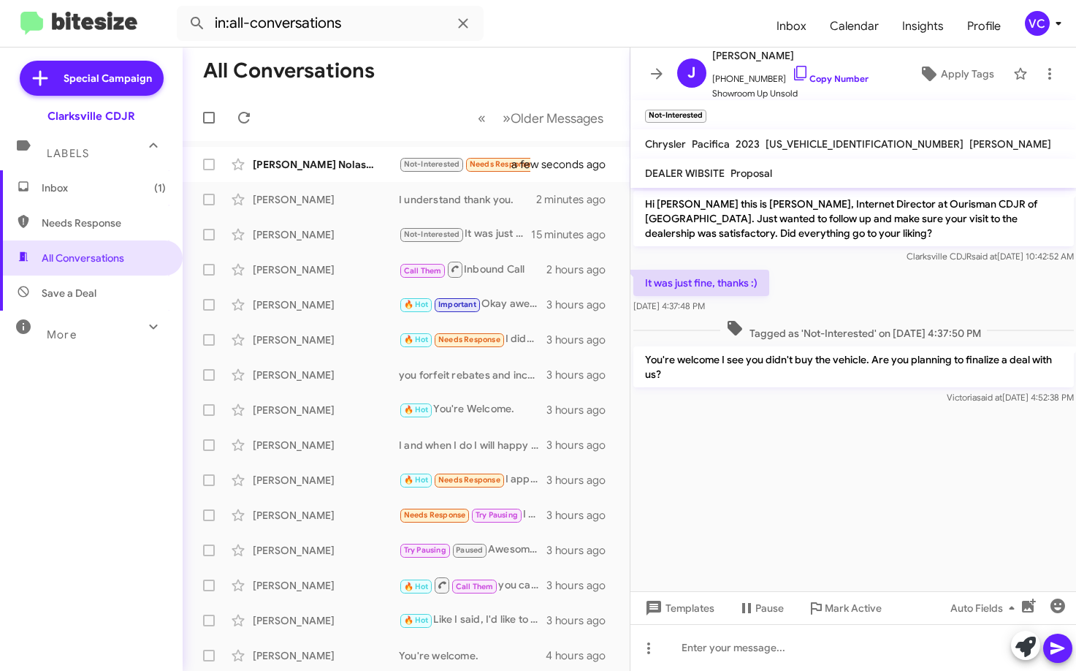
click at [75, 501] on div "Inbox (1) Needs Response All Conversations Save a Deal More Important 🔥 Hot App…" at bounding box center [91, 371] width 183 height 403
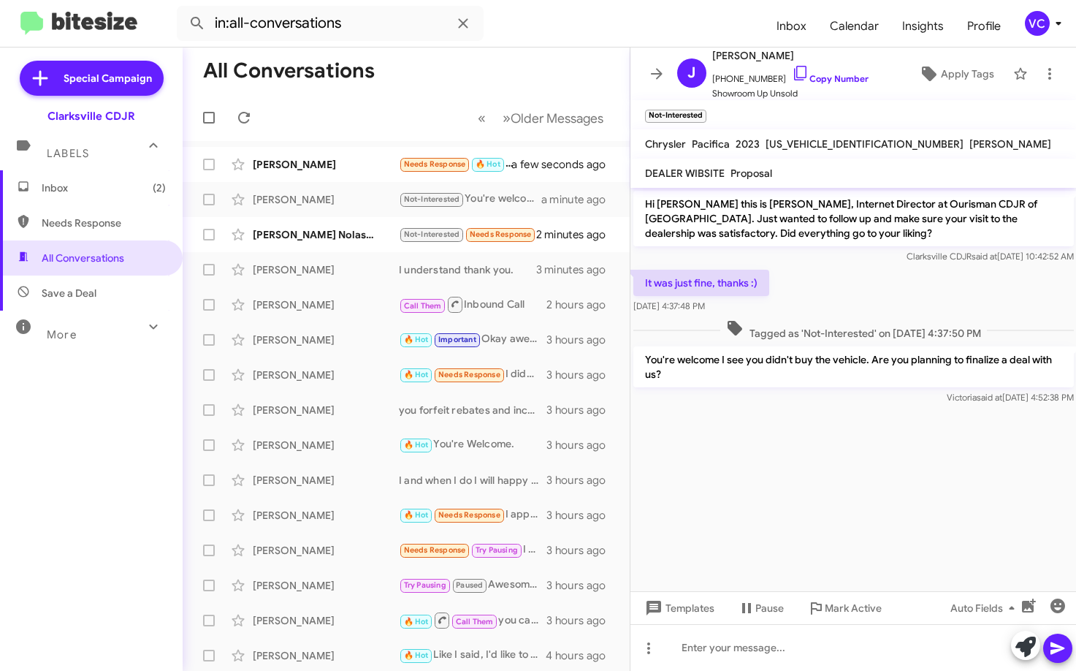
drag, startPoint x: 912, startPoint y: 490, endPoint x: 877, endPoint y: 322, distance: 172.4
click at [913, 482] on cdk-virtual-scroll-viewport "Hi [PERSON_NAME] this is [PERSON_NAME], Internet Director at Ourisman CDJR of […" at bounding box center [854, 389] width 447 height 403
click at [873, 298] on div "It was just fine, thanks :) [DATE] 4:37:48 PM" at bounding box center [854, 292] width 447 height 50
click at [922, 508] on cdk-virtual-scroll-viewport "Hi [PERSON_NAME] this is [PERSON_NAME], Internet Director at Ourisman CDJR of […" at bounding box center [854, 389] width 447 height 403
click at [557, 46] on mat-toolbar "in:all-conversations Inbox Calendar Insights Profile VC" at bounding box center [538, 23] width 1076 height 47
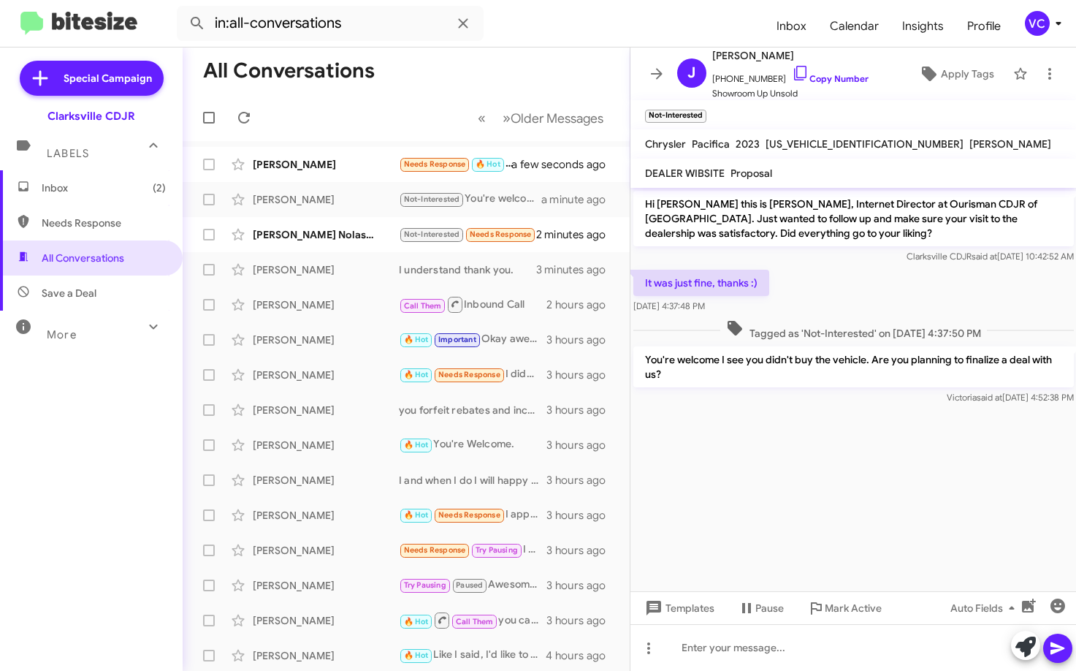
click at [916, 599] on div "Templates Pause Mark Active Auto Fields" at bounding box center [854, 607] width 447 height 33
click at [783, 435] on cdk-virtual-scroll-viewport "Hi [PERSON_NAME] this is [PERSON_NAME], Internet Director at Ourisman CDJR of […" at bounding box center [854, 389] width 447 height 403
click at [808, 278] on div "It was just fine, thanks :) [DATE] 4:37:48 PM" at bounding box center [854, 292] width 447 height 50
click at [843, 499] on cdk-virtual-scroll-viewport "Hi [PERSON_NAME] this is [PERSON_NAME], Internet Director at Ourisman CDJR of […" at bounding box center [854, 389] width 447 height 403
click at [340, 116] on mat-toolbar-row "« Previous » Next Older Messages" at bounding box center [406, 117] width 447 height 47
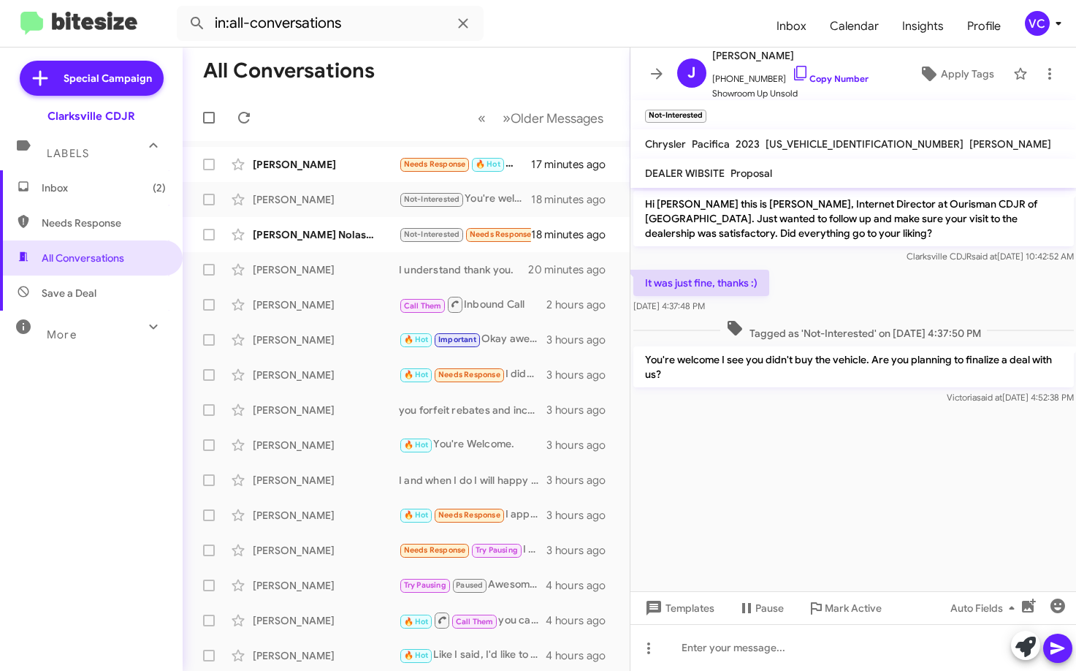
click at [954, 474] on cdk-virtual-scroll-viewport "Hi [PERSON_NAME] this is [PERSON_NAME], Internet Director at Ourisman CDJR of […" at bounding box center [854, 389] width 447 height 403
drag, startPoint x: 965, startPoint y: 480, endPoint x: 680, endPoint y: 385, distance: 301.1
click at [963, 478] on cdk-virtual-scroll-viewport "Hi [PERSON_NAME] this is [PERSON_NAME], Internet Director at Ourisman CDJR of […" at bounding box center [854, 389] width 447 height 403
click at [394, 65] on mat-toolbar-row "All Conversations" at bounding box center [406, 71] width 447 height 47
click at [248, 118] on icon at bounding box center [244, 118] width 18 height 18
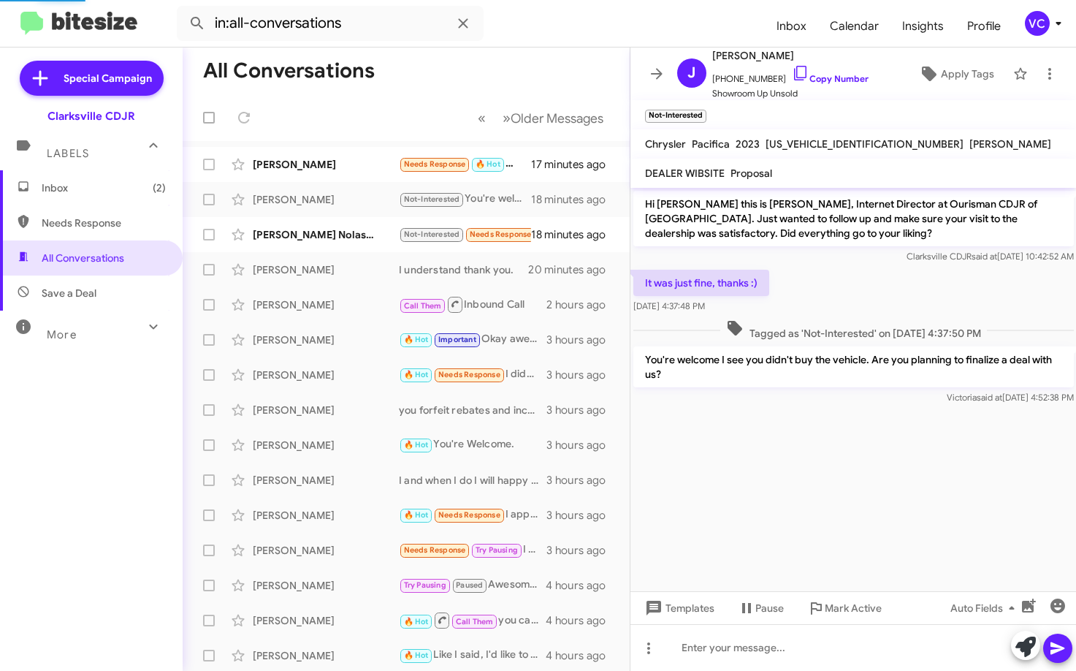
click at [624, 24] on form "in:all-conversations" at bounding box center [471, 23] width 588 height 35
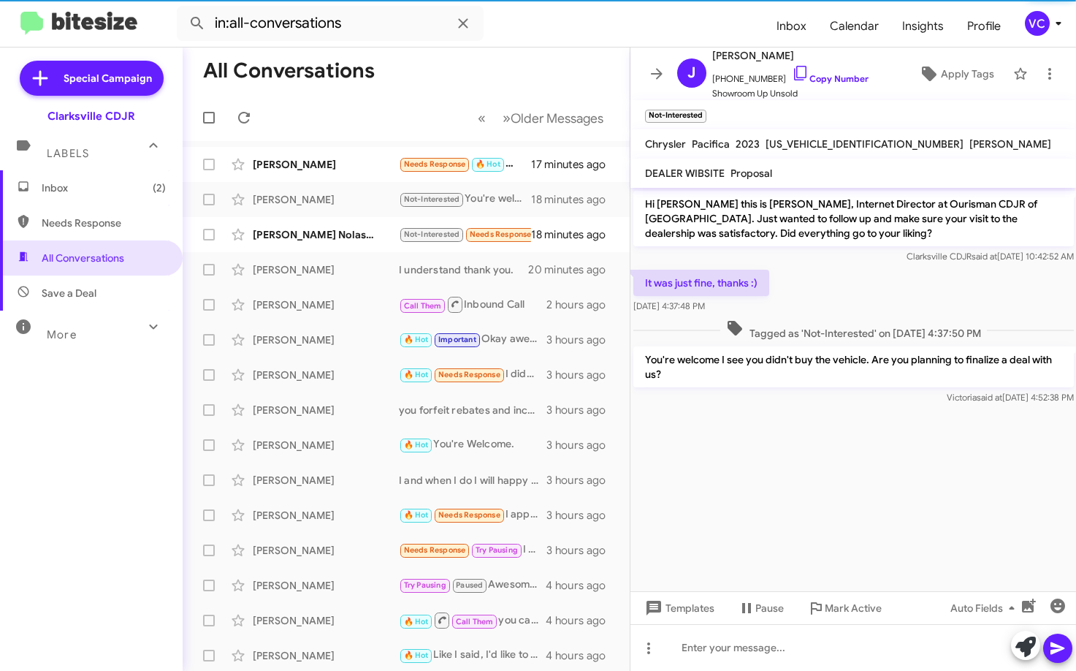
click at [865, 455] on cdk-virtual-scroll-viewport "Hi [PERSON_NAME] this is [PERSON_NAME], Internet Director at Ourisman CDJR of […" at bounding box center [854, 389] width 447 height 403
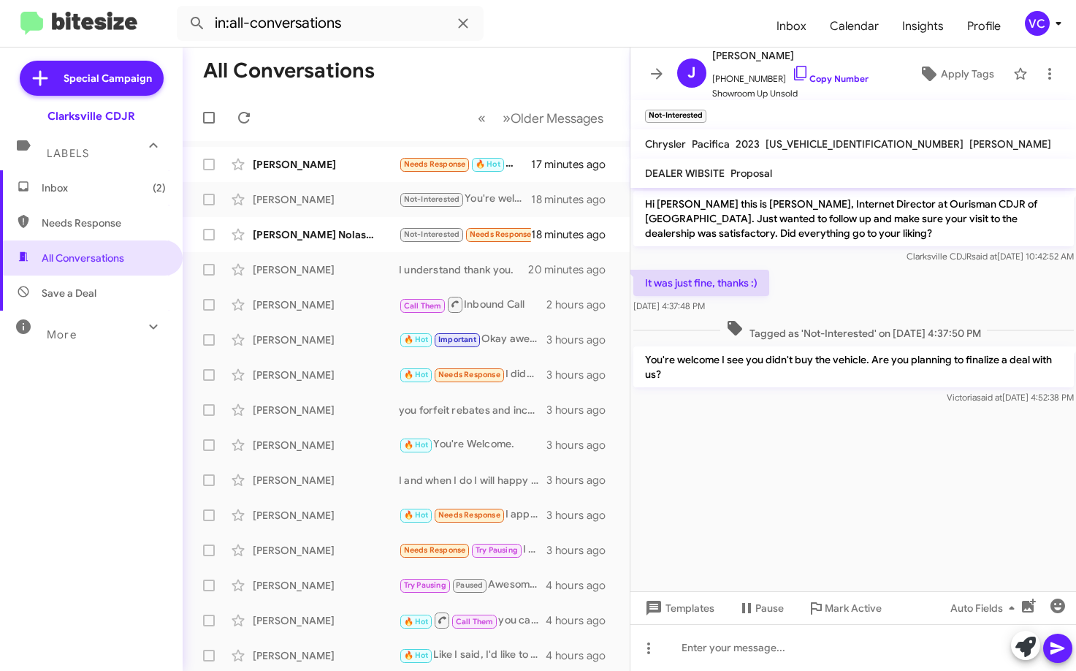
click at [861, 435] on cdk-virtual-scroll-viewport "Hi [PERSON_NAME] this is [PERSON_NAME], Internet Director at Ourisman CDJR of […" at bounding box center [854, 389] width 447 height 403
click at [889, 311] on div "It was just fine, thanks :) [DATE] 4:37:48 PM" at bounding box center [854, 292] width 447 height 50
drag, startPoint x: 820, startPoint y: 463, endPoint x: 821, endPoint y: 438, distance: 24.2
click at [821, 463] on cdk-virtual-scroll-viewport "Hi [PERSON_NAME] this is [PERSON_NAME], Internet Director at Ourisman CDJR of […" at bounding box center [854, 389] width 447 height 403
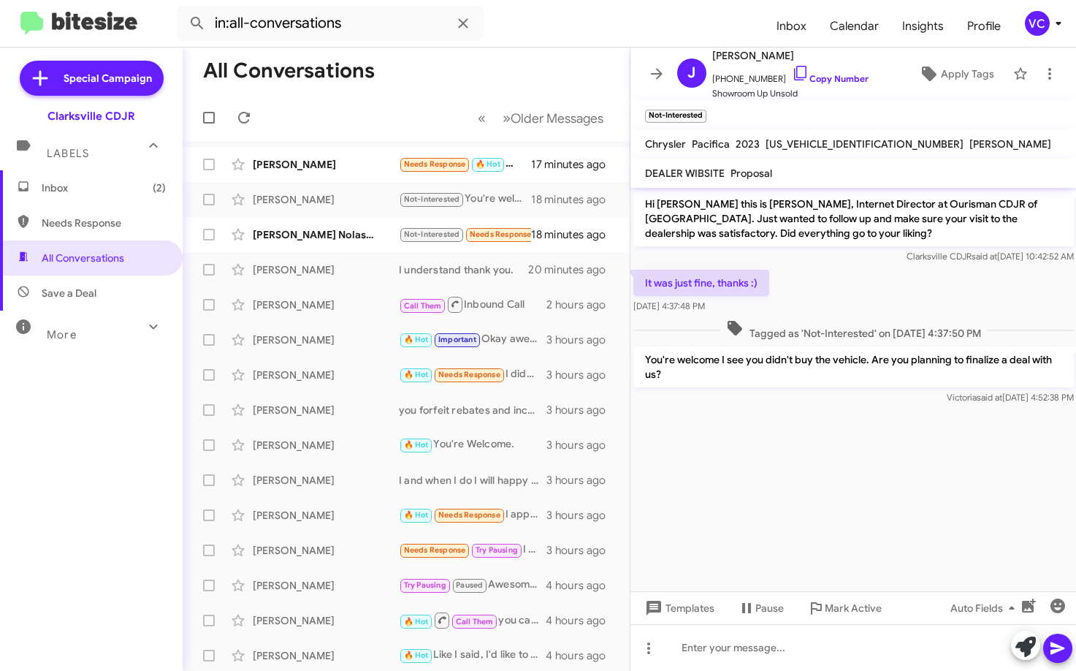
click at [892, 249] on div "Clarksville CDJR said at [DATE] 10:42:52 AM" at bounding box center [854, 256] width 441 height 15
click at [914, 462] on cdk-virtual-scroll-viewport "Hi [PERSON_NAME] this is [PERSON_NAME], Internet Director at Ourisman CDJR of […" at bounding box center [854, 389] width 447 height 403
click at [906, 466] on cdk-virtual-scroll-viewport "Hi [PERSON_NAME] this is [PERSON_NAME], Internet Director at Ourisman CDJR of […" at bounding box center [854, 389] width 447 height 403
click at [911, 468] on cdk-virtual-scroll-viewport "Hi [PERSON_NAME] this is [PERSON_NAME], Internet Director at Ourisman CDJR of […" at bounding box center [854, 389] width 447 height 403
click at [904, 295] on div "It was just fine, thanks :) [DATE] 4:37:48 PM" at bounding box center [854, 292] width 447 height 50
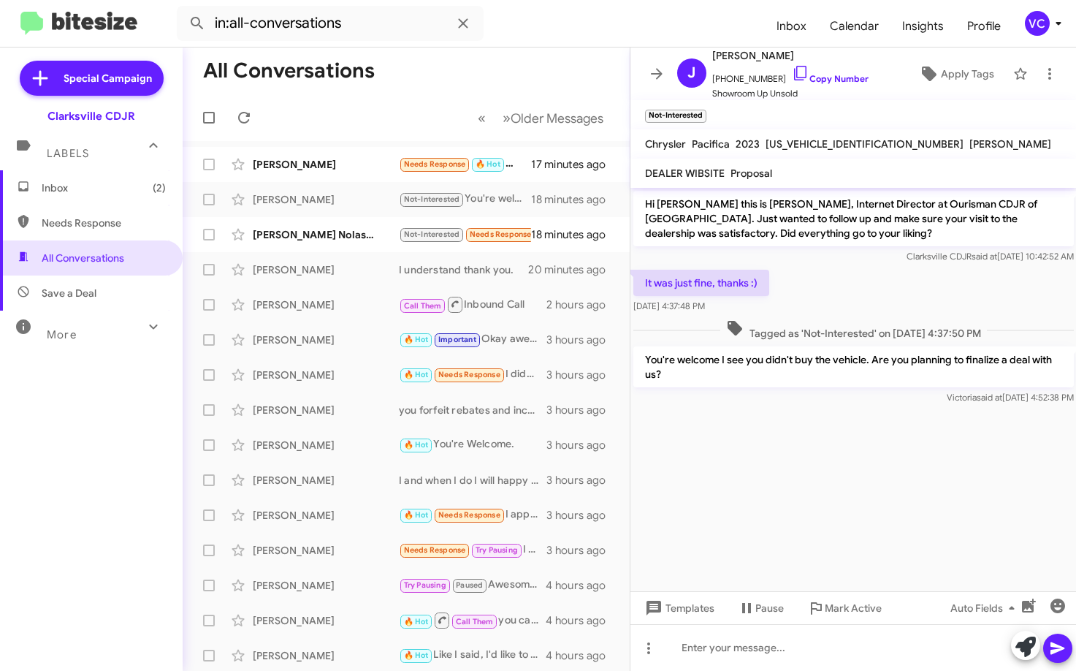
click at [907, 471] on cdk-virtual-scroll-viewport "Hi [PERSON_NAME] this is [PERSON_NAME], Internet Director at Ourisman CDJR of […" at bounding box center [854, 389] width 447 height 403
click at [894, 478] on cdk-virtual-scroll-viewport "Hi [PERSON_NAME] this is [PERSON_NAME], Internet Director at Ourisman CDJR of […" at bounding box center [854, 389] width 447 height 403
click at [894, 271] on div "It was just fine, thanks :) [DATE] 4:37:48 PM" at bounding box center [854, 292] width 447 height 50
click at [338, 239] on div "[PERSON_NAME] Nolastname119587306" at bounding box center [326, 234] width 146 height 15
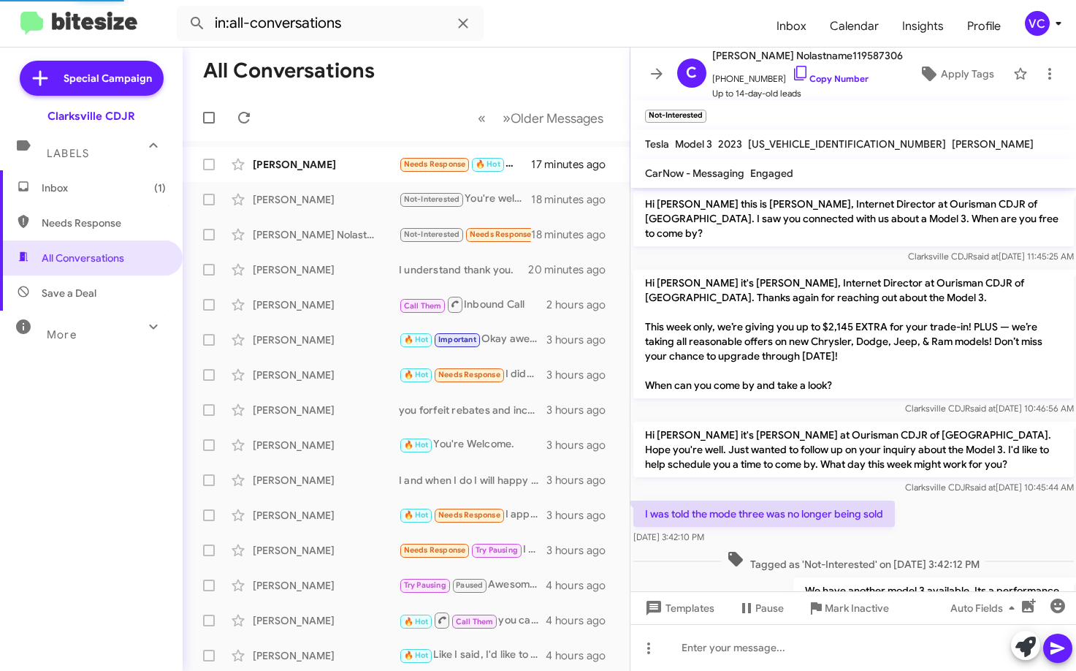
scroll to position [94, 0]
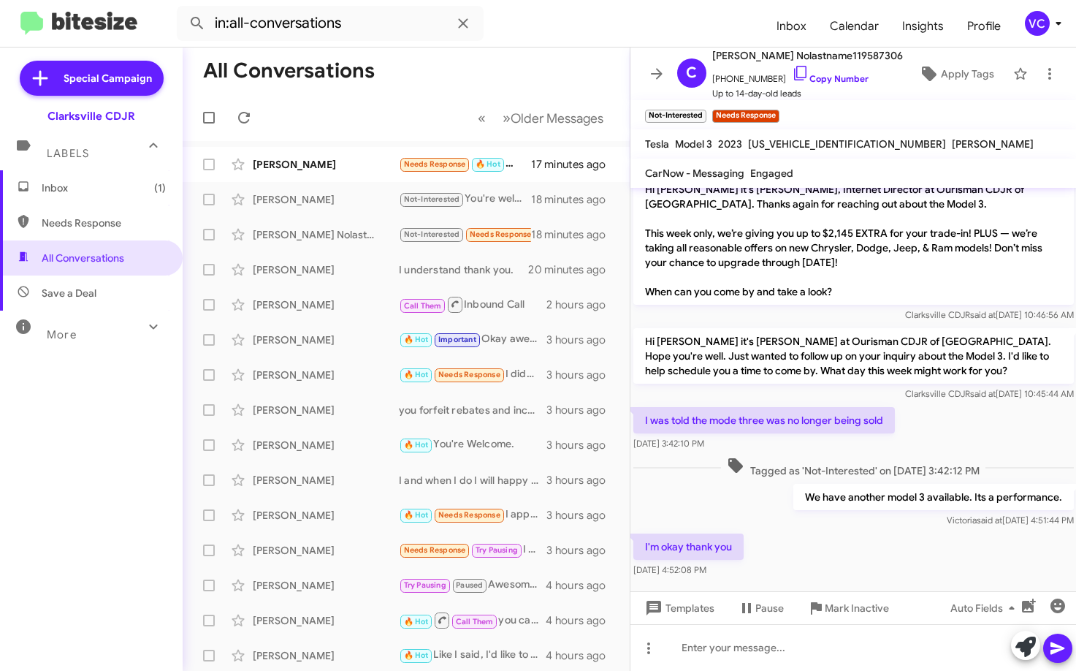
click at [921, 551] on div "I'm okay thank you [DATE] 4:52:08 PM" at bounding box center [854, 556] width 447 height 50
click at [981, 341] on mat-tooltip-component "[DATE] 10:45:44 AM" at bounding box center [931, 351] width 99 height 44
click at [907, 532] on div "I'm okay thank you [DATE] 4:52:08 PM" at bounding box center [854, 556] width 447 height 50
click at [853, 77] on link "Copy Number" at bounding box center [830, 78] width 77 height 11
click at [106, 466] on div "Inbox (1) Needs Response All Conversations Save a Deal More Important 🔥 Hot App…" at bounding box center [91, 371] width 183 height 403
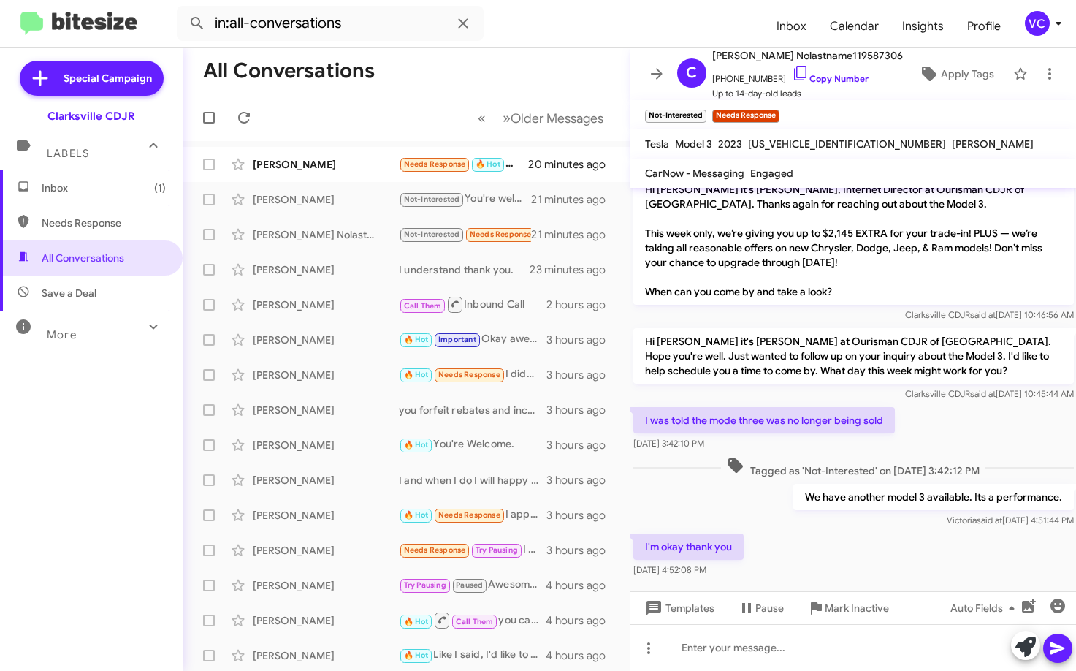
click at [539, 48] on mat-toolbar-row "All Conversations" at bounding box center [406, 71] width 447 height 47
drag, startPoint x: 823, startPoint y: 536, endPoint x: 830, endPoint y: 524, distance: 13.8
click at [824, 531] on div "I'm okay thank you [DATE] 4:52:08 PM" at bounding box center [854, 556] width 447 height 50
click at [879, 531] on div "I'm okay thank you [DATE] 4:52:08 PM" at bounding box center [854, 556] width 447 height 50
click at [948, 404] on div "I was told the mode three was no longer being sold [DATE] 3:42:10 PM" at bounding box center [854, 429] width 447 height 50
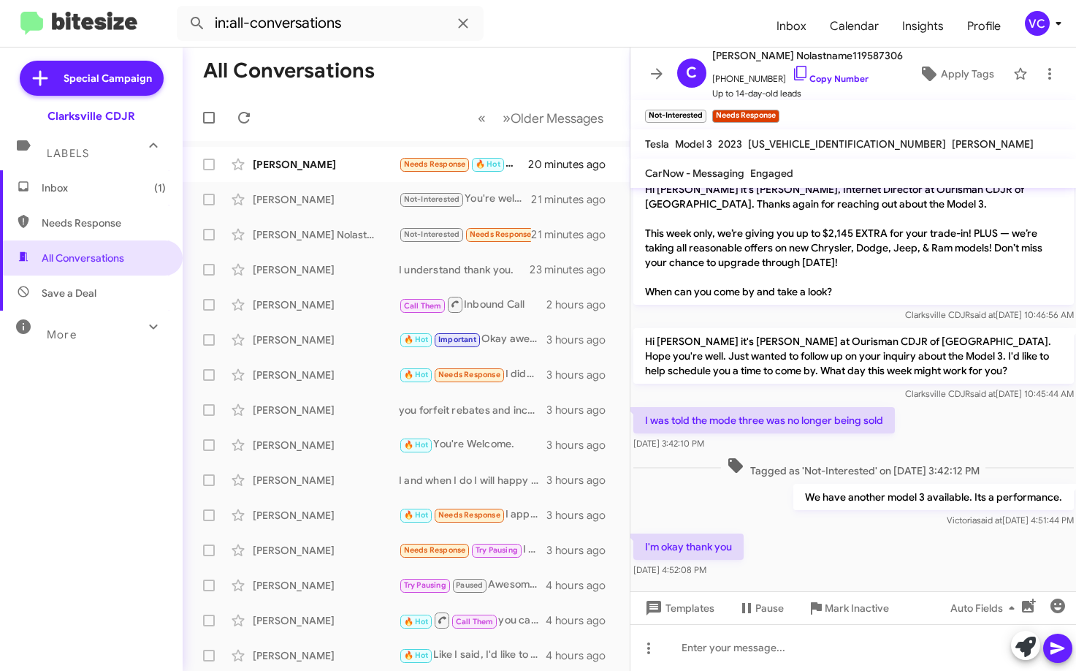
drag, startPoint x: 908, startPoint y: 540, endPoint x: 925, endPoint y: 538, distance: 17.7
click at [910, 542] on div "I'm okay thank you [DATE] 4:52:08 PM" at bounding box center [854, 556] width 447 height 50
click at [1012, 388] on span "Clarksville CDJR said at [DATE] 10:45:44 AM" at bounding box center [989, 393] width 169 height 11
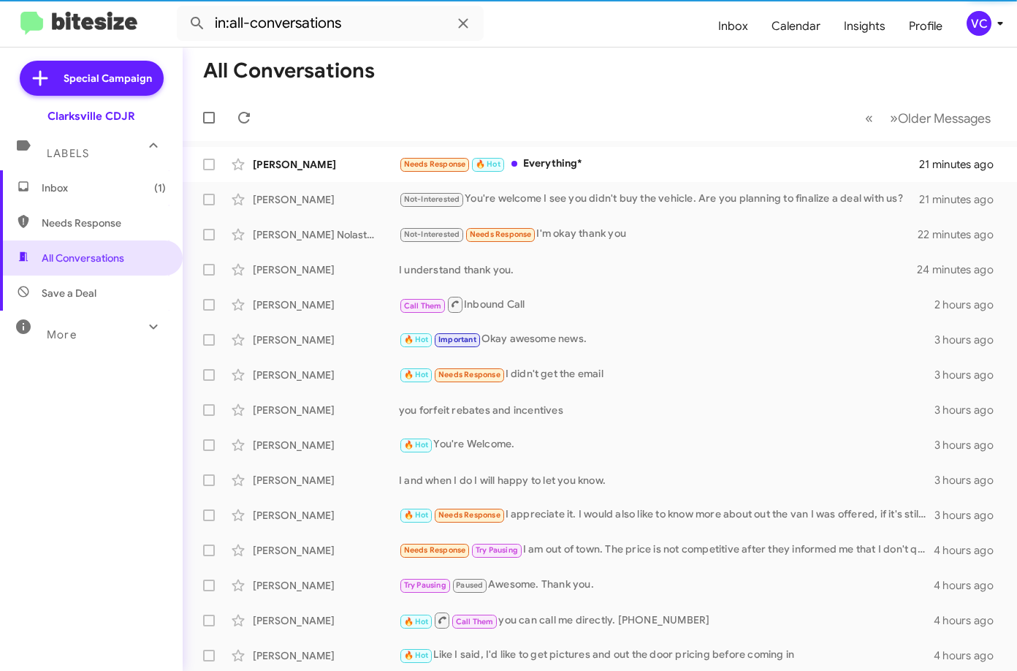
click at [572, 73] on mat-toolbar-row "All Conversations" at bounding box center [600, 71] width 835 height 47
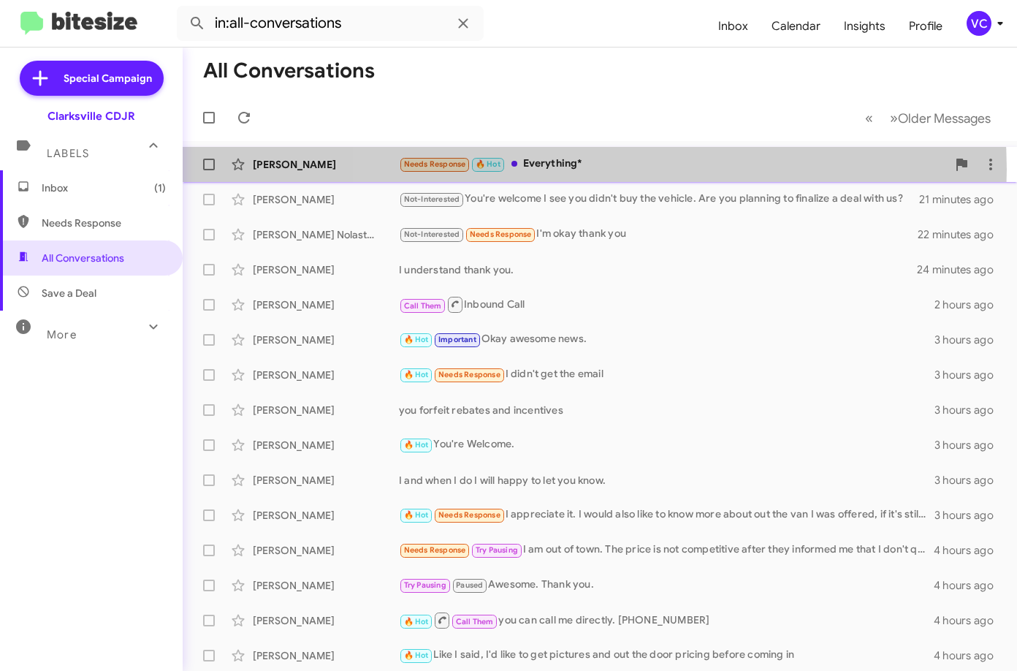
click at [587, 170] on div "Needs Response 🔥 Hot Everything*" at bounding box center [673, 164] width 548 height 17
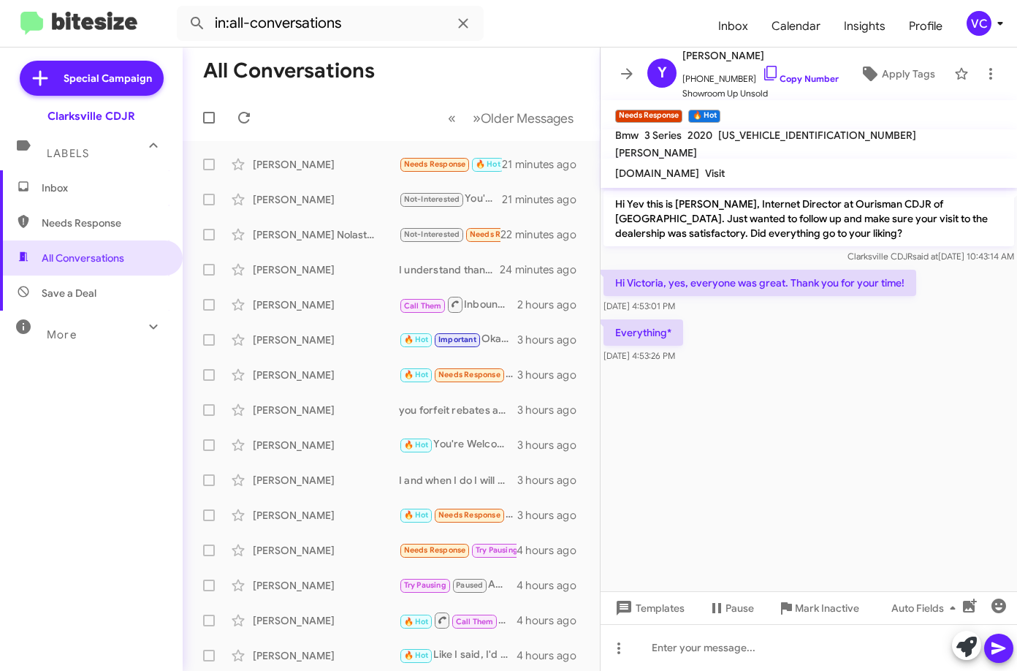
click at [792, 384] on cdk-virtual-scroll-viewport "Hi Yev this is Victoria Cook, Internet Director at Ourisman CDJR of Clarksville…" at bounding box center [809, 389] width 417 height 403
click at [835, 376] on div at bounding box center [809, 371] width 417 height 11
click at [789, 75] on link "Copy Number" at bounding box center [800, 78] width 77 height 11
drag, startPoint x: 809, startPoint y: 477, endPoint x: 769, endPoint y: 405, distance: 82.8
click at [810, 475] on cdk-virtual-scroll-viewport "Hi Yev this is Victoria Cook, Internet Director at Ourisman CDJR of Clarksville…" at bounding box center [809, 389] width 417 height 403
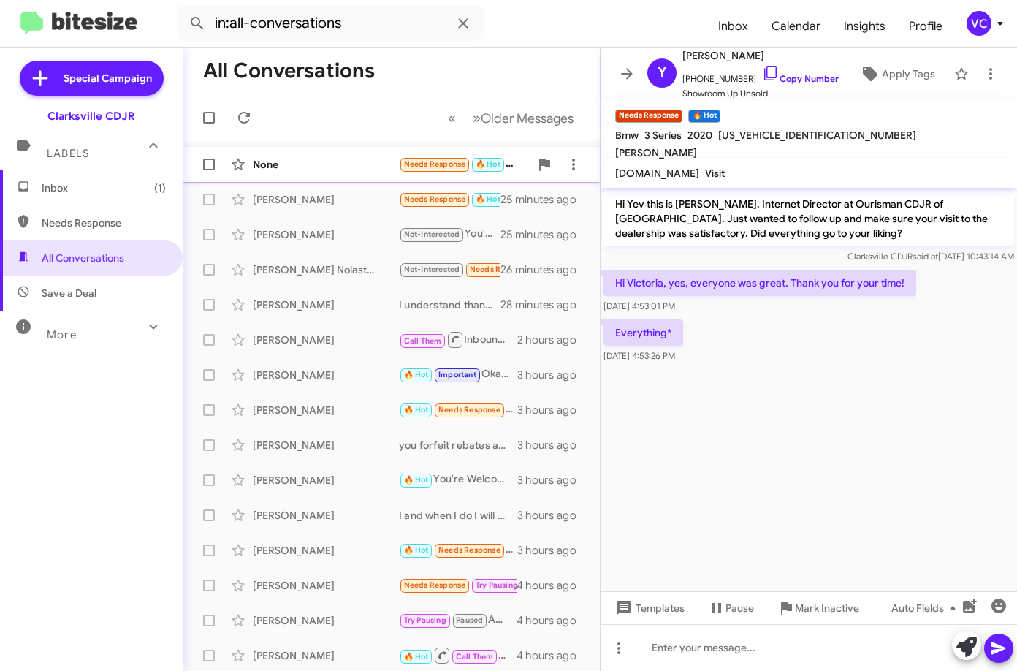
click at [322, 156] on div "None Needs Response 🔥 Hot EZ Lee a few seconds ago" at bounding box center [391, 164] width 394 height 29
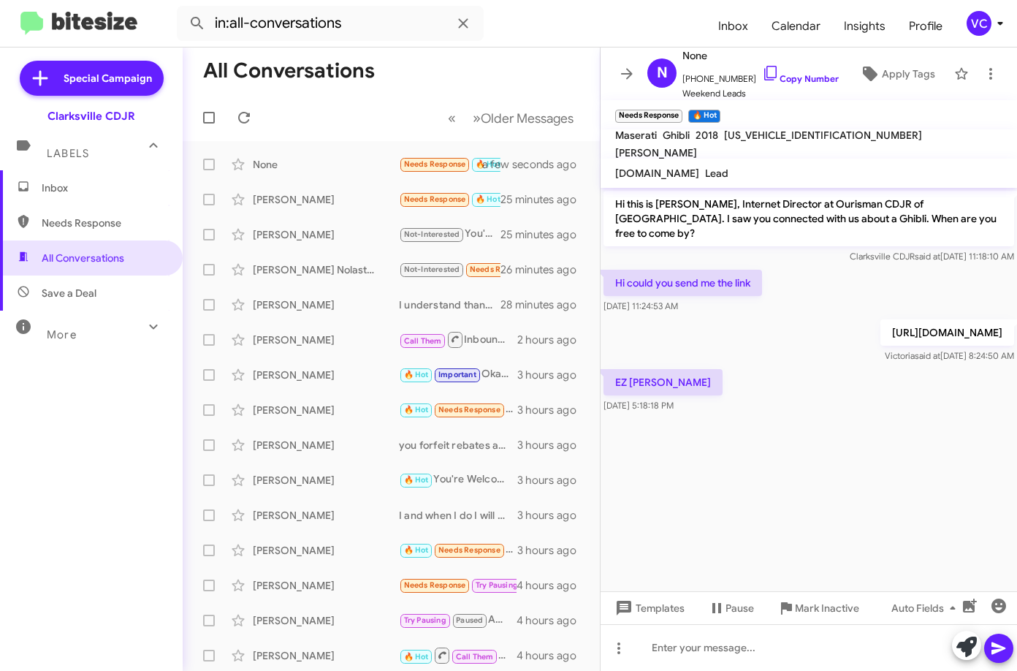
click at [835, 452] on cdk-virtual-scroll-viewport "Hi this is Victoria Cook, Internet Director at Ourisman CDJR of Clarksville. I …" at bounding box center [809, 389] width 417 height 403
click at [636, 381] on p "EZ [PERSON_NAME]" at bounding box center [663, 382] width 119 height 26
copy p "EZ [PERSON_NAME]"
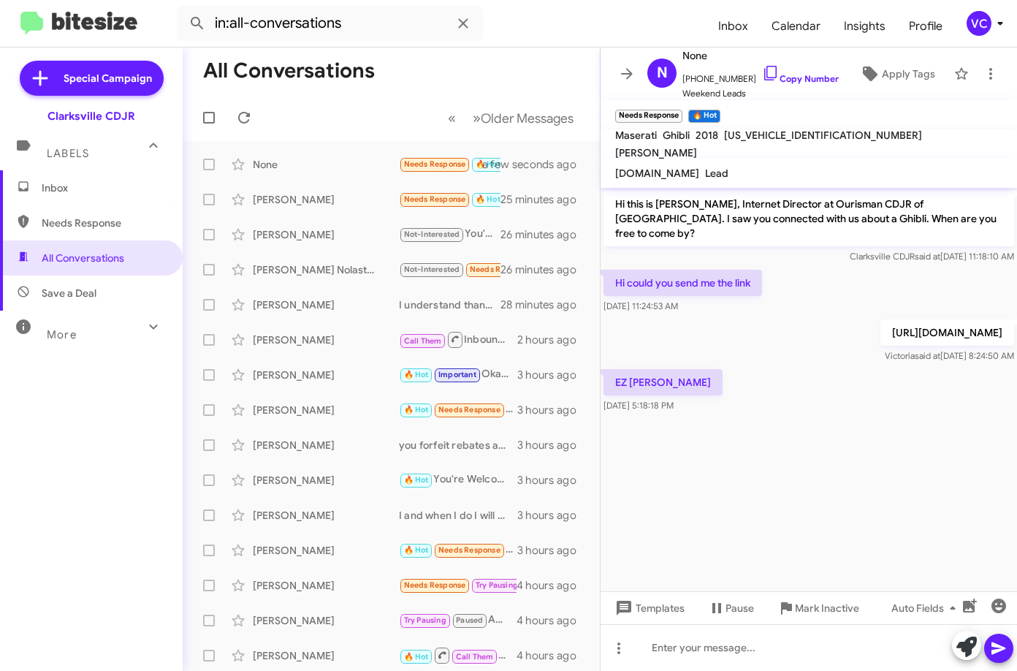
drag, startPoint x: 844, startPoint y: 471, endPoint x: 850, endPoint y: 464, distance: 8.8
click at [846, 468] on cdk-virtual-scroll-viewport "Hi this is Victoria Cook, Internet Director at Ourisman CDJR of Clarksville. I …" at bounding box center [809, 389] width 417 height 403
drag, startPoint x: 873, startPoint y: 465, endPoint x: 742, endPoint y: 662, distance: 236.7
click at [873, 466] on cdk-virtual-scroll-viewport "Hi this is Victoria Cook, Internet Director at Ourisman CDJR of Clarksville. I …" at bounding box center [809, 389] width 417 height 403
click at [810, 448] on cdk-virtual-scroll-viewport "Hi this is Victoria Cook, Internet Director at Ourisman CDJR of Clarksville. I …" at bounding box center [809, 389] width 417 height 403
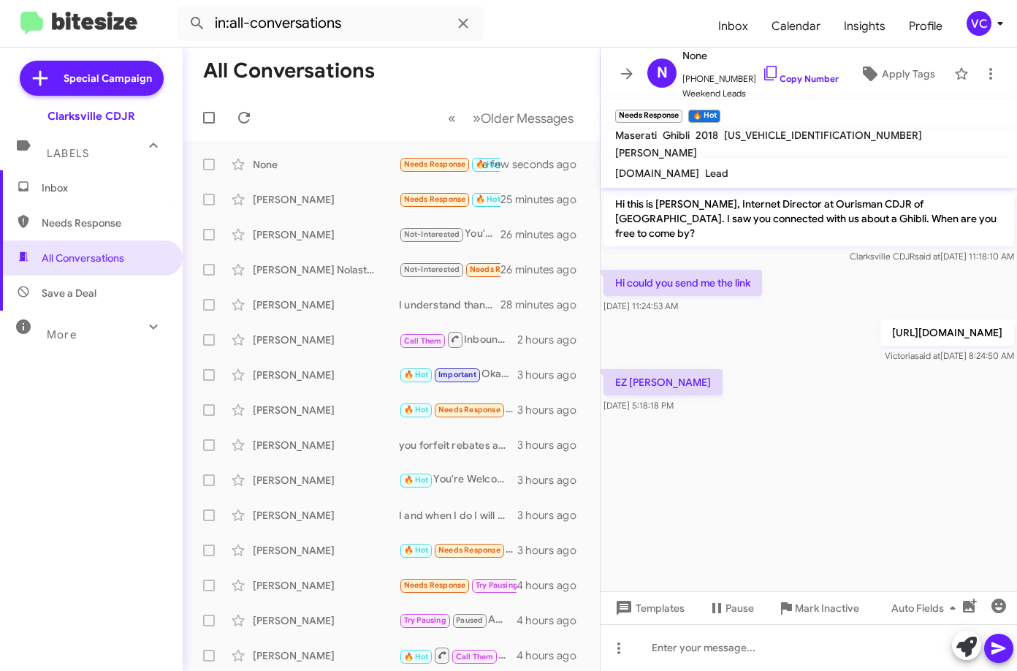
click at [873, 498] on cdk-virtual-scroll-viewport "Hi this is Victoria Cook, Internet Director at Ourisman CDJR of Clarksville. I …" at bounding box center [809, 389] width 417 height 403
drag, startPoint x: 898, startPoint y: 524, endPoint x: 893, endPoint y: 511, distance: 14.1
click at [898, 524] on cdk-virtual-scroll-viewport "Hi this is Victoria Cook, Internet Director at Ourisman CDJR of Clarksville. I …" at bounding box center [809, 389] width 417 height 403
click at [893, 511] on cdk-virtual-scroll-viewport "Hi this is Victoria Cook, Internet Director at Ourisman CDJR of Clarksville. I …" at bounding box center [809, 389] width 417 height 403
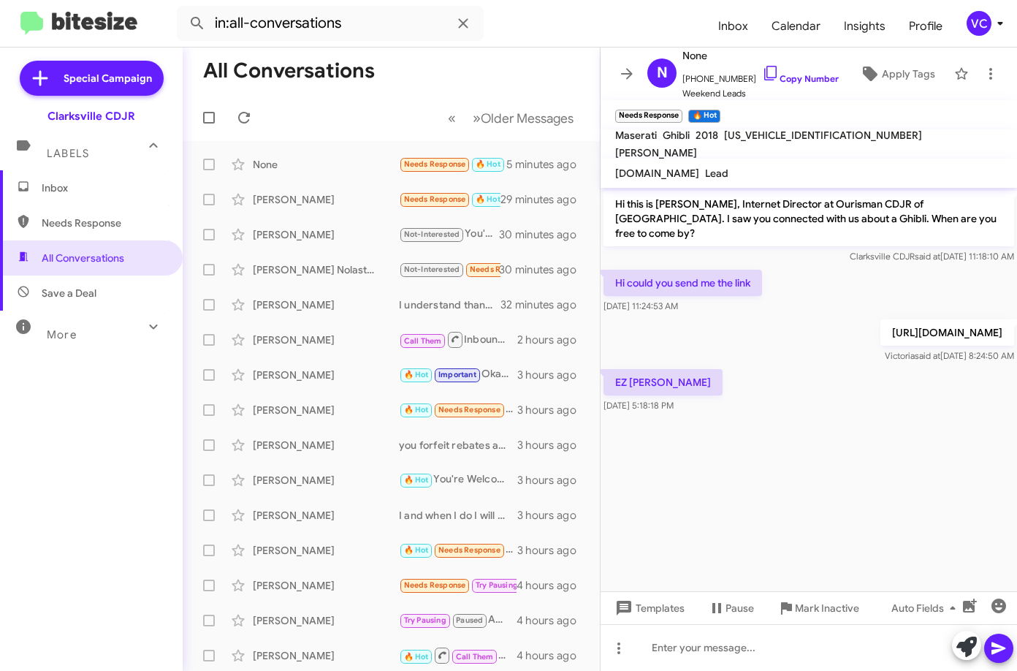
click at [947, 460] on cdk-virtual-scroll-viewport "Hi this is Victoria Cook, Internet Director at Ourisman CDJR of Clarksville. I …" at bounding box center [809, 389] width 417 height 403
drag, startPoint x: 668, startPoint y: 435, endPoint x: 676, endPoint y: 425, distance: 12.4
click at [669, 435] on cdk-virtual-scroll-viewport "Hi this is Victoria Cook, Internet Director at Ourisman CDJR of Clarksville. I …" at bounding box center [809, 389] width 417 height 403
